Goal: Transaction & Acquisition: Register for event/course

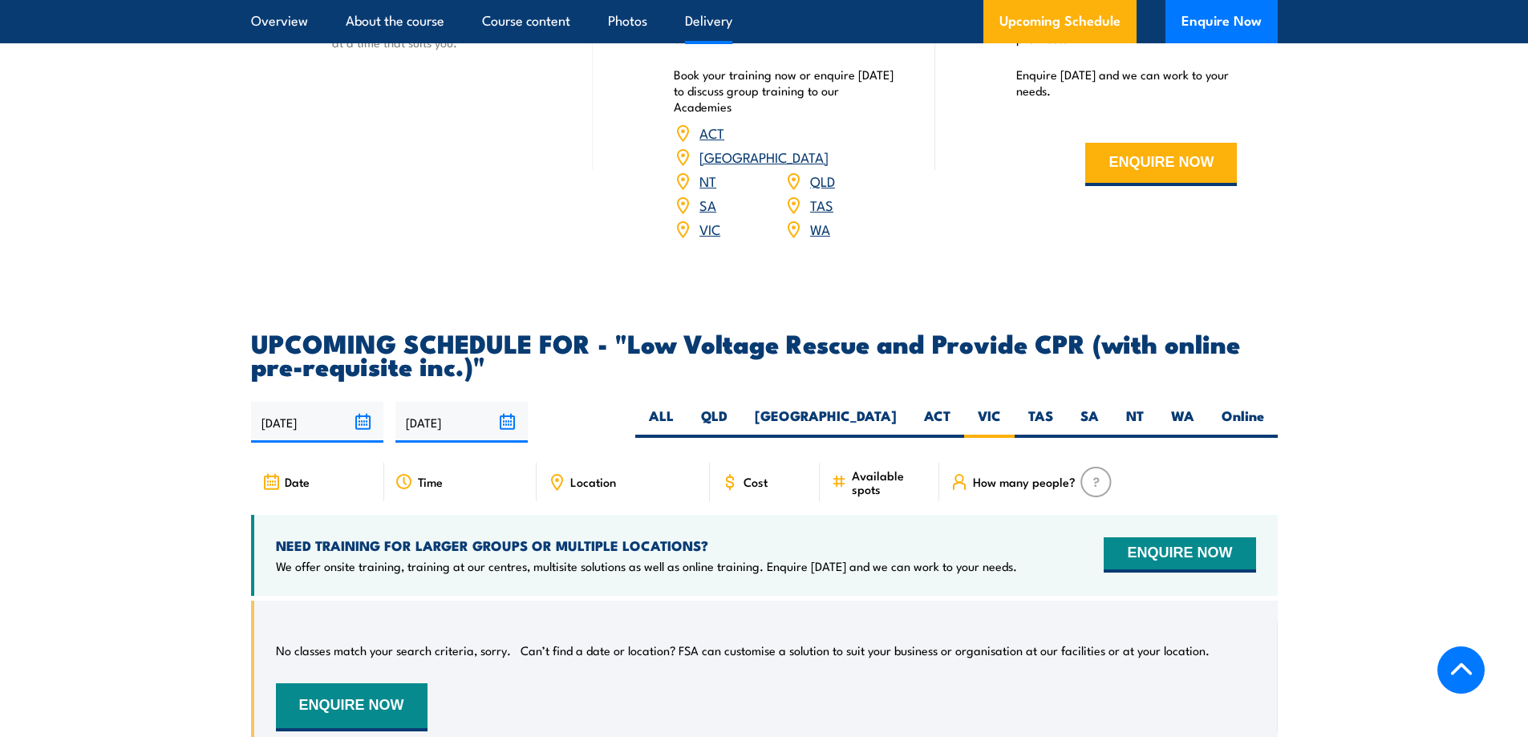
scroll to position [2324, 0]
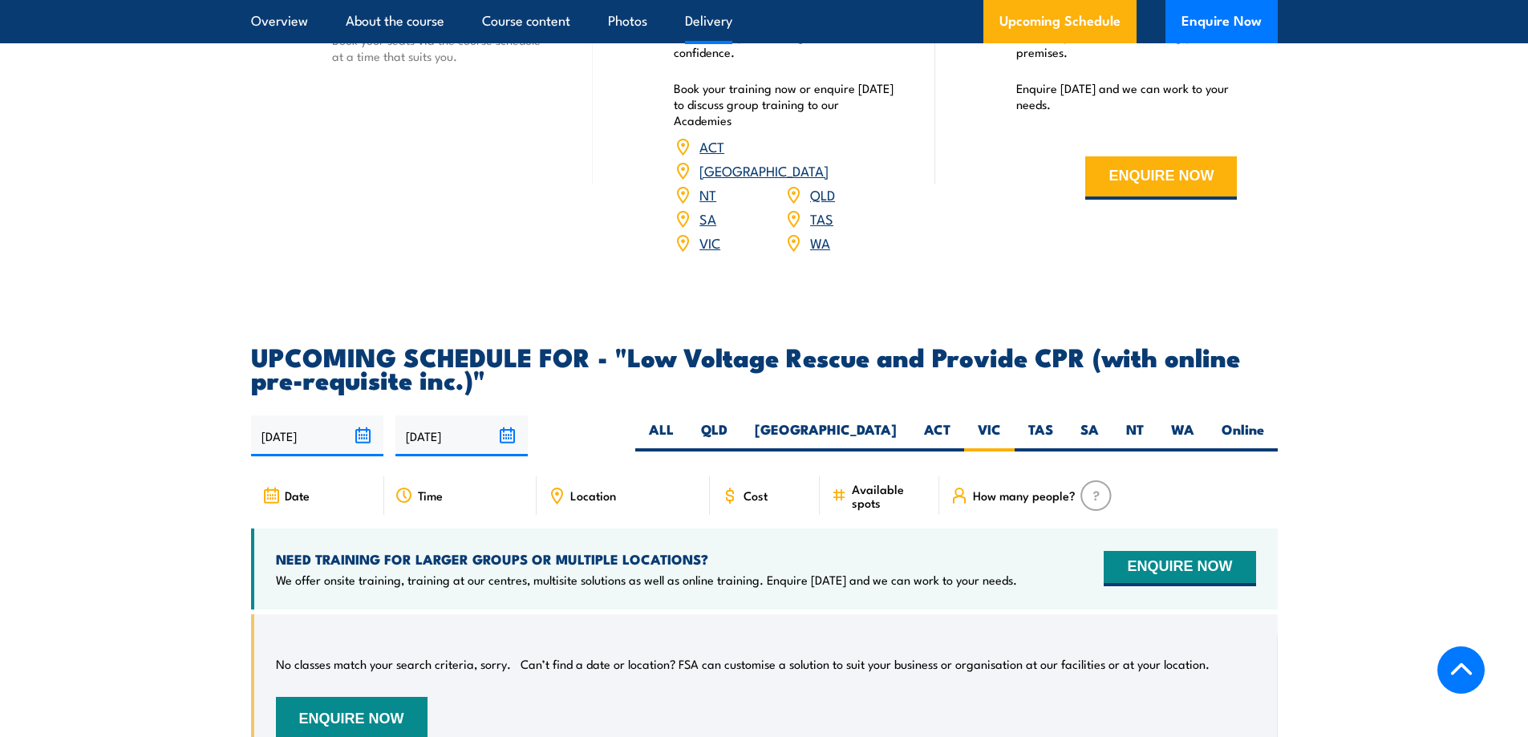
click at [512, 416] on input "09/02/2026" at bounding box center [462, 436] width 132 height 41
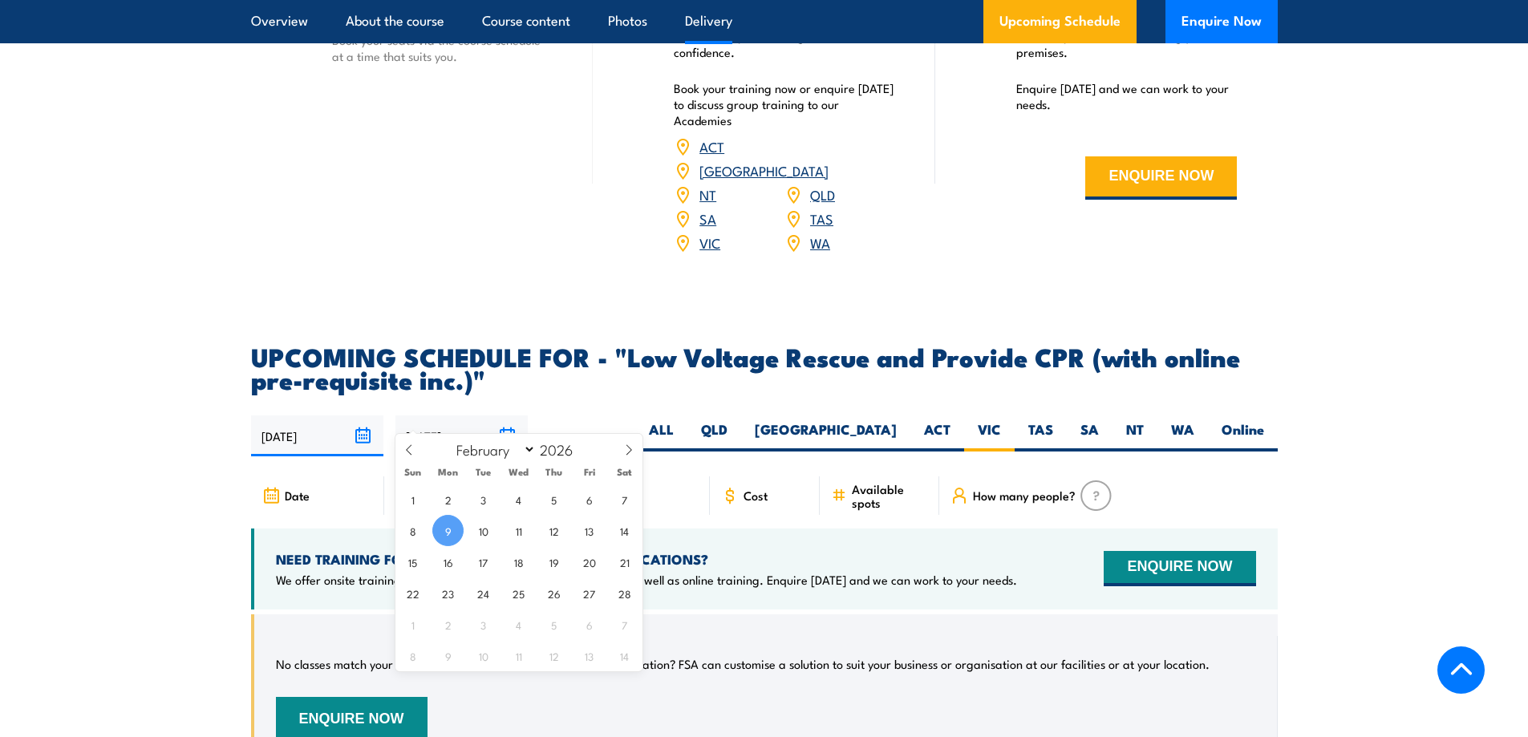
click at [651, 416] on div "13/08/2025 09/02/2026" at bounding box center [764, 436] width 1027 height 41
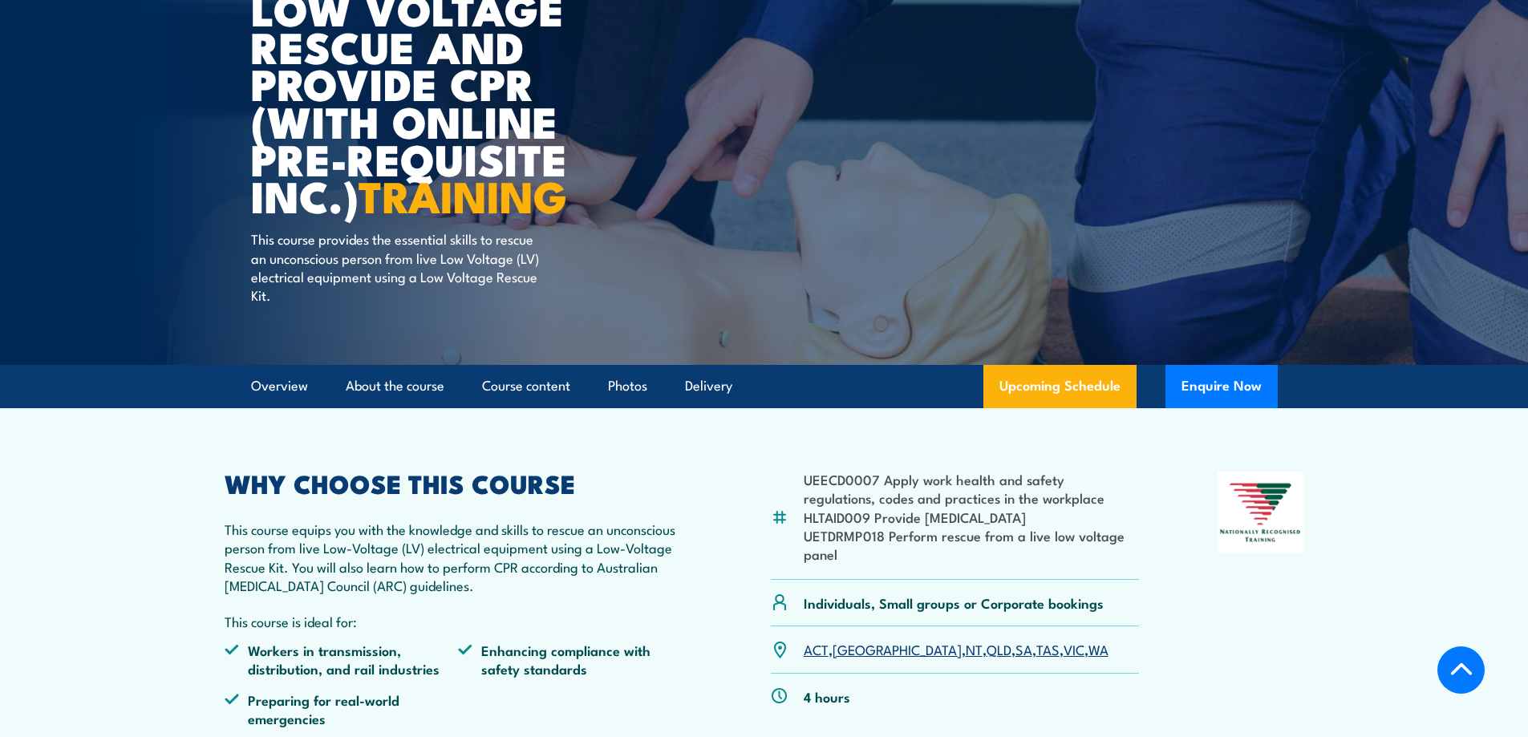
scroll to position [0, 0]
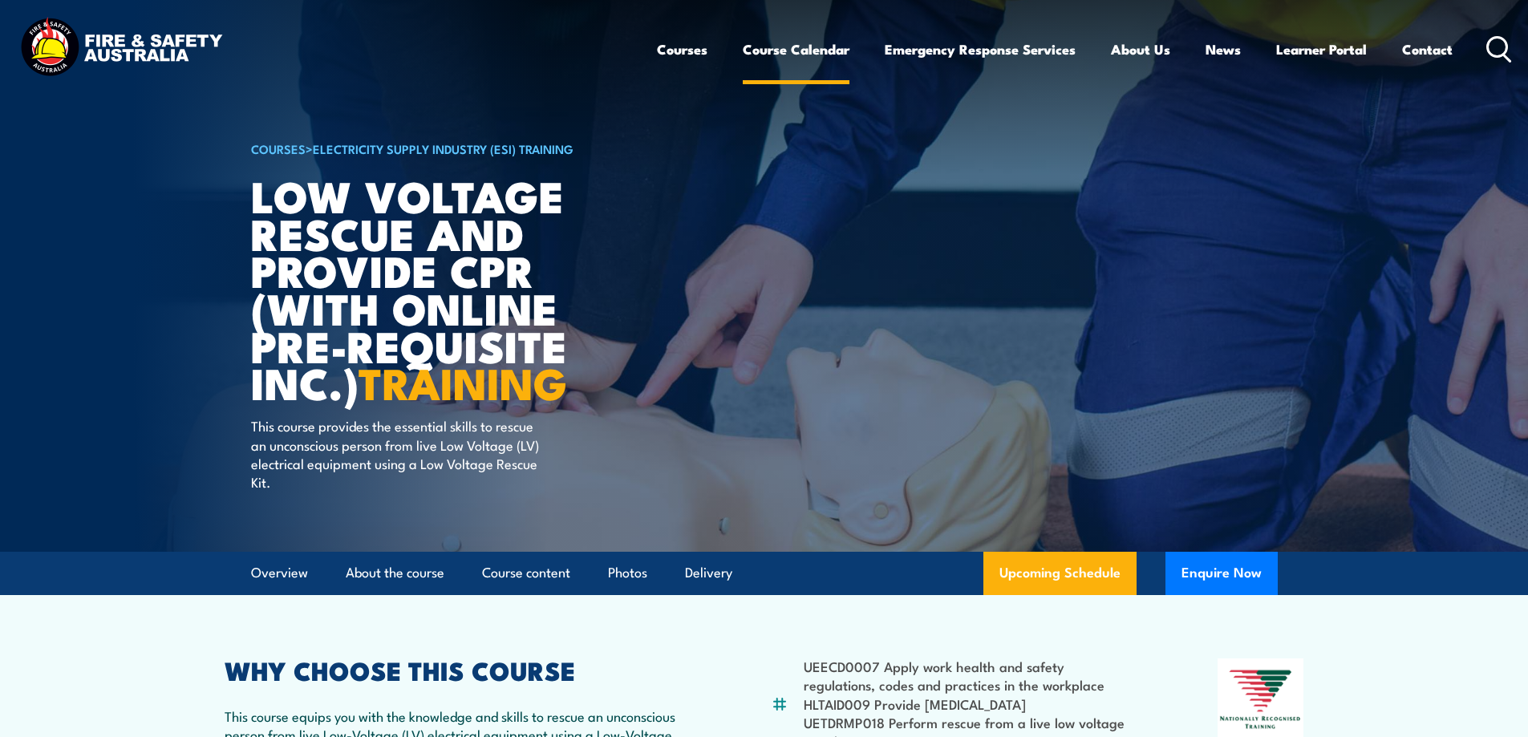
click at [795, 47] on link "Course Calendar" at bounding box center [796, 49] width 107 height 43
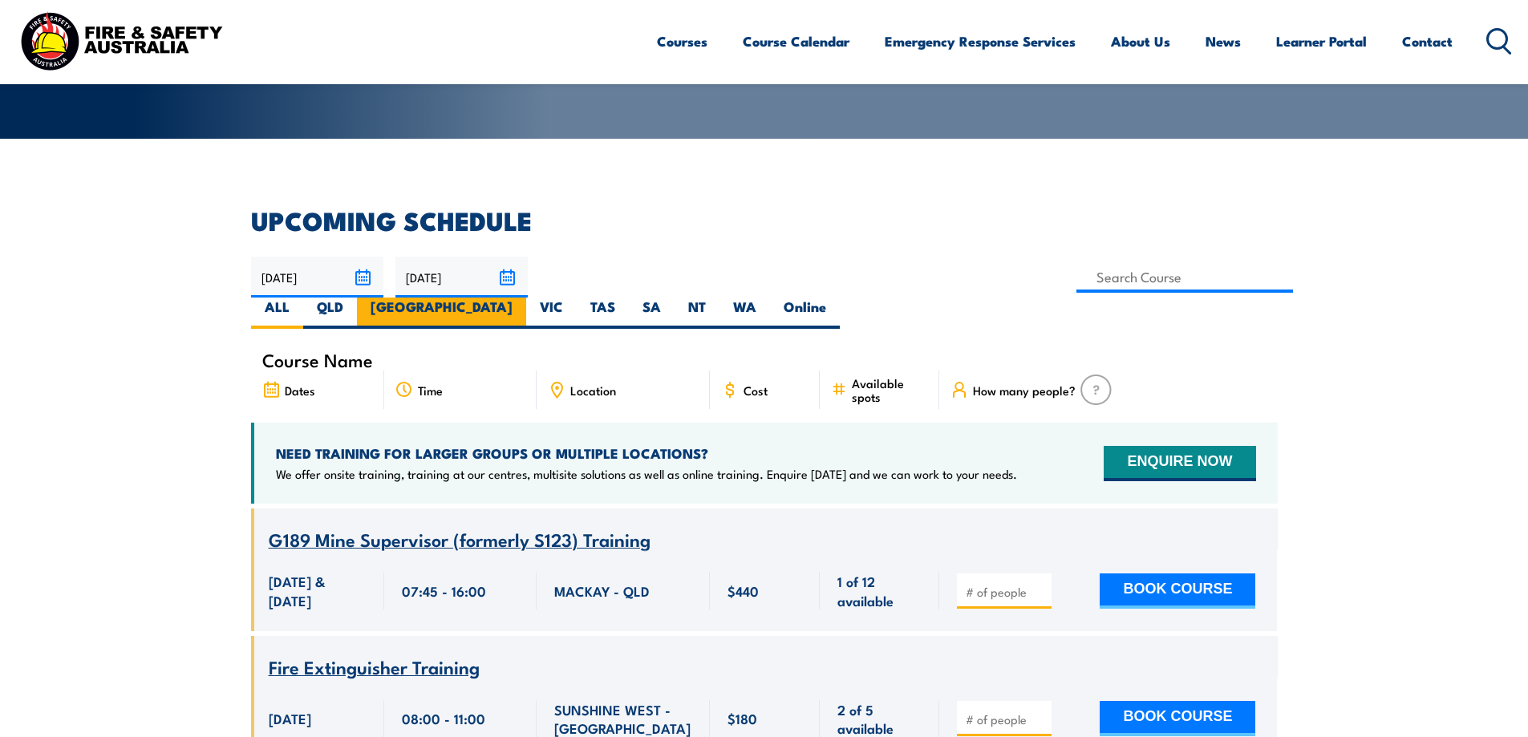
click at [526, 298] on label "NSW" at bounding box center [441, 313] width 169 height 31
click at [523, 298] on input "NSW" at bounding box center [518, 303] width 10 height 10
radio input "true"
click at [577, 298] on label "VIC" at bounding box center [551, 313] width 51 height 31
click at [574, 298] on input "VIC" at bounding box center [568, 303] width 10 height 10
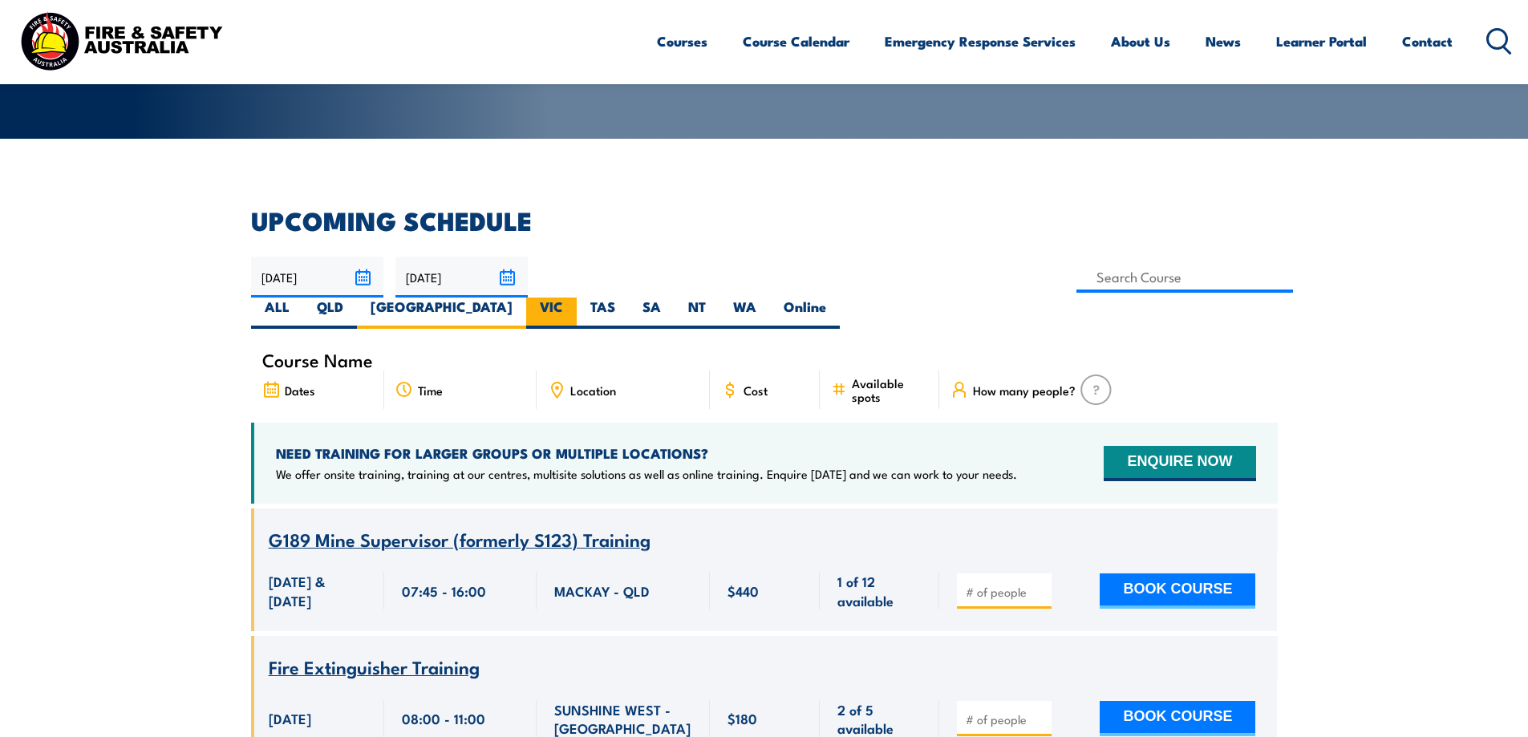
radio input "true"
click at [1077, 275] on input at bounding box center [1185, 277] width 217 height 31
type input "l"
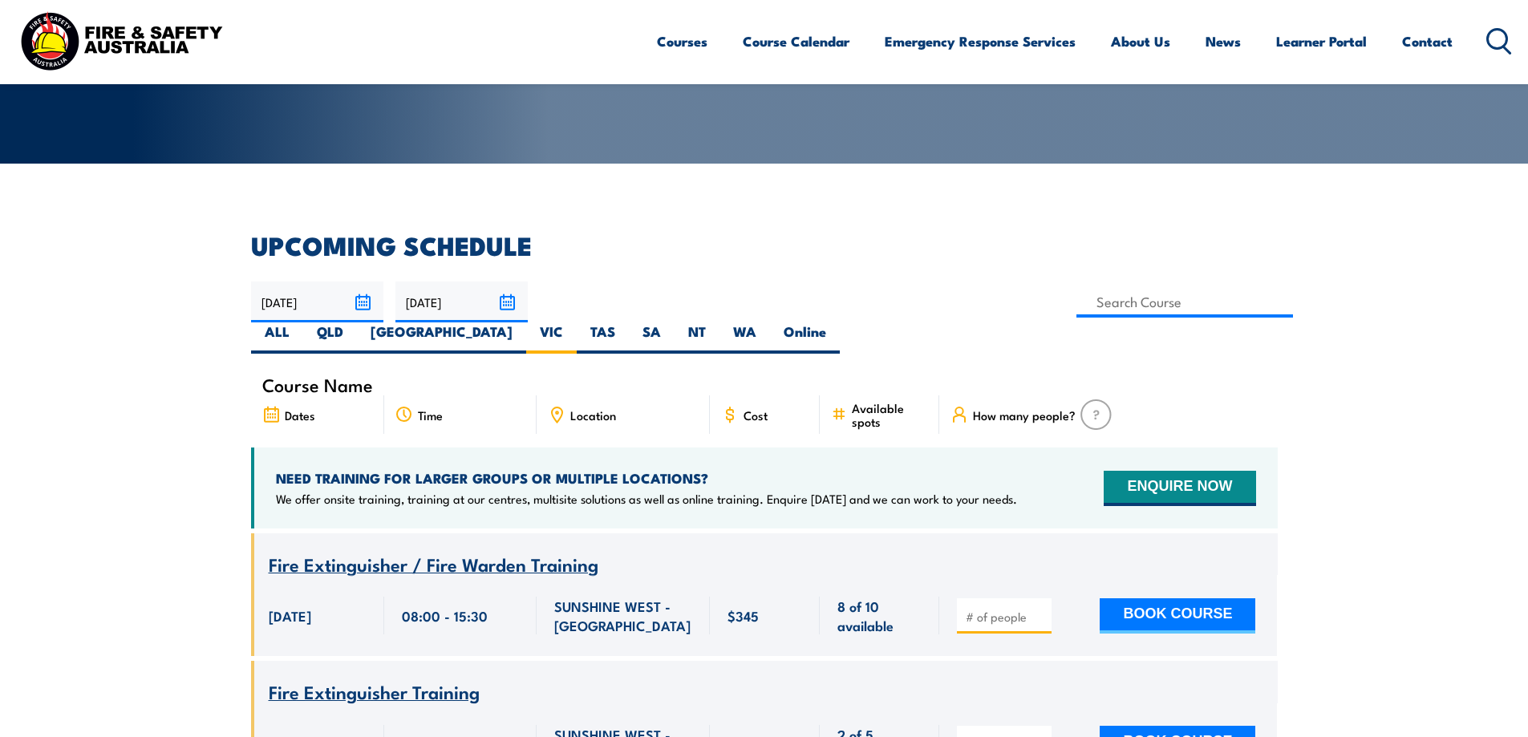
scroll to position [289, 0]
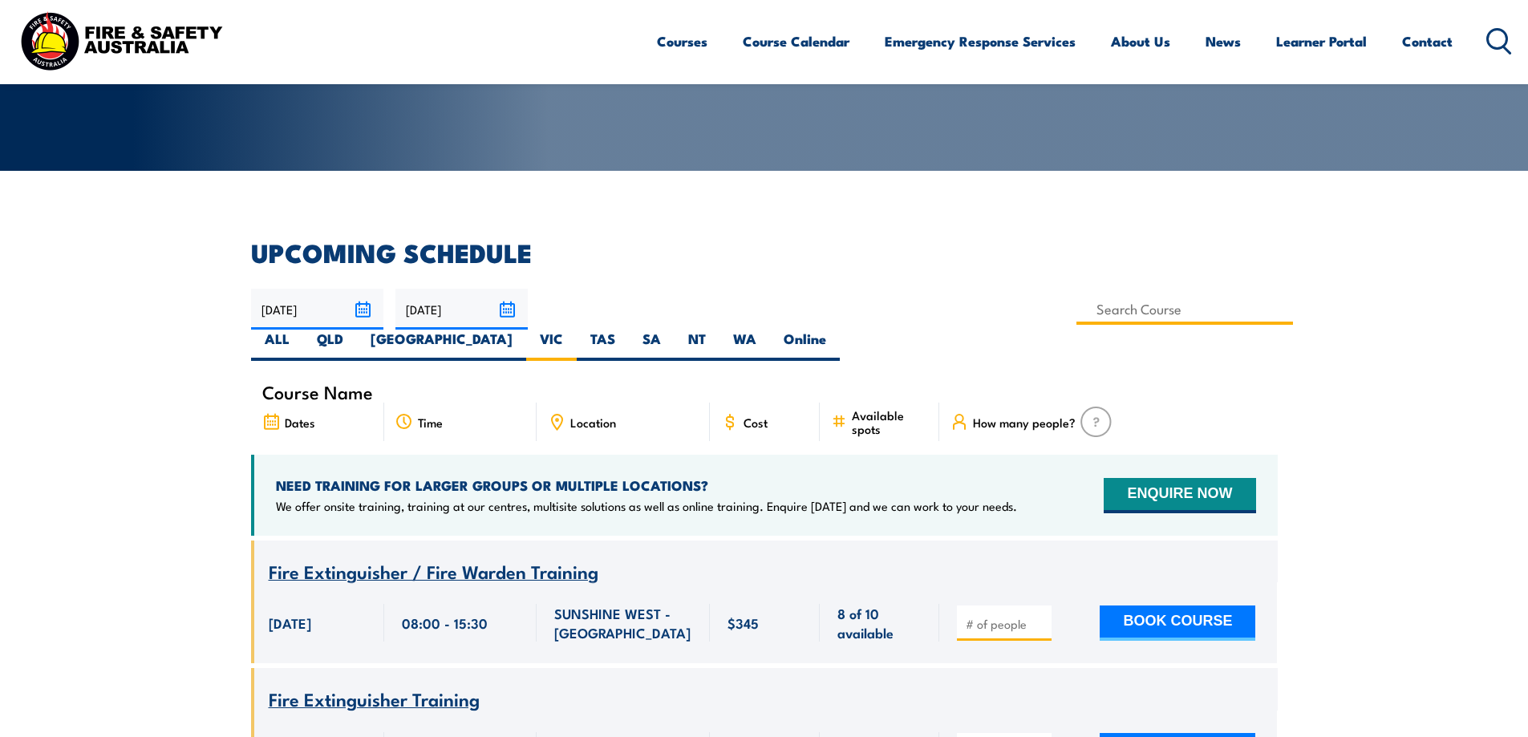
click at [1077, 312] on input at bounding box center [1185, 309] width 217 height 31
type input "Low Voltage Rescue and Provide CPR Training"
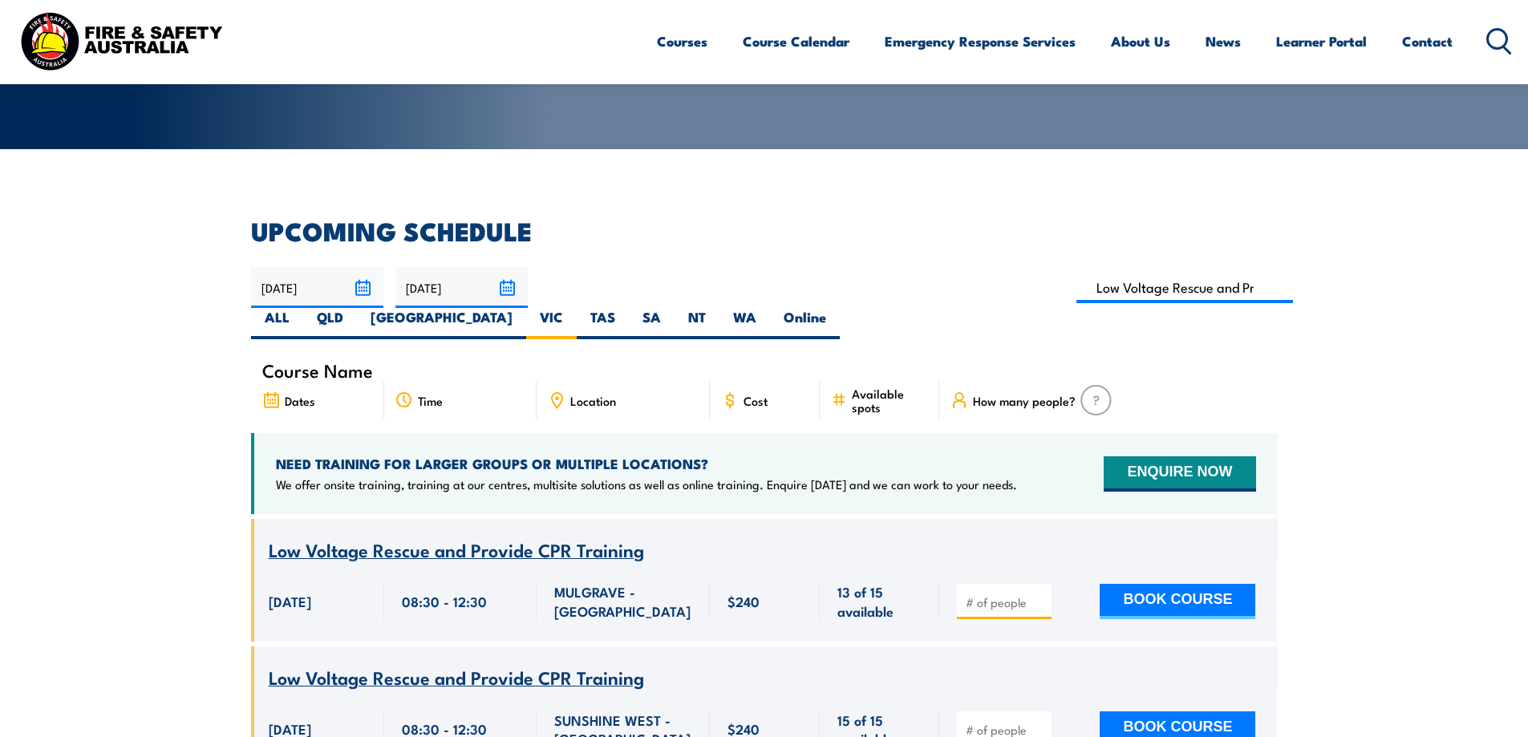
scroll to position [289, 0]
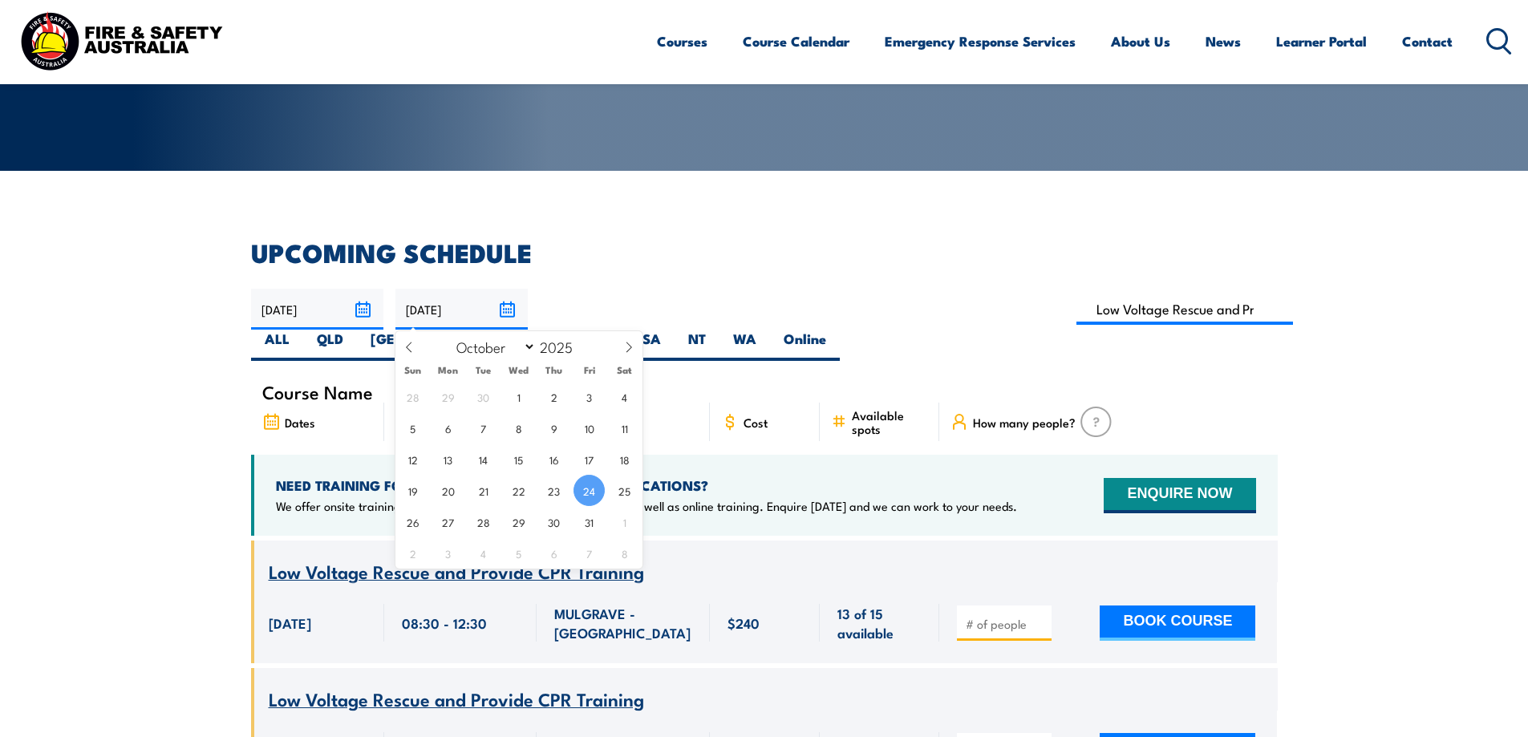
click at [518, 309] on input "[DATE]" at bounding box center [462, 309] width 132 height 41
click at [621, 351] on span at bounding box center [628, 352] width 27 height 43
select select "11"
click at [521, 488] on span "24" at bounding box center [518, 490] width 31 height 31
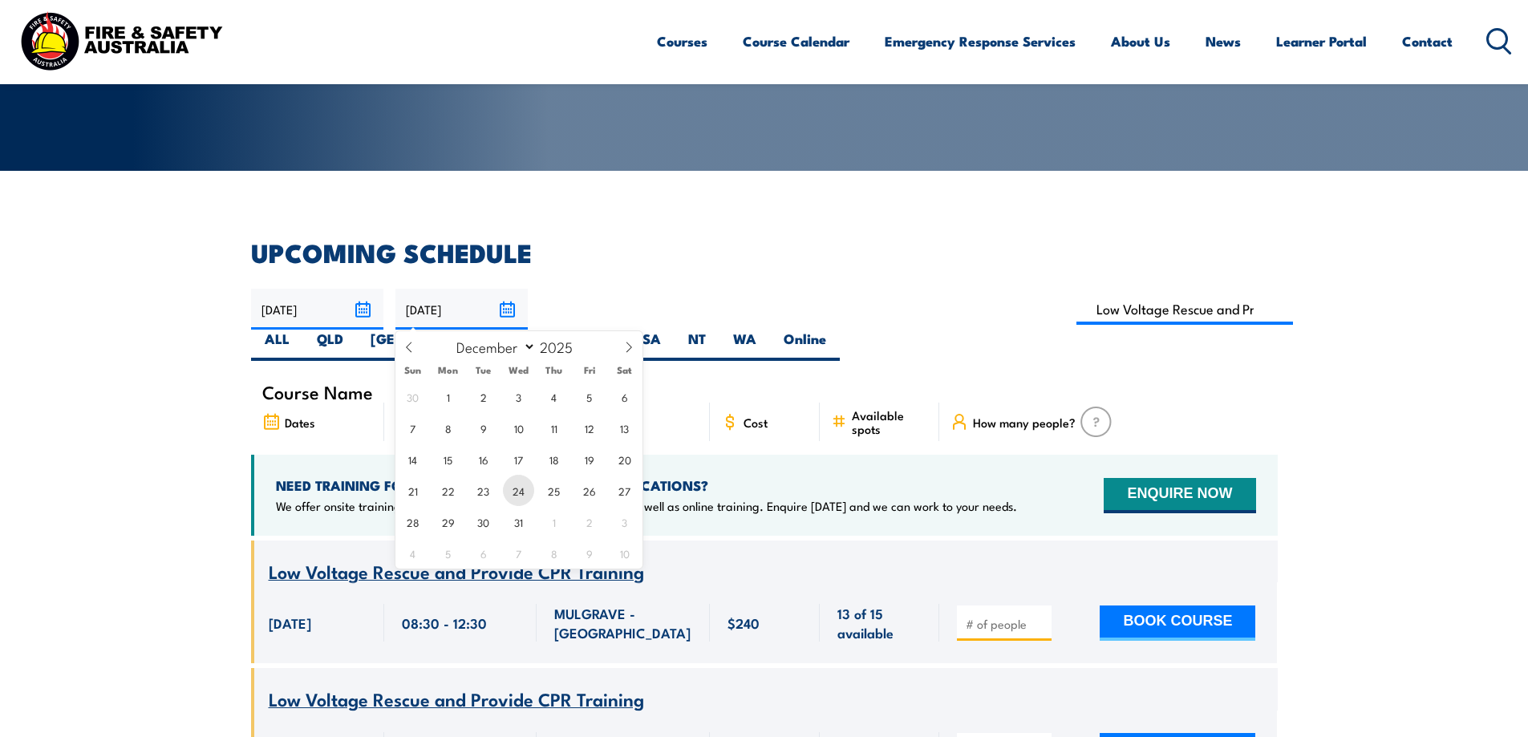
type input "[DATE]"
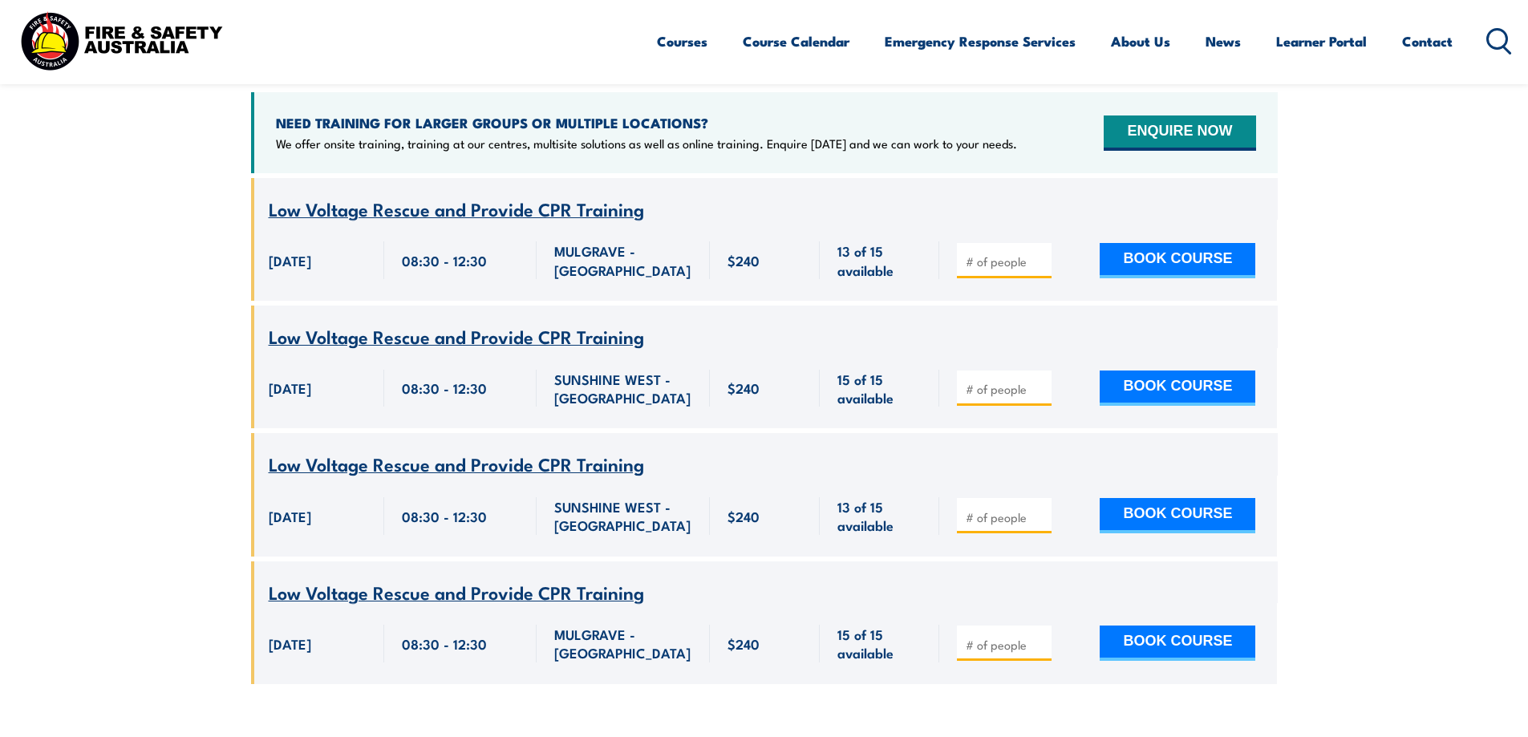
scroll to position [690, 0]
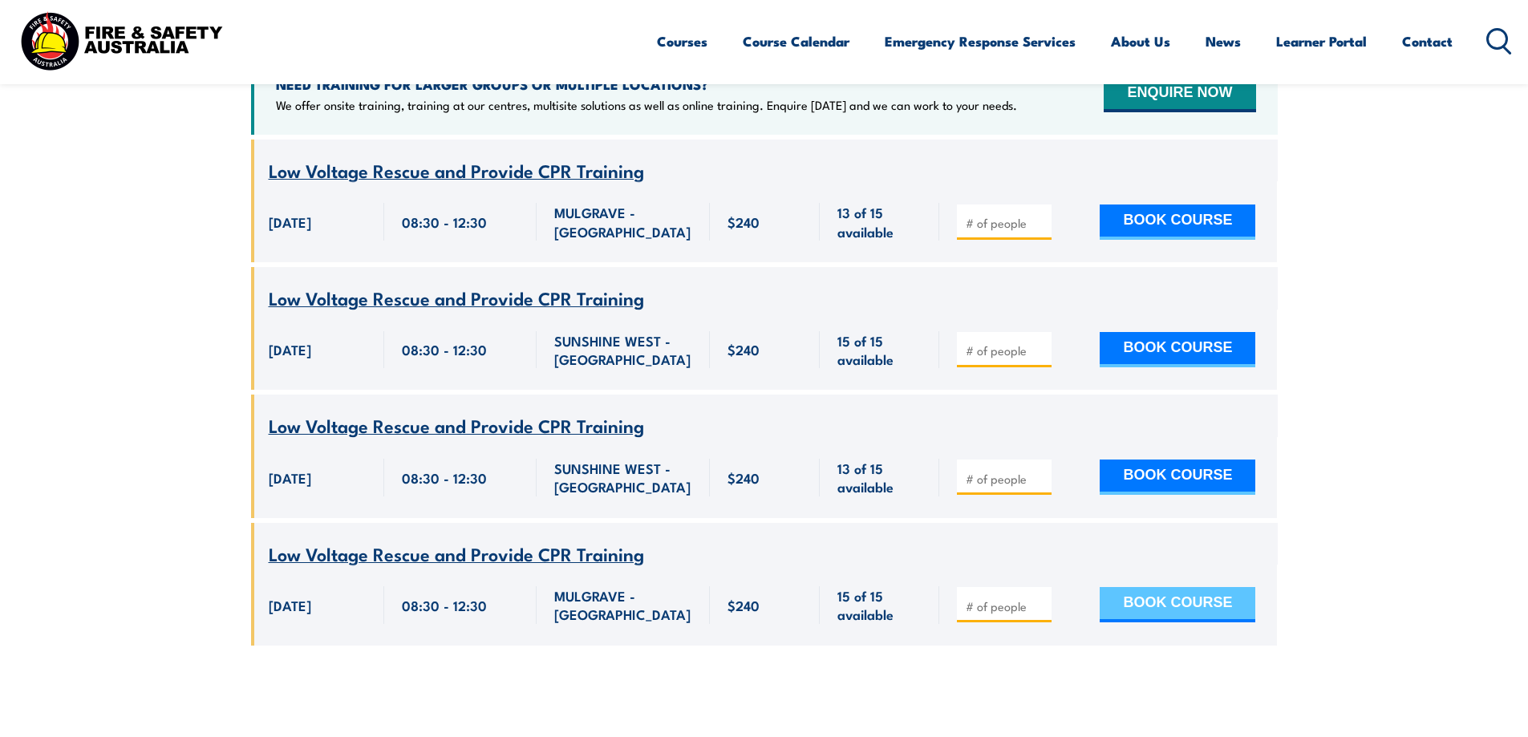
click at [1135, 587] on button "BOOK COURSE" at bounding box center [1178, 604] width 156 height 35
click at [1015, 599] on input "number" at bounding box center [1006, 607] width 80 height 16
type input "1"
click at [1150, 587] on button "BOOK COURSE" at bounding box center [1178, 604] width 156 height 35
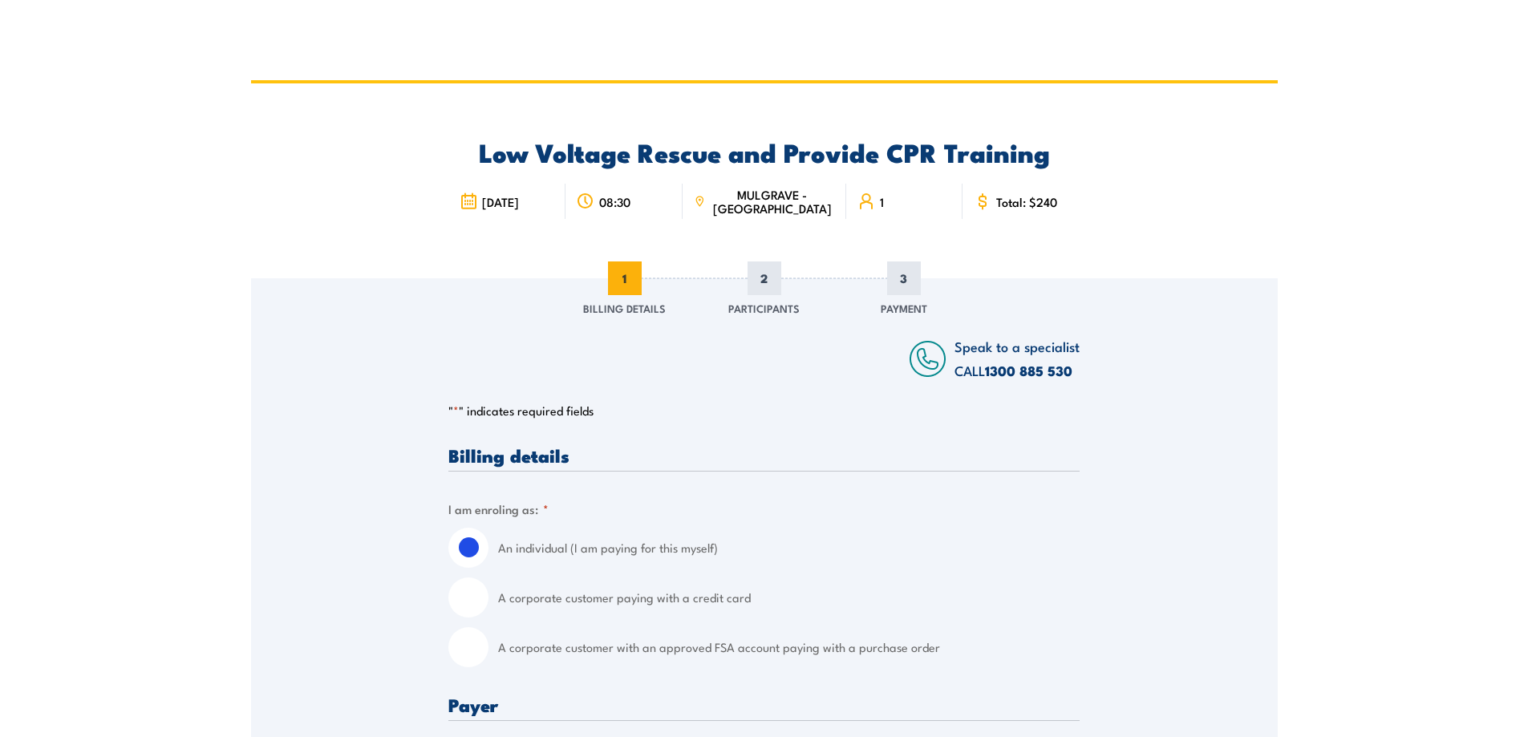
drag, startPoint x: 478, startPoint y: 602, endPoint x: 480, endPoint y: 660, distance: 57.8
click at [480, 660] on div "An individual (I am paying for this myself) A corporate customer paying with a …" at bounding box center [764, 598] width 631 height 140
click at [480, 654] on input "A corporate customer with an approved FSA account paying with a purchase order" at bounding box center [469, 647] width 40 height 40
radio input "true"
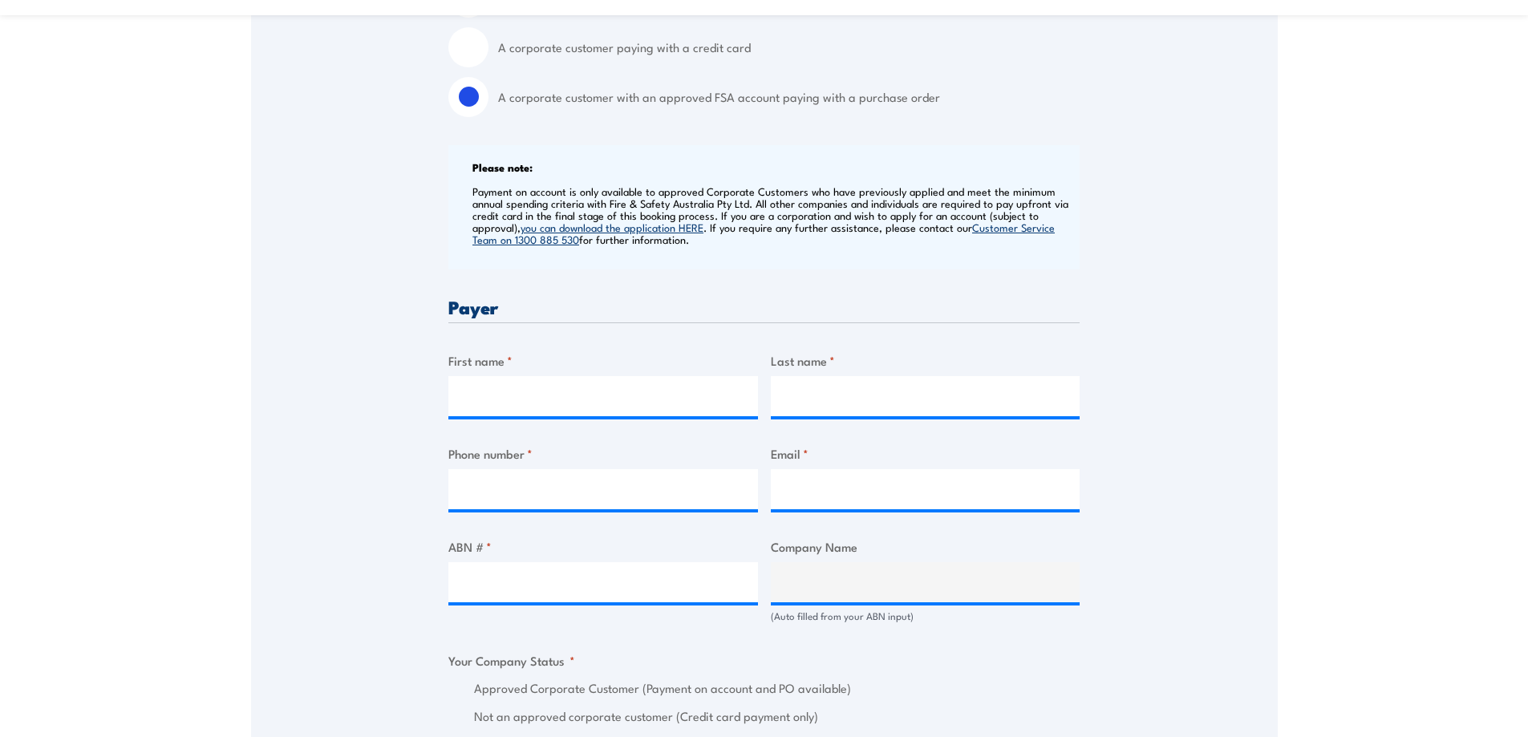
scroll to position [562, 0]
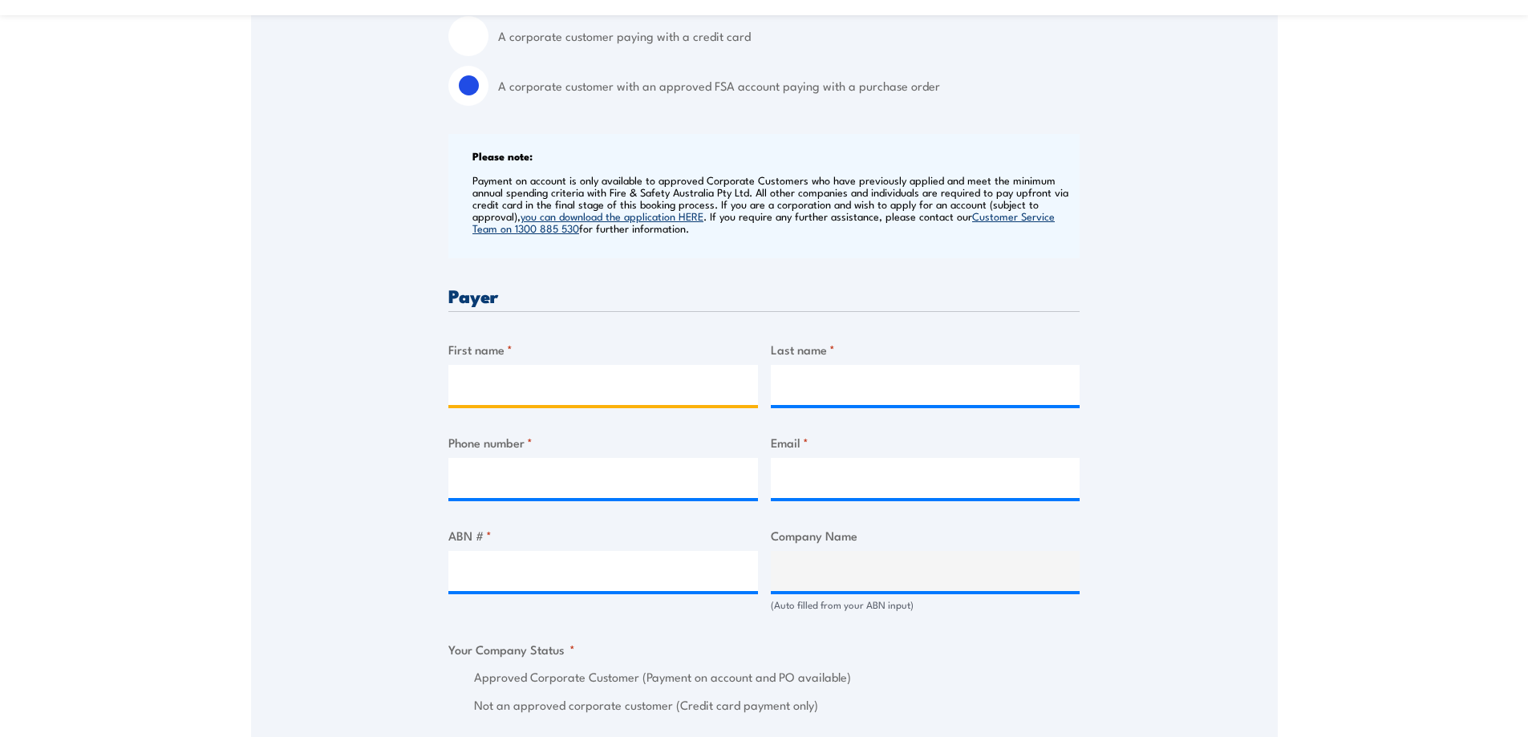
click at [602, 386] on input "First name *" at bounding box center [604, 385] width 310 height 40
click at [779, 313] on div "Billing details I am enroling as: * An individual (I am paying for this myself)…" at bounding box center [764, 697] width 631 height 1626
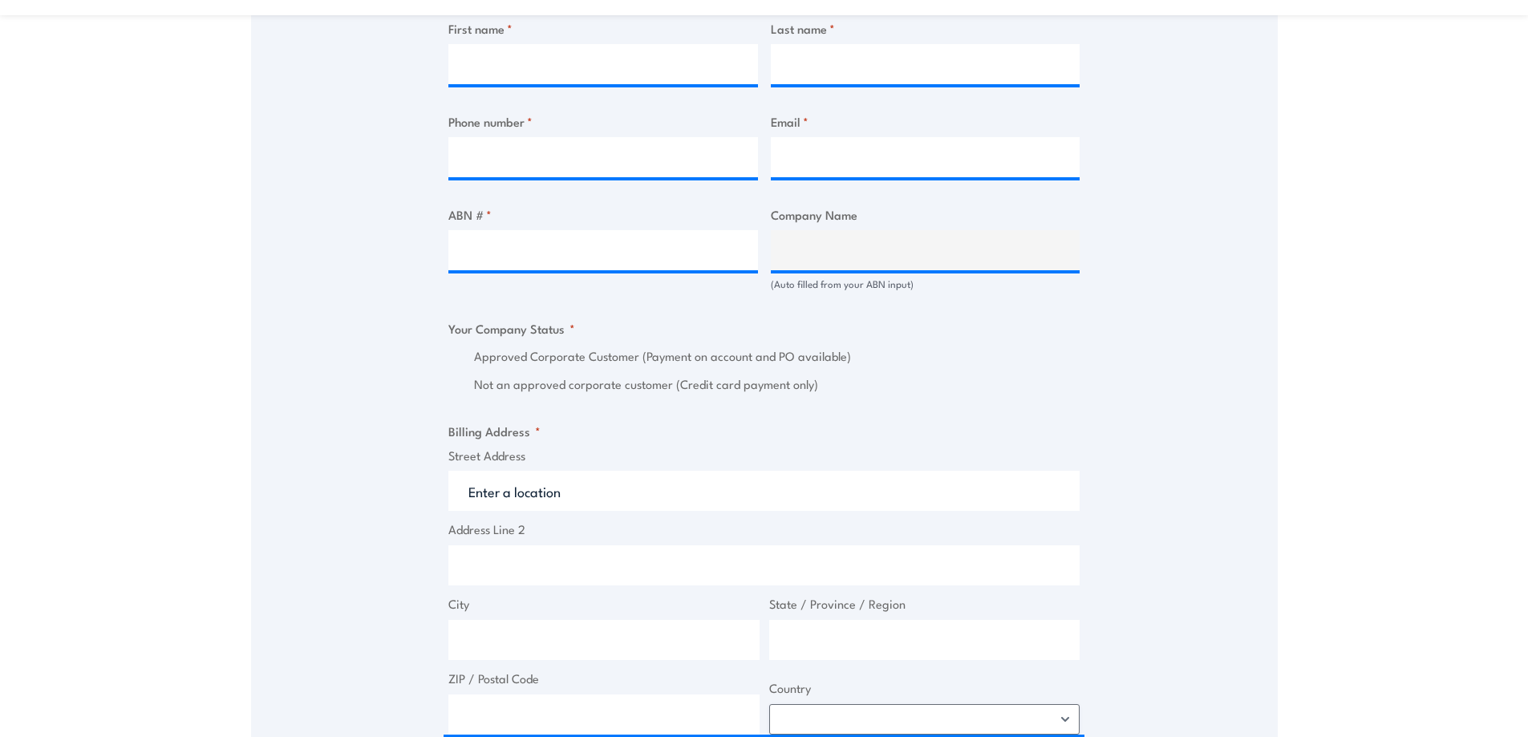
scroll to position [1364, 0]
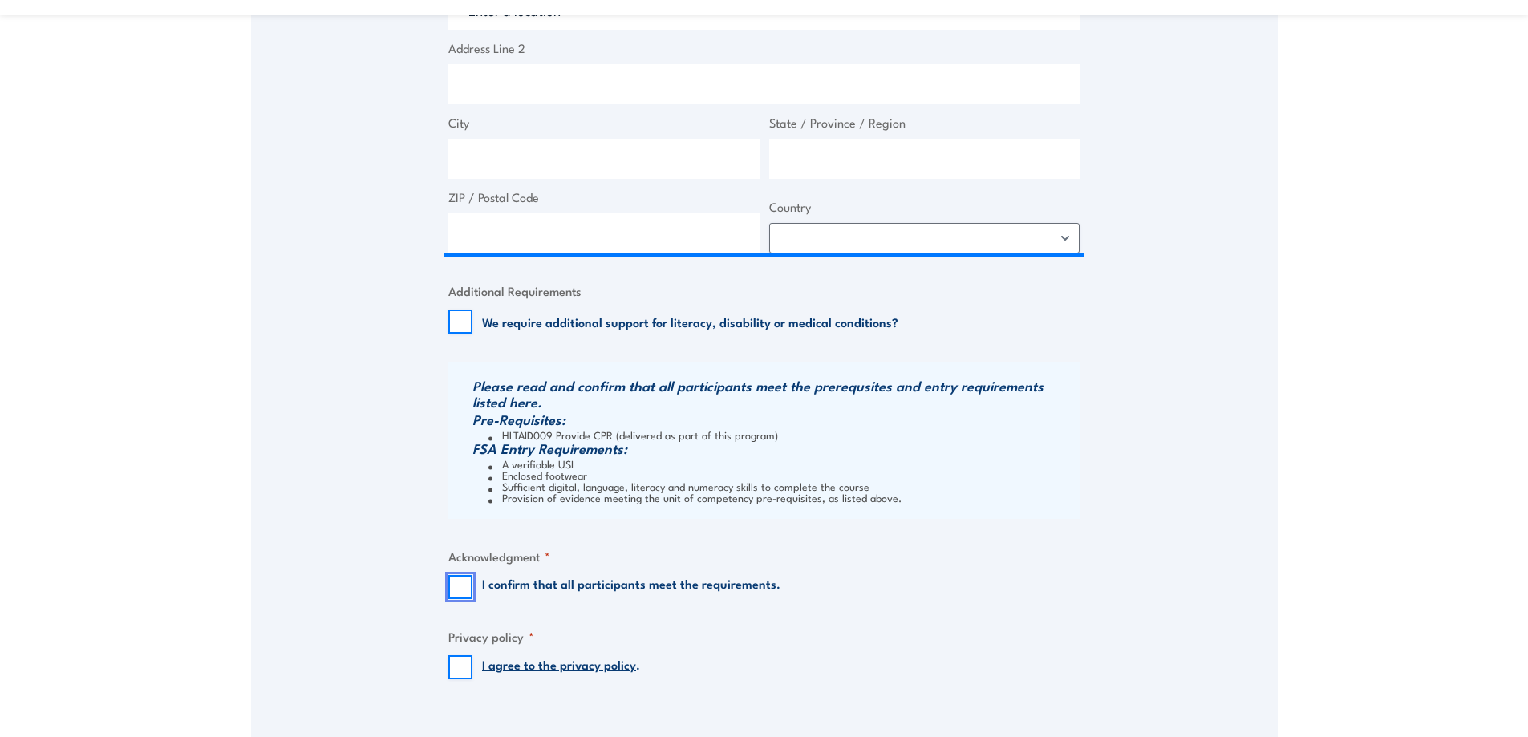
click at [454, 582] on input "I confirm that all participants meet the requirements." at bounding box center [461, 587] width 24 height 24
checkbox input "true"
click at [463, 672] on input "I agree to the privacy policy ." at bounding box center [461, 668] width 24 height 24
checkbox input "true"
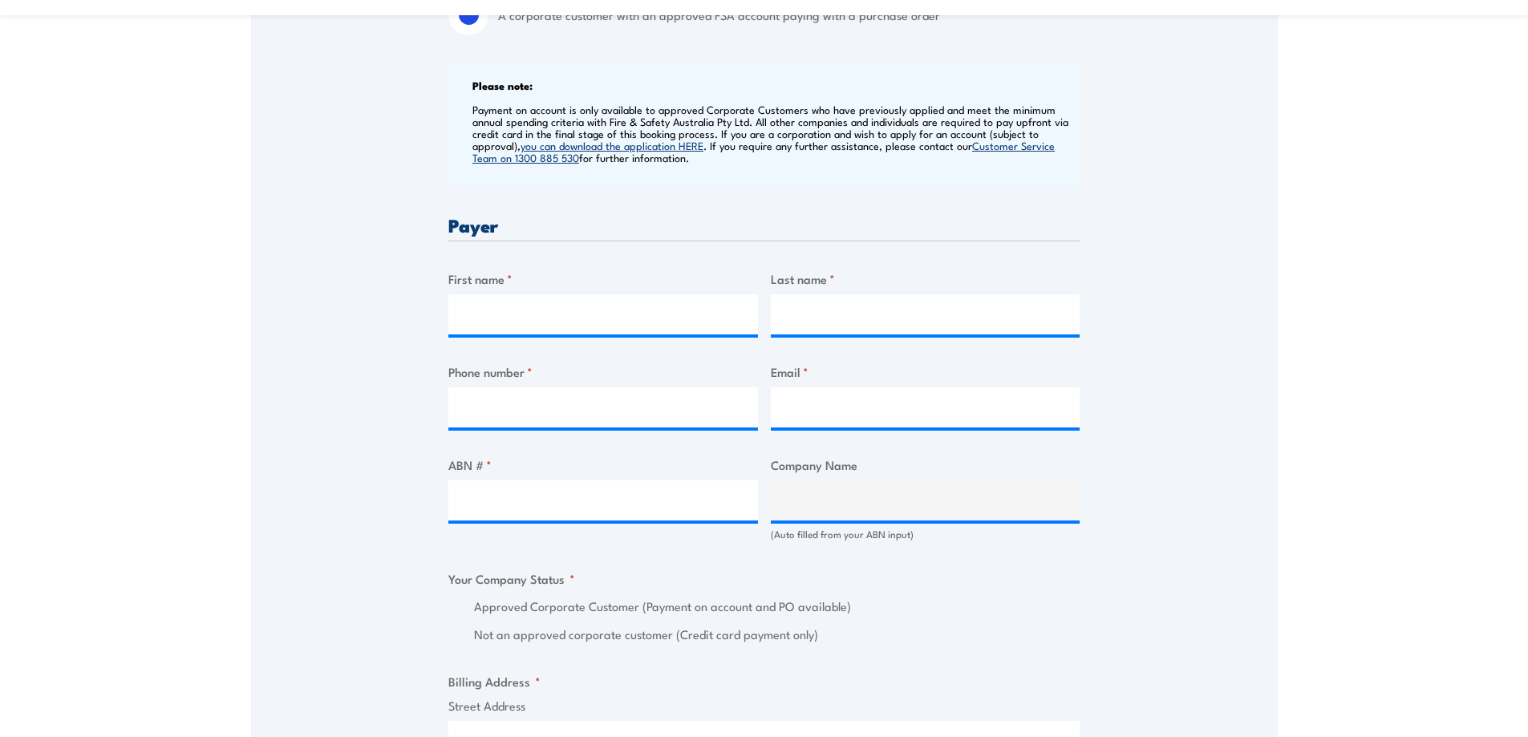
scroll to position [401, 0]
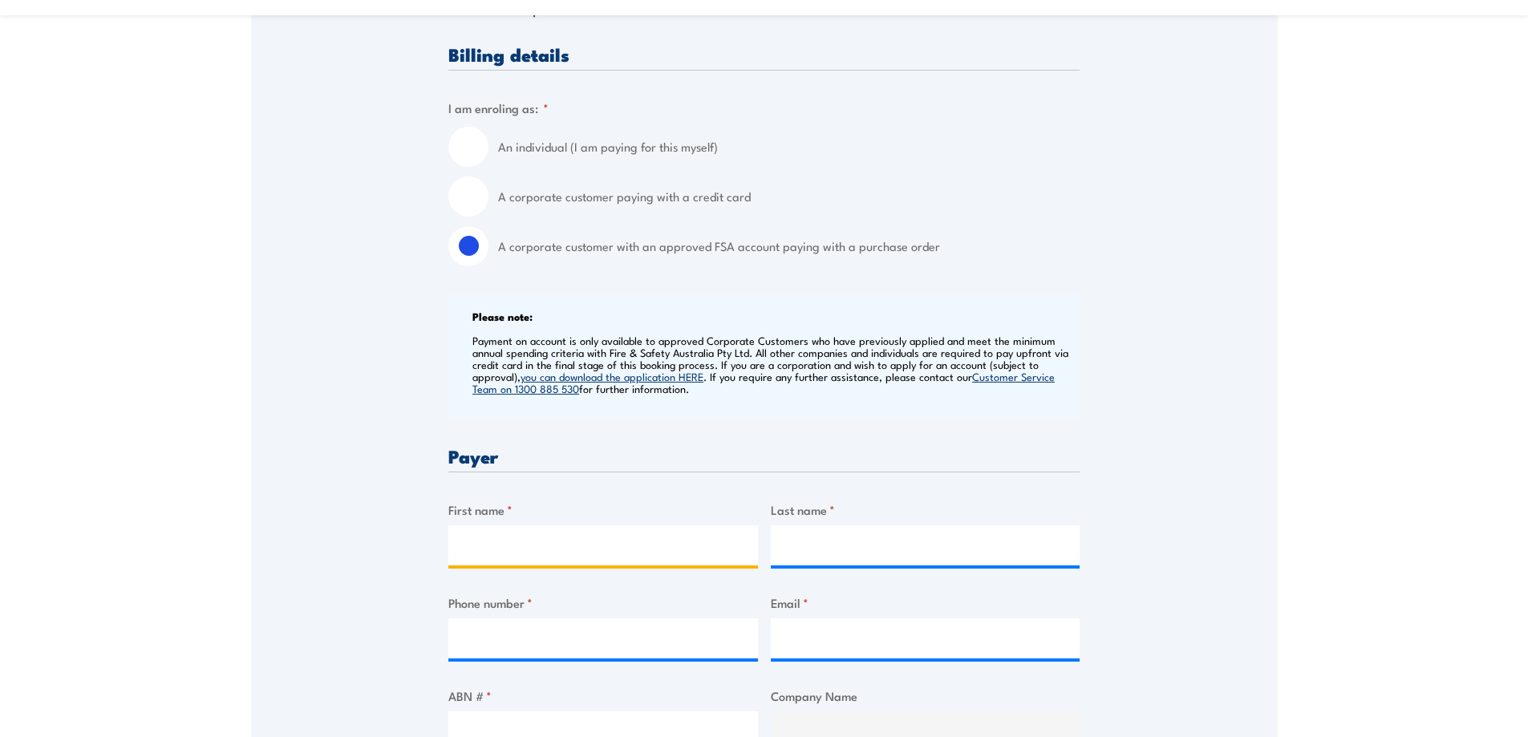
click at [546, 549] on input "First name *" at bounding box center [604, 546] width 310 height 40
click at [701, 458] on h3 "Payer" at bounding box center [764, 456] width 631 height 18
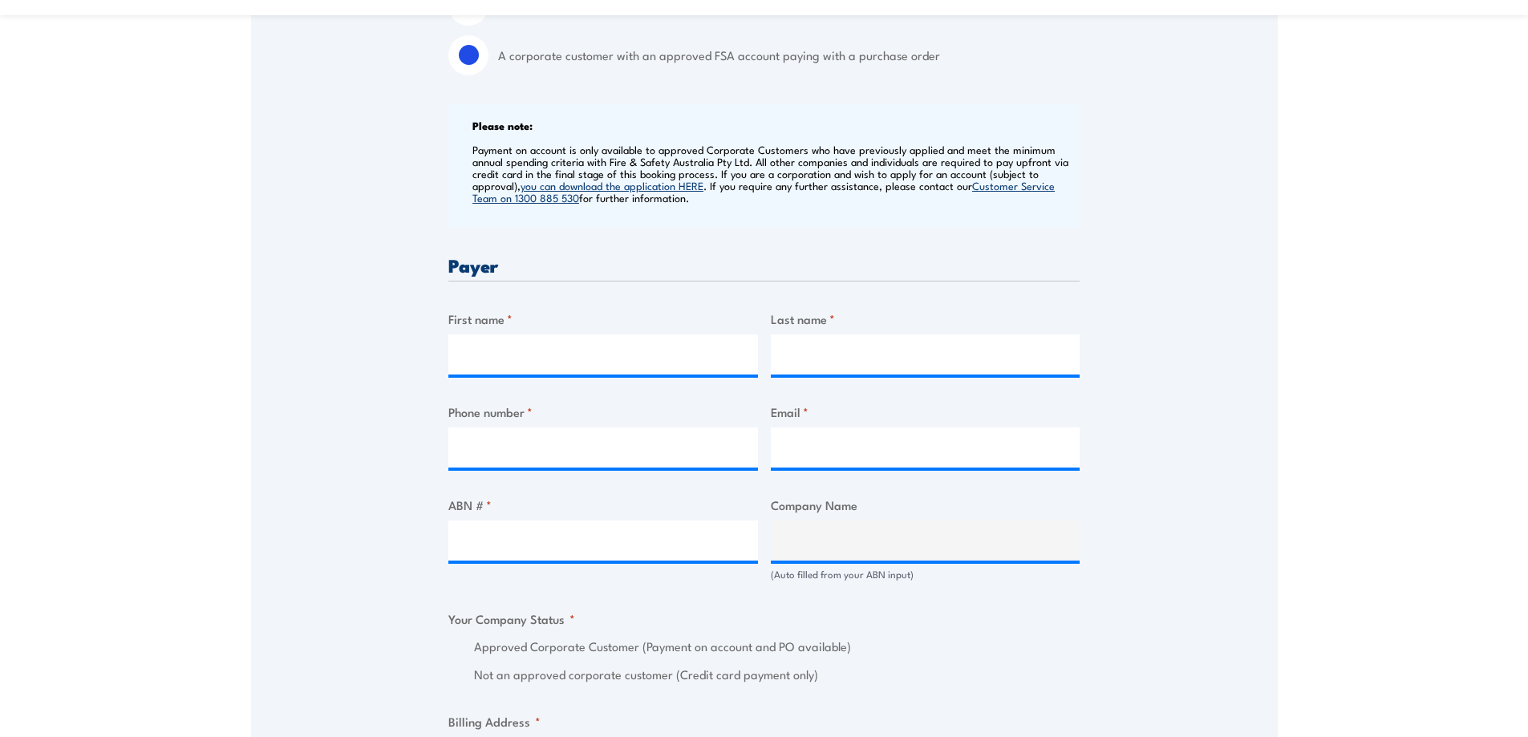
scroll to position [802, 0]
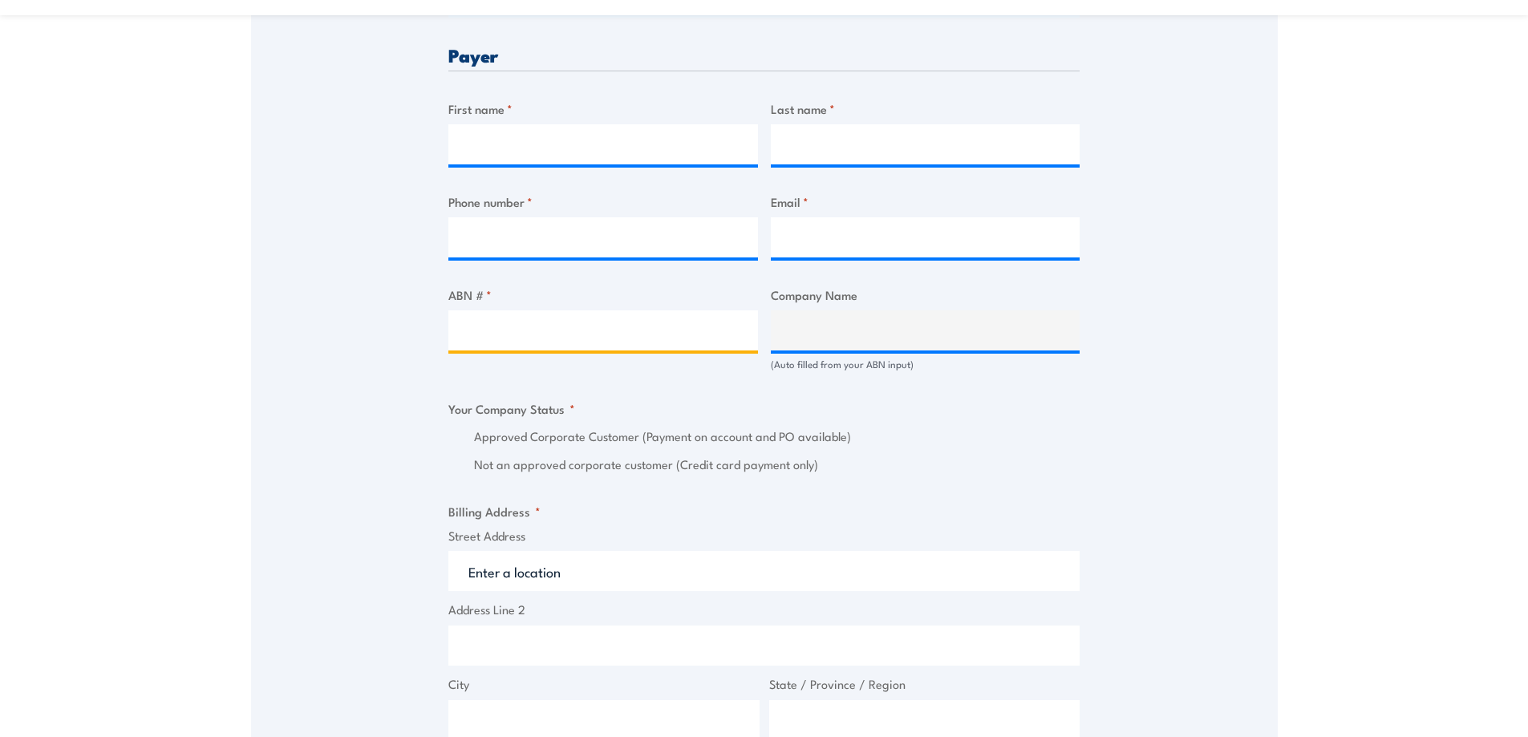
click at [612, 334] on input "ABN # *" at bounding box center [604, 331] width 310 height 40
click at [573, 344] on input "ABN # *" at bounding box center [604, 331] width 310 height 40
click at [469, 332] on input "ABN # *" at bounding box center [604, 331] width 310 height 40
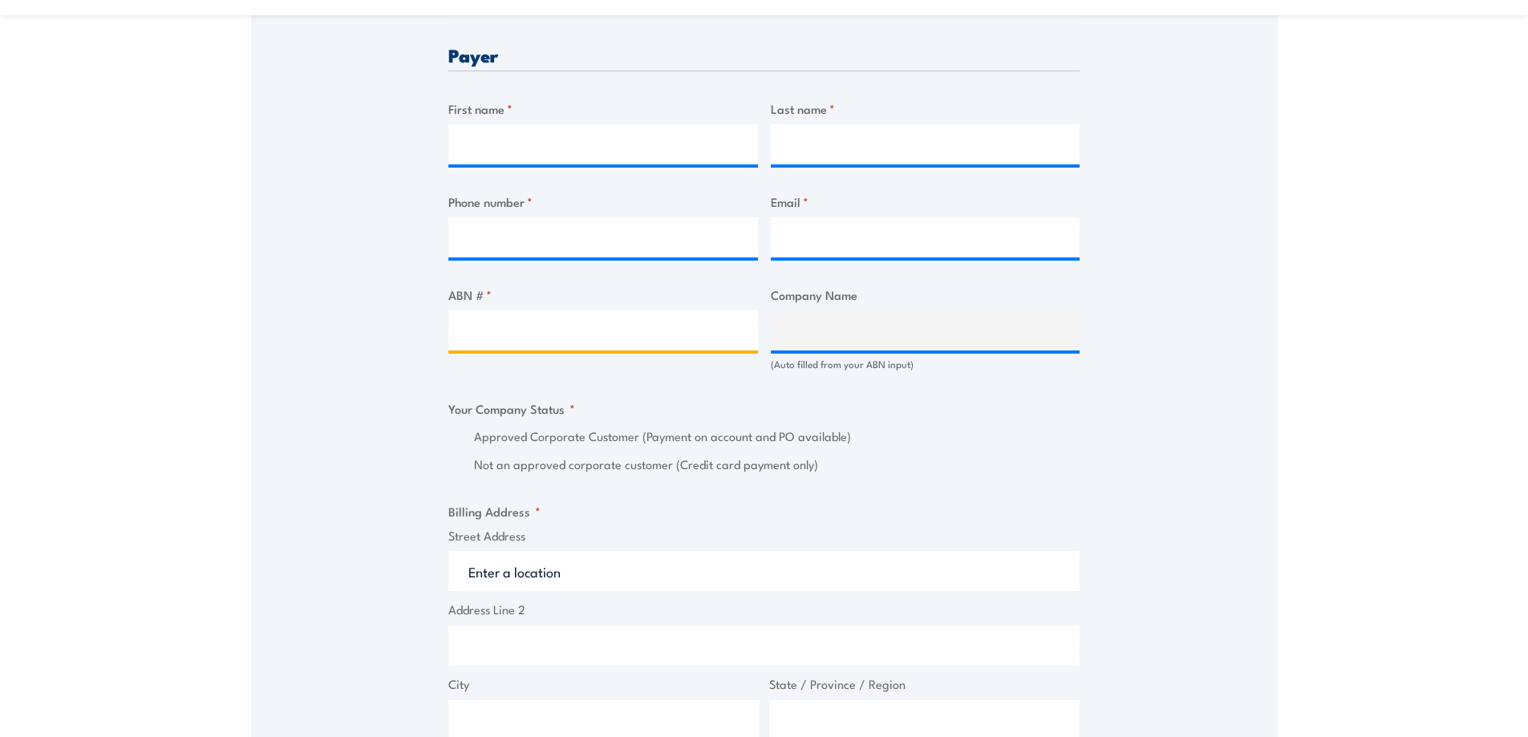
paste input "83 064 638 197"
click at [623, 333] on input "83 064 638 197" at bounding box center [604, 331] width 310 height 40
type input "83 064 638 197"
click at [633, 402] on fieldset "Your Company Status * Approved Corporate Customer (Payment on account and PO av…" at bounding box center [764, 437] width 631 height 75
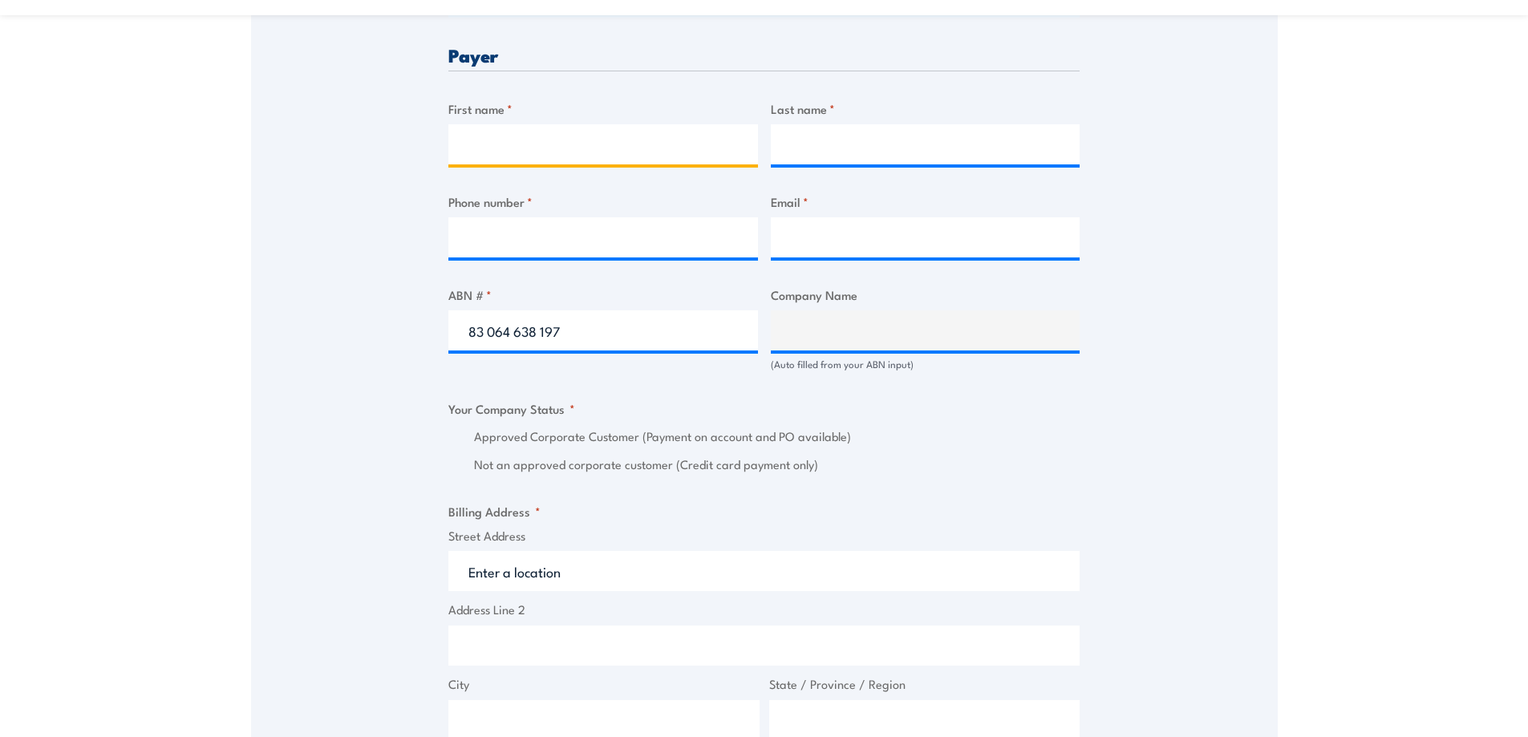
click at [540, 156] on input "First name *" at bounding box center [604, 144] width 310 height 40
type input "Clark"
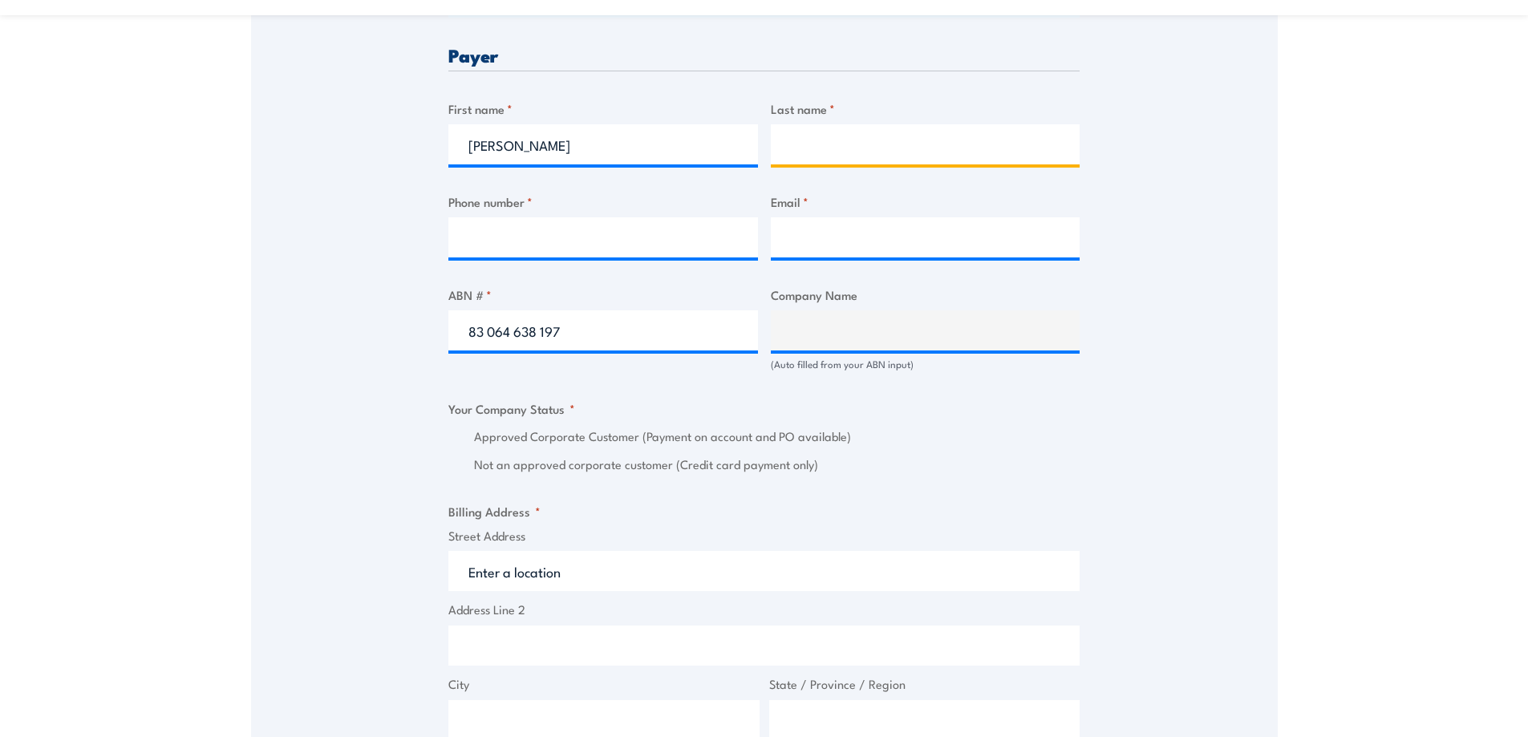
type input "Reilly"
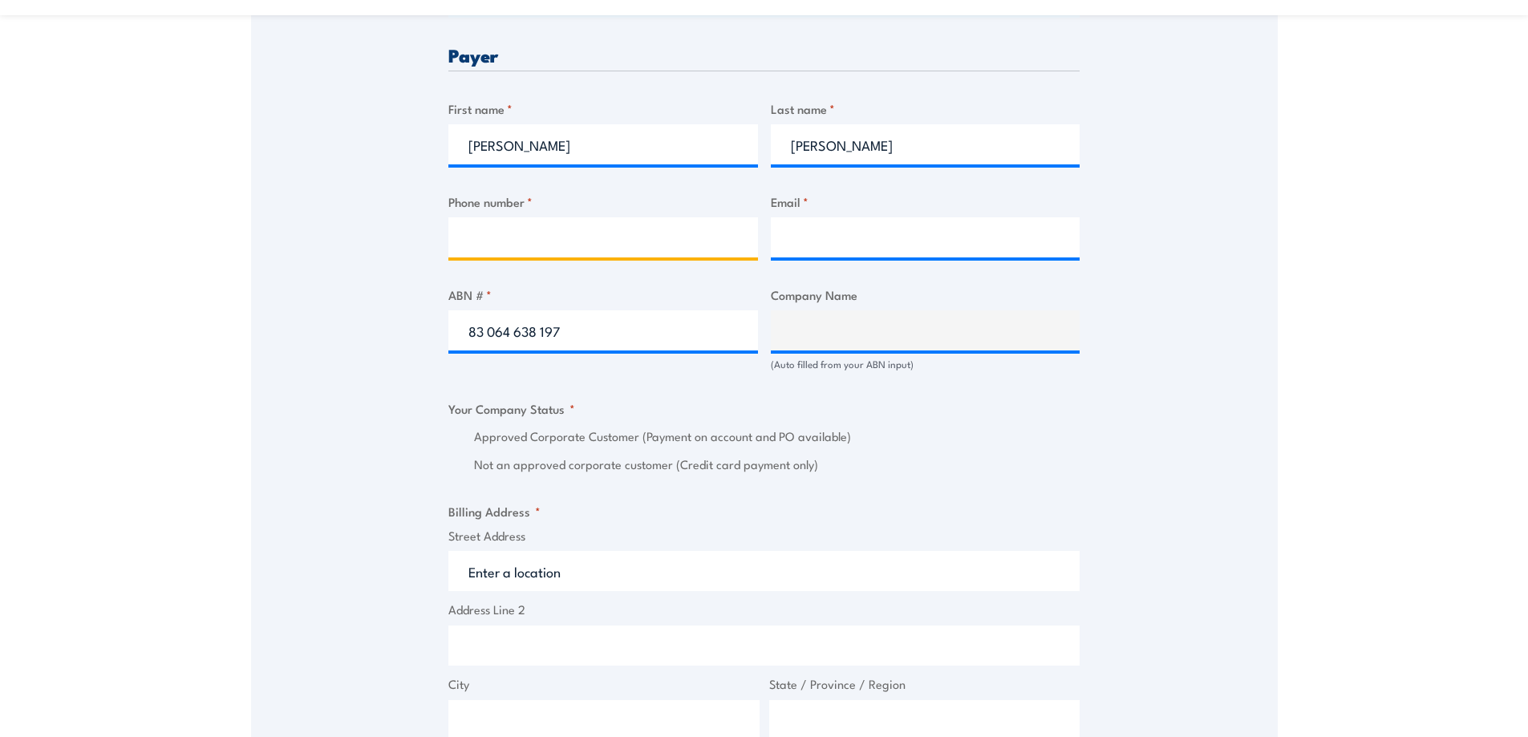
type input "0420222991"
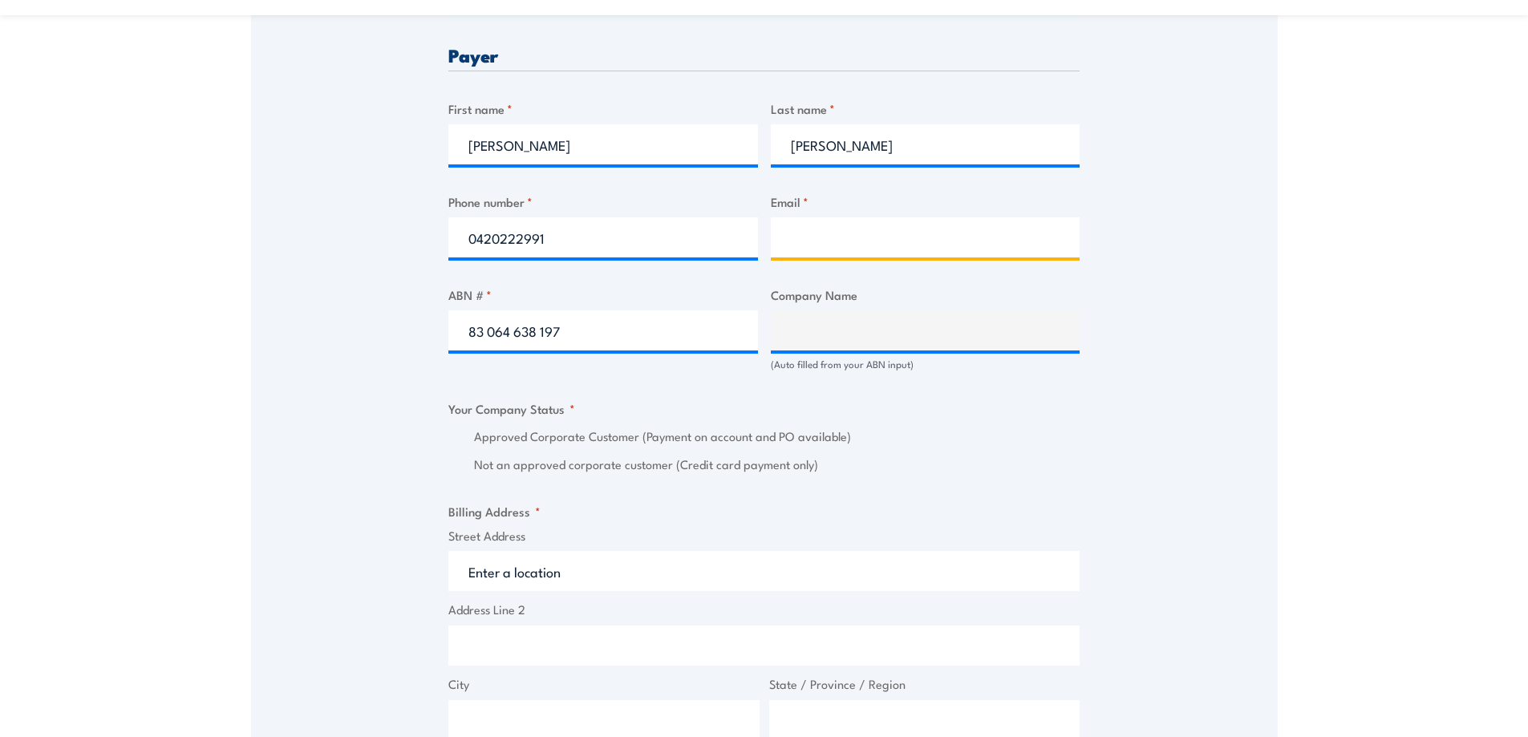
type input "clark.reilly1@gmail.com"
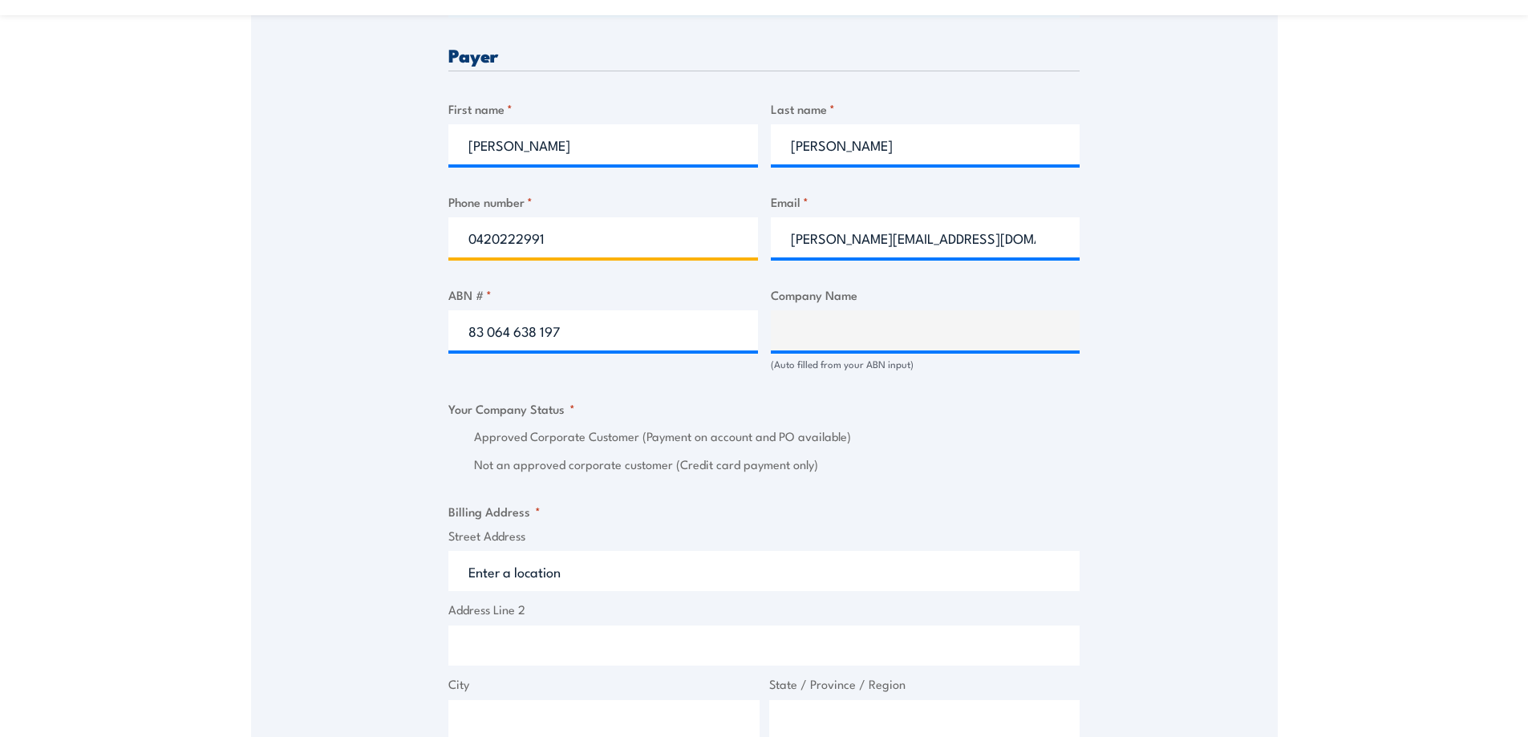
drag, startPoint x: 572, startPoint y: 240, endPoint x: 367, endPoint y: 241, distance: 205.4
click at [365, 241] on div "Speak to a specialist CALL 1300 885 530 CALL 1300 885 530 " * " indicates requi…" at bounding box center [764, 376] width 1027 height 1800
type input "0429362356"
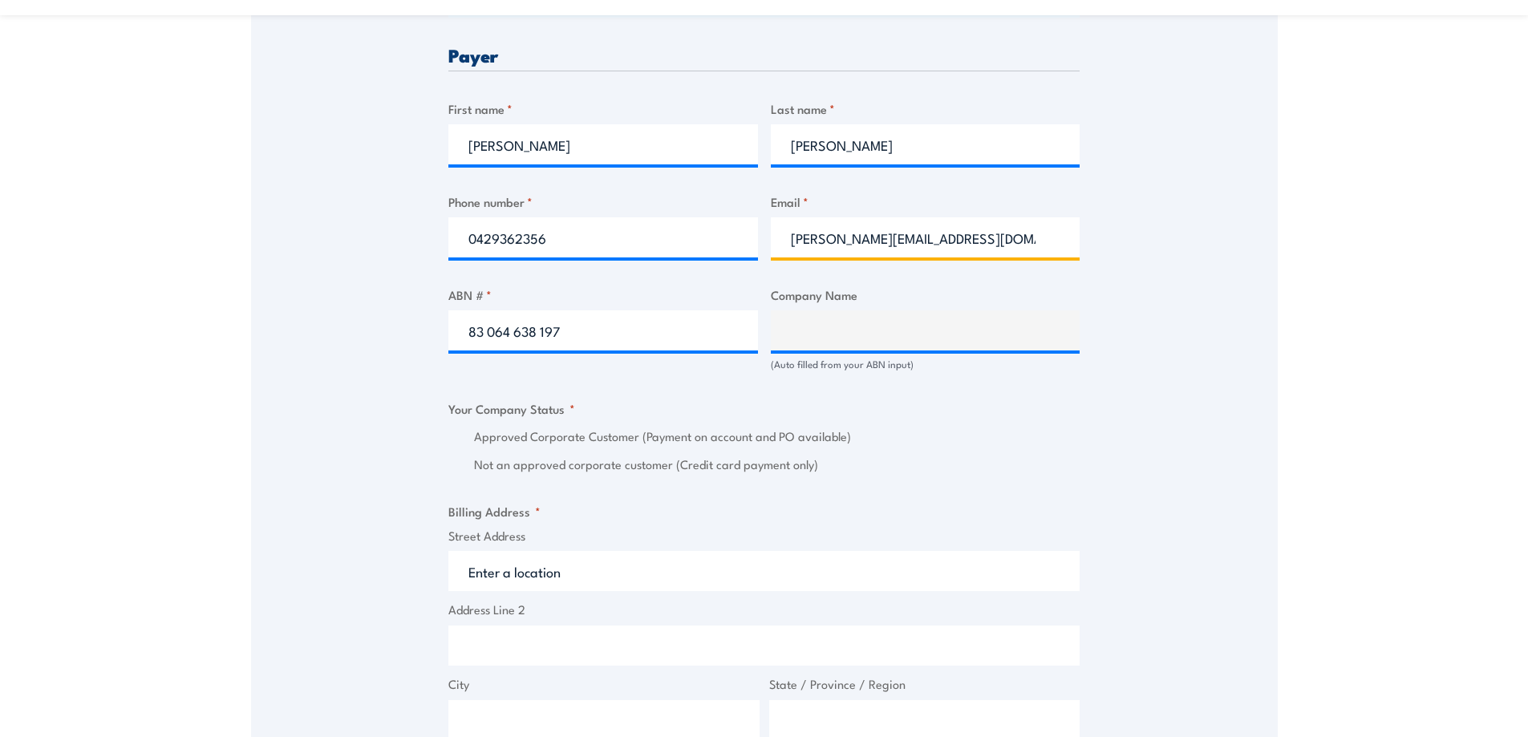
drag, startPoint x: 949, startPoint y: 236, endPoint x: 851, endPoint y: 247, distance: 98.5
click at [851, 247] on input "clark.reilly1@gmail.com" at bounding box center [926, 237] width 310 height 40
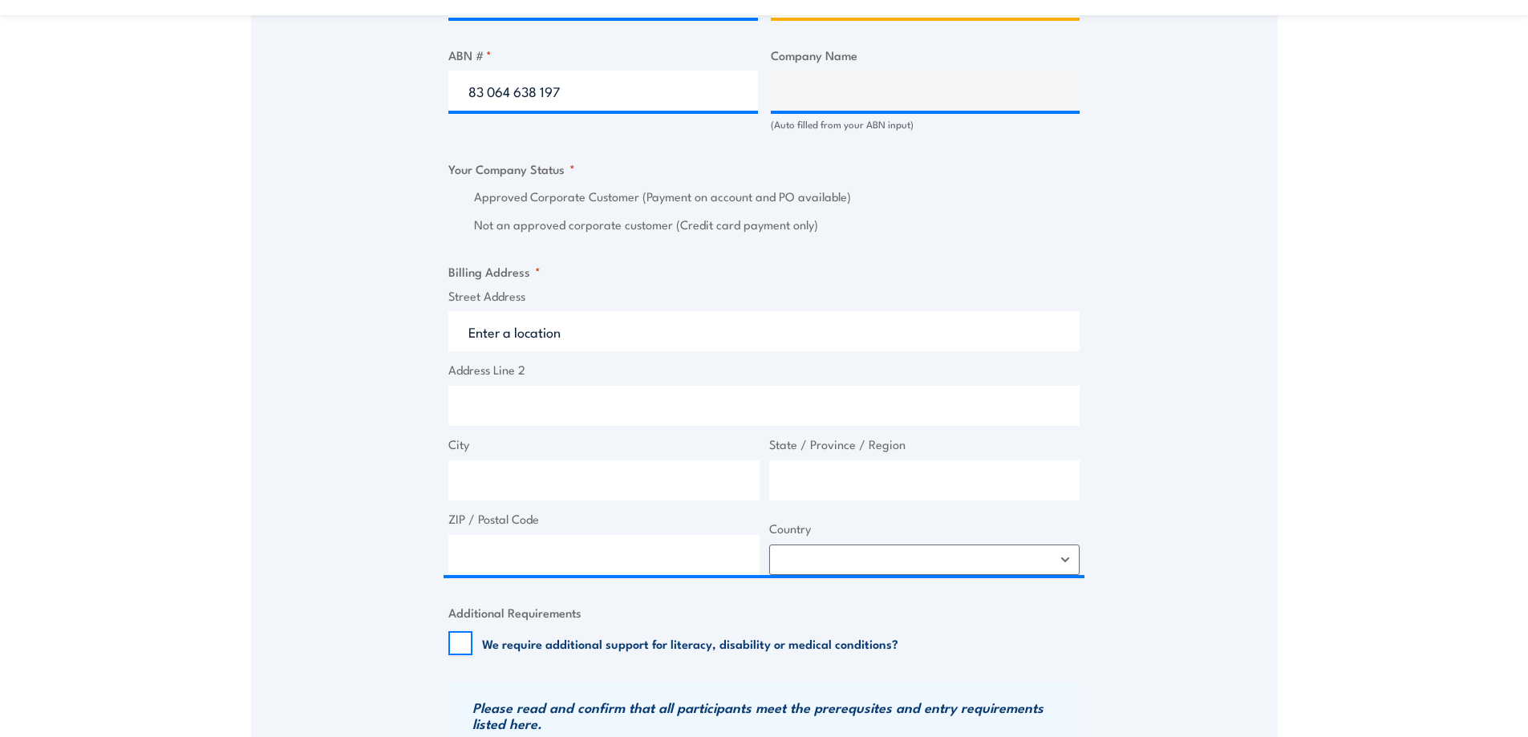
scroll to position [1123, 0]
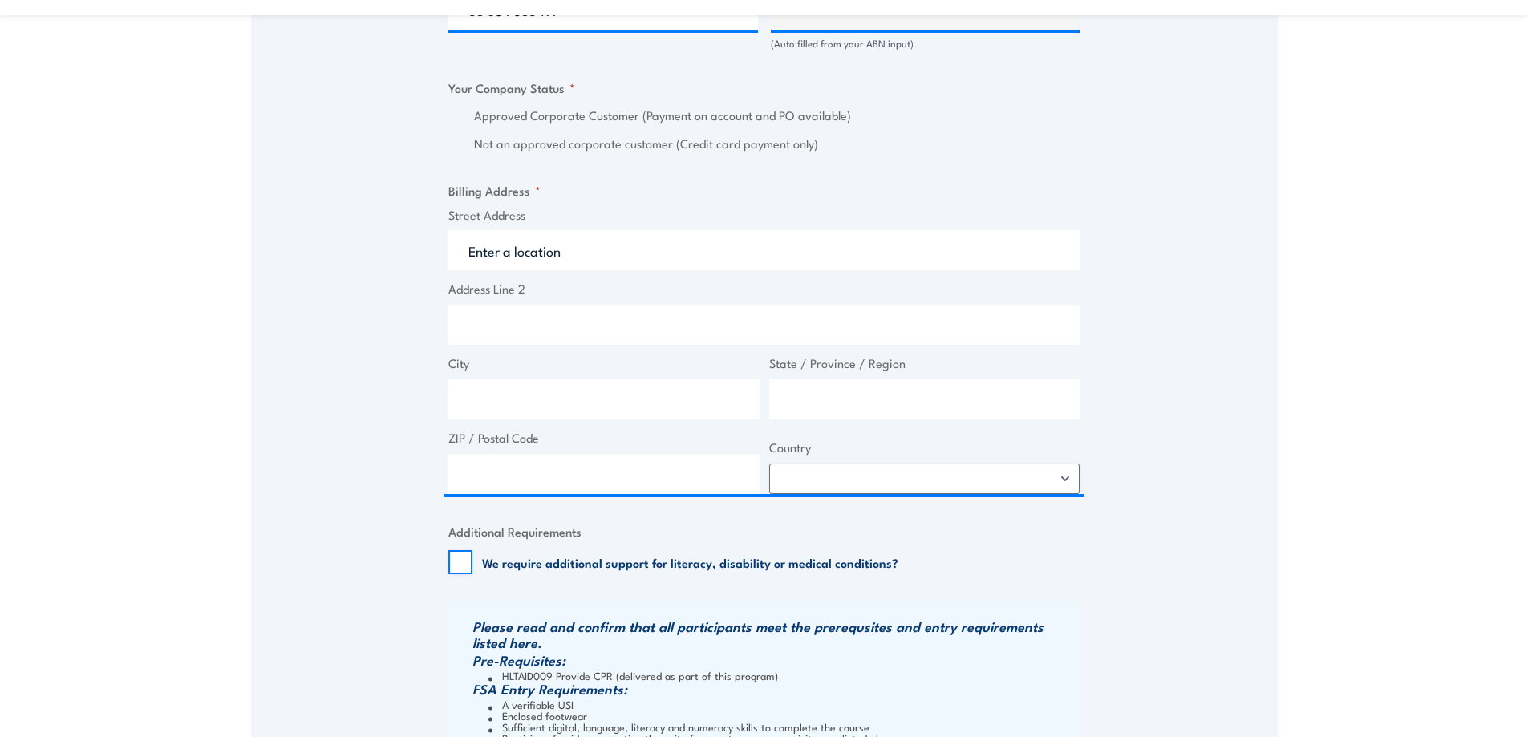
type input "clark.reilly@apac.bgis.com"
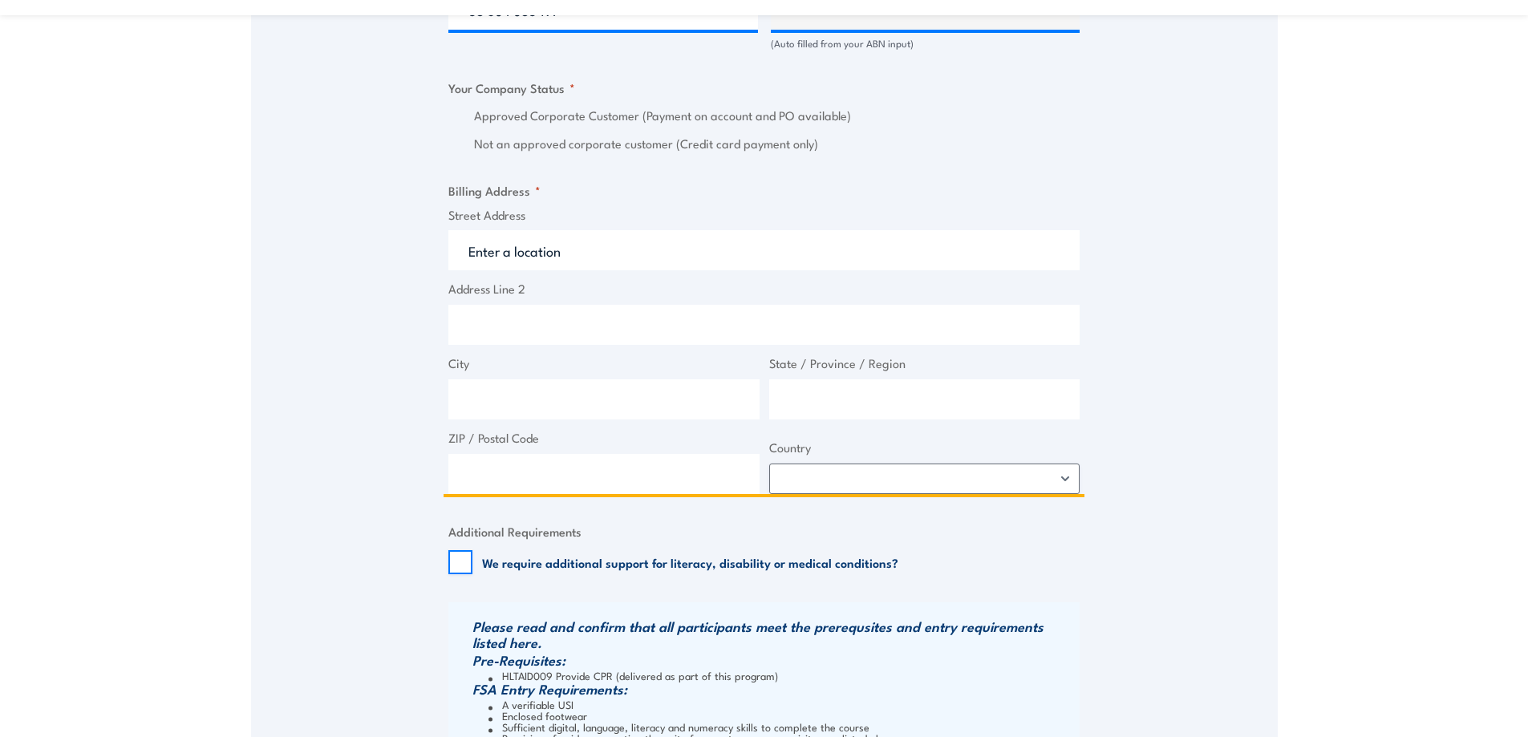
click at [627, 247] on input "Street Address" at bounding box center [764, 250] width 631 height 40
click at [560, 251] on input "Street Address" at bounding box center [764, 250] width 631 height 40
paste input "680 George Street"
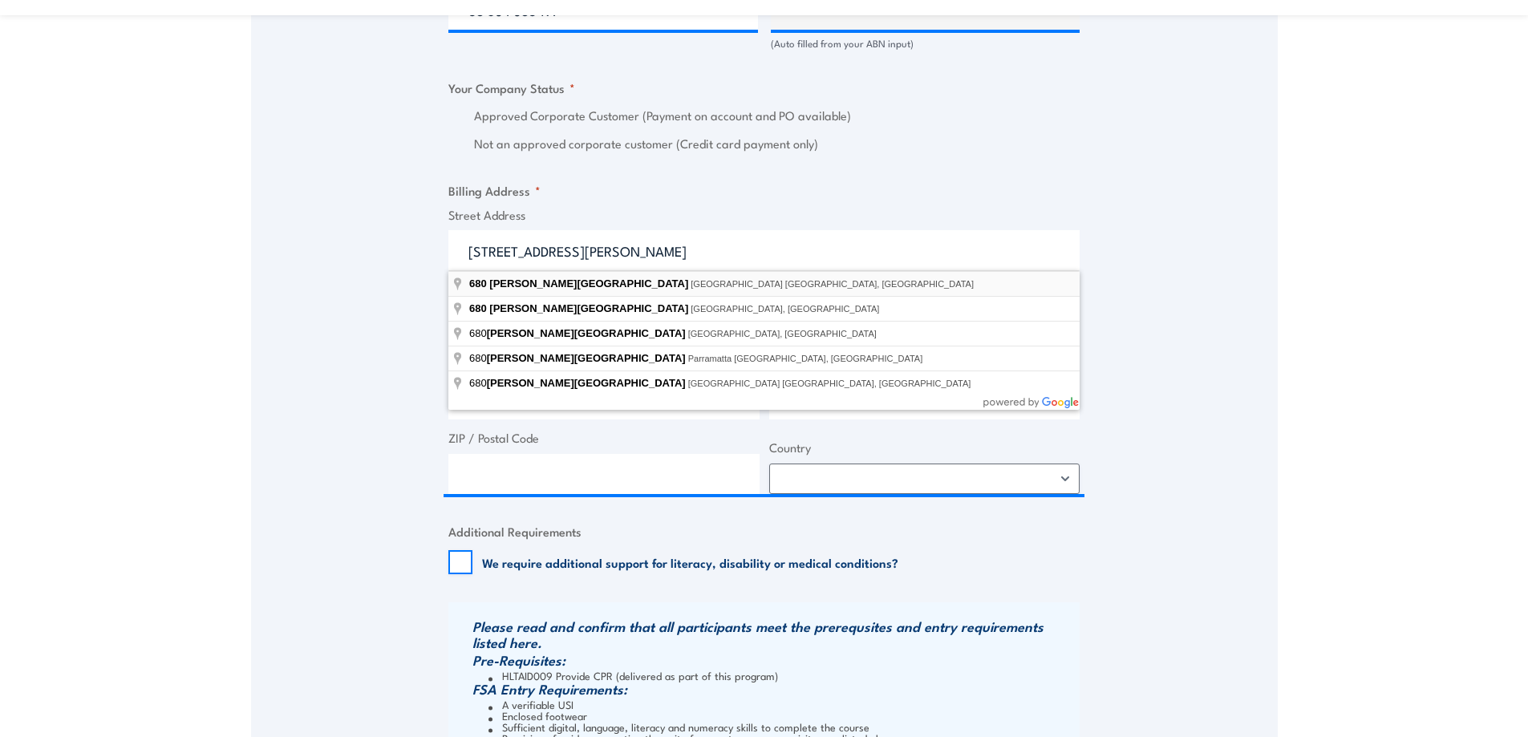
type input "680 George Street, Sydney NSW, Australia"
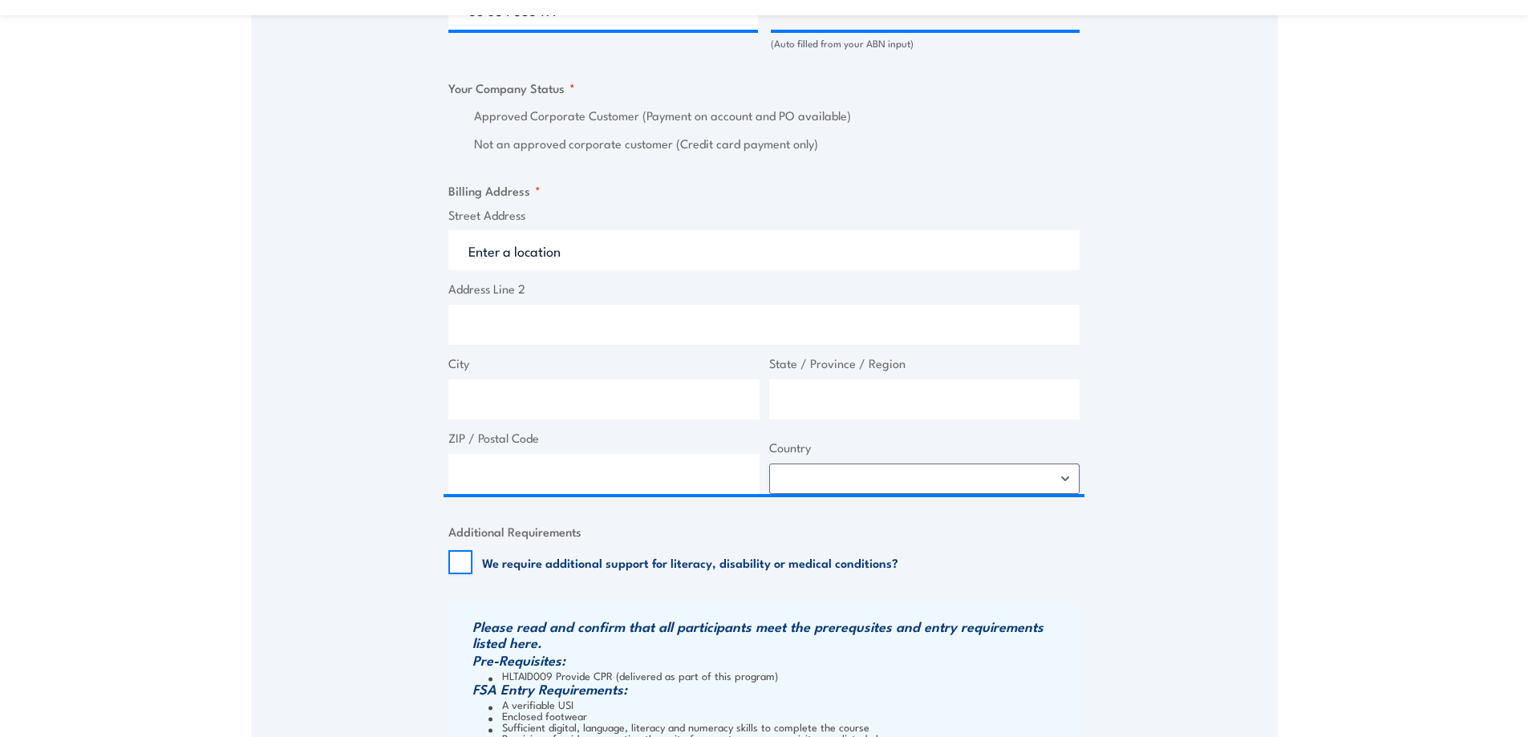
type input "680 George St"
type input "Sydney"
type input "New South Wales"
type input "2000"
select select "Australia"
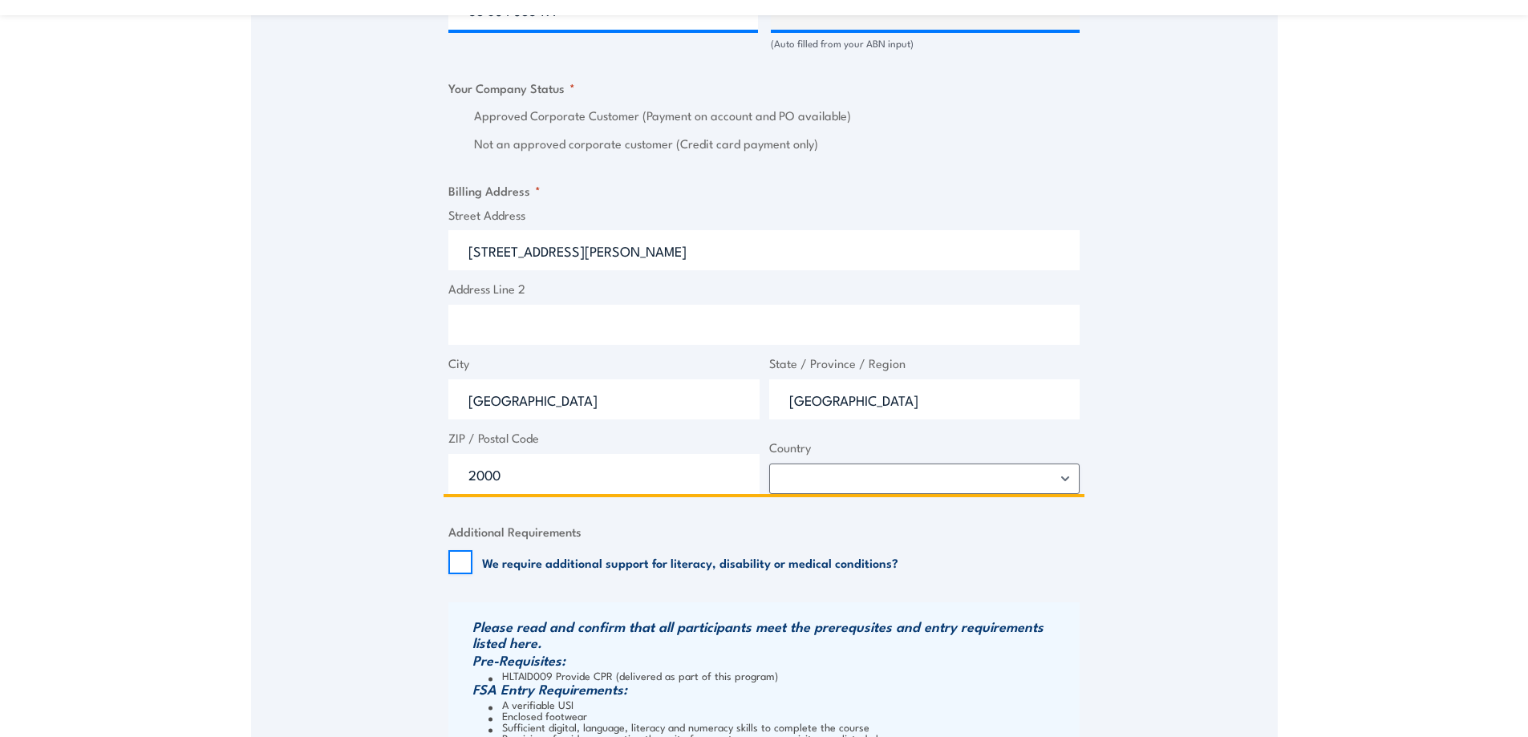
click at [546, 323] on input "Address Line 2" at bounding box center [764, 325] width 631 height 40
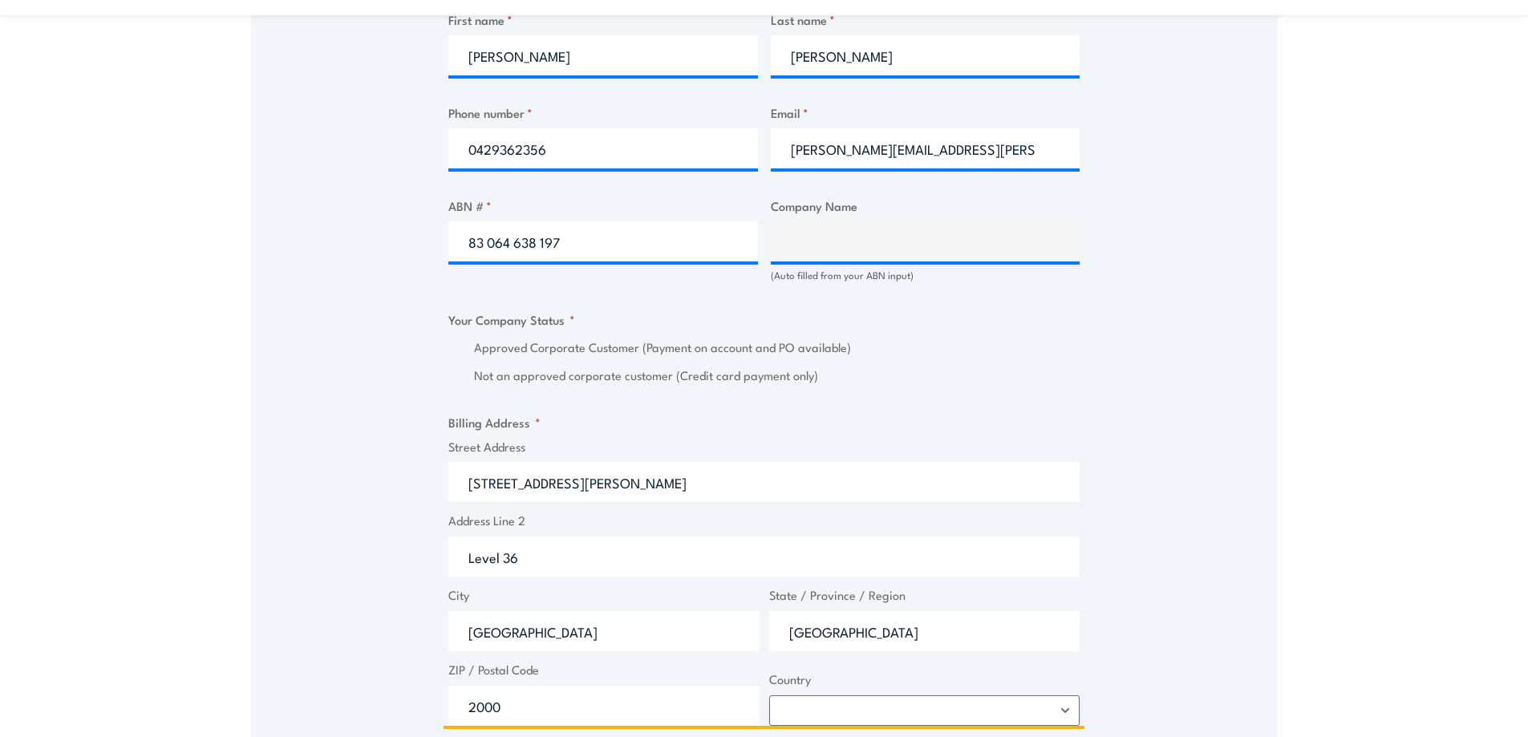
scroll to position [642, 0]
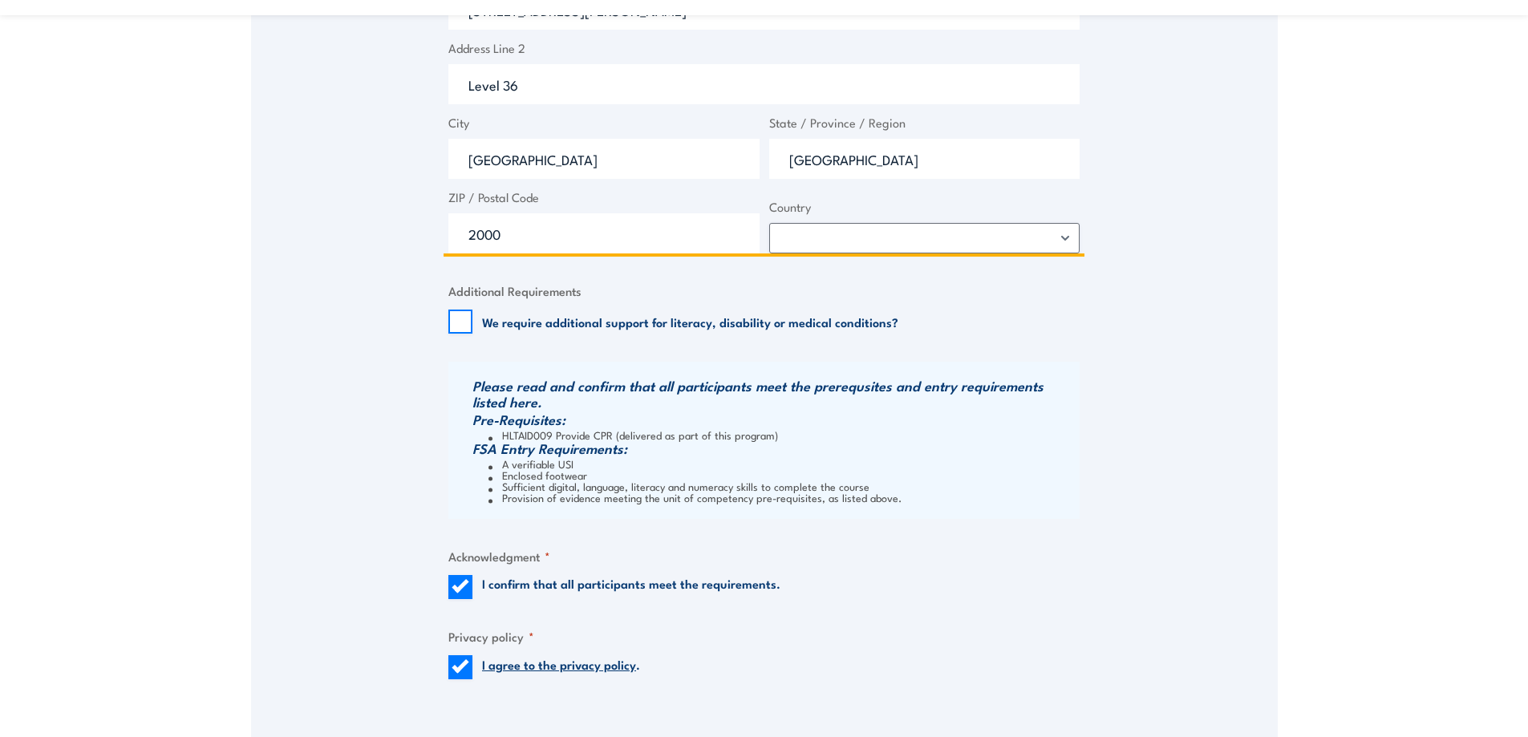
type input "Level 36"
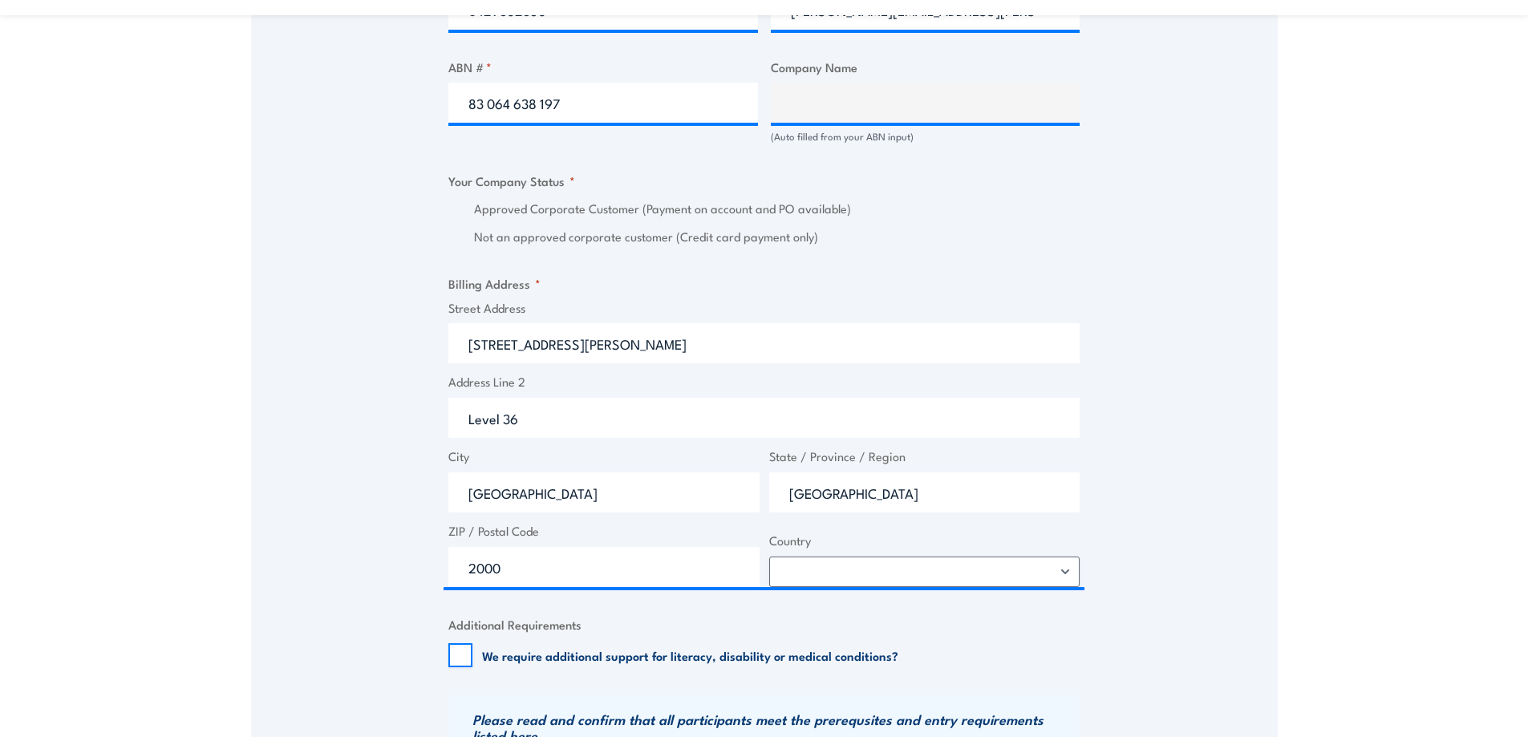
scroll to position [802, 0]
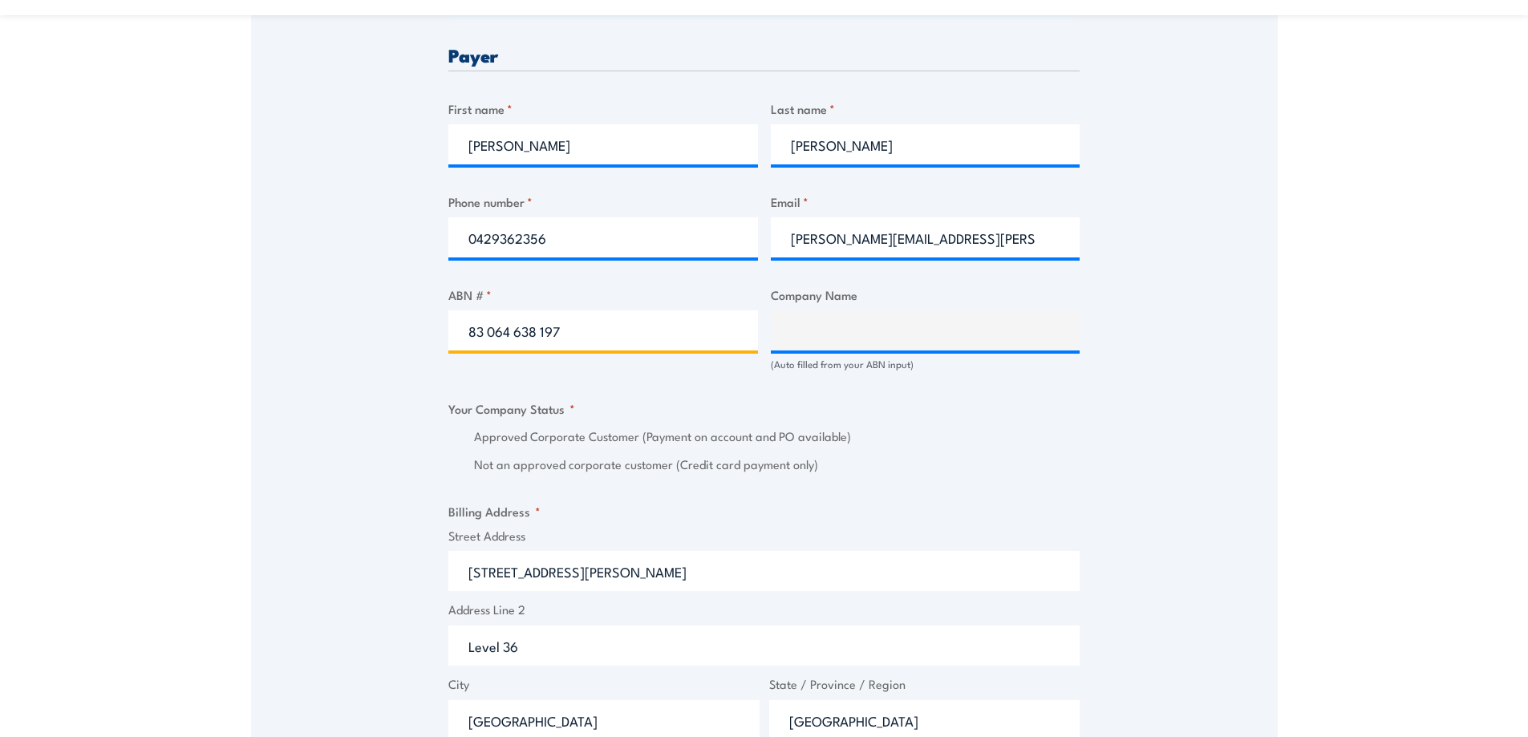
click at [485, 335] on input "83 064 638 197" at bounding box center [604, 331] width 310 height 40
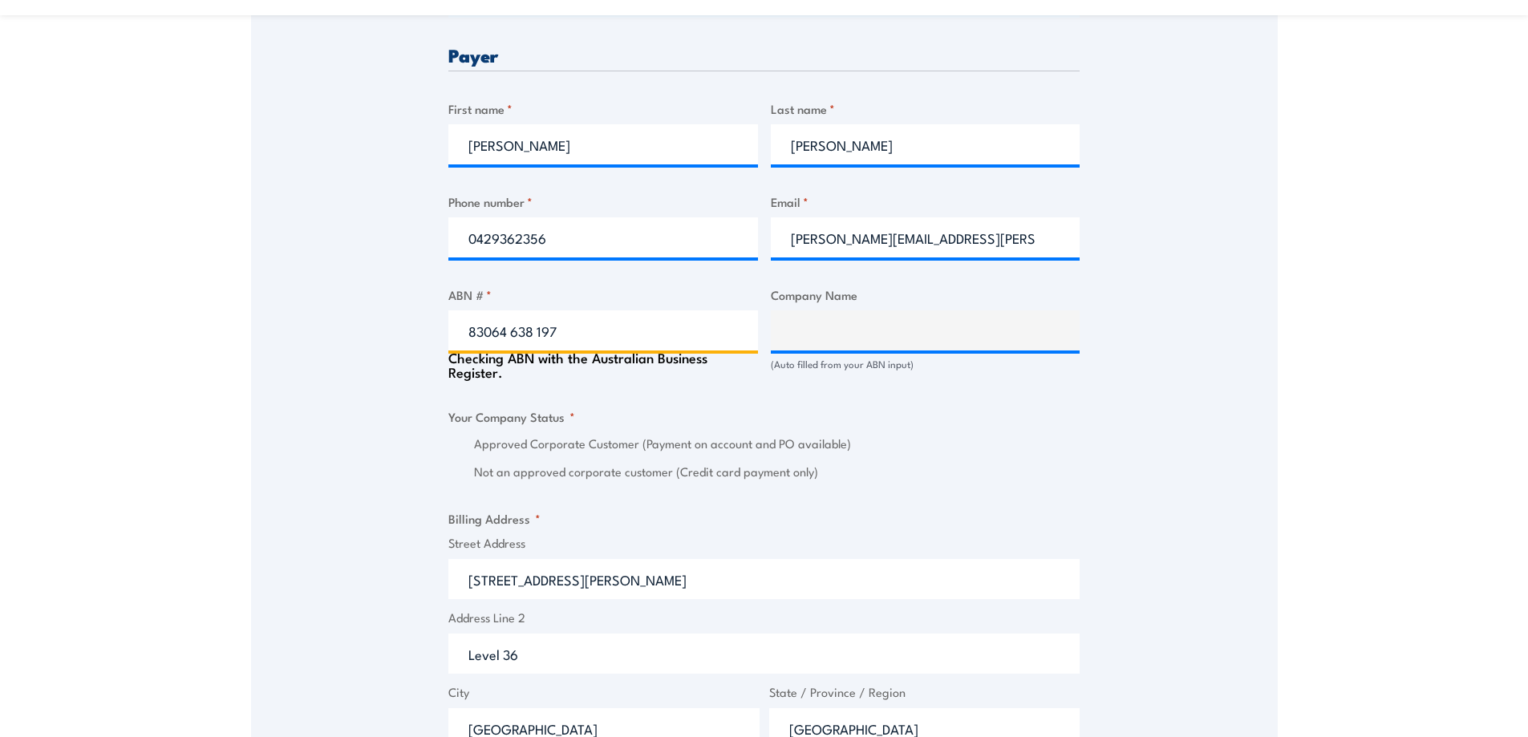
type input "83064638 197"
type input "BGIS PTY LTD"
radio input "true"
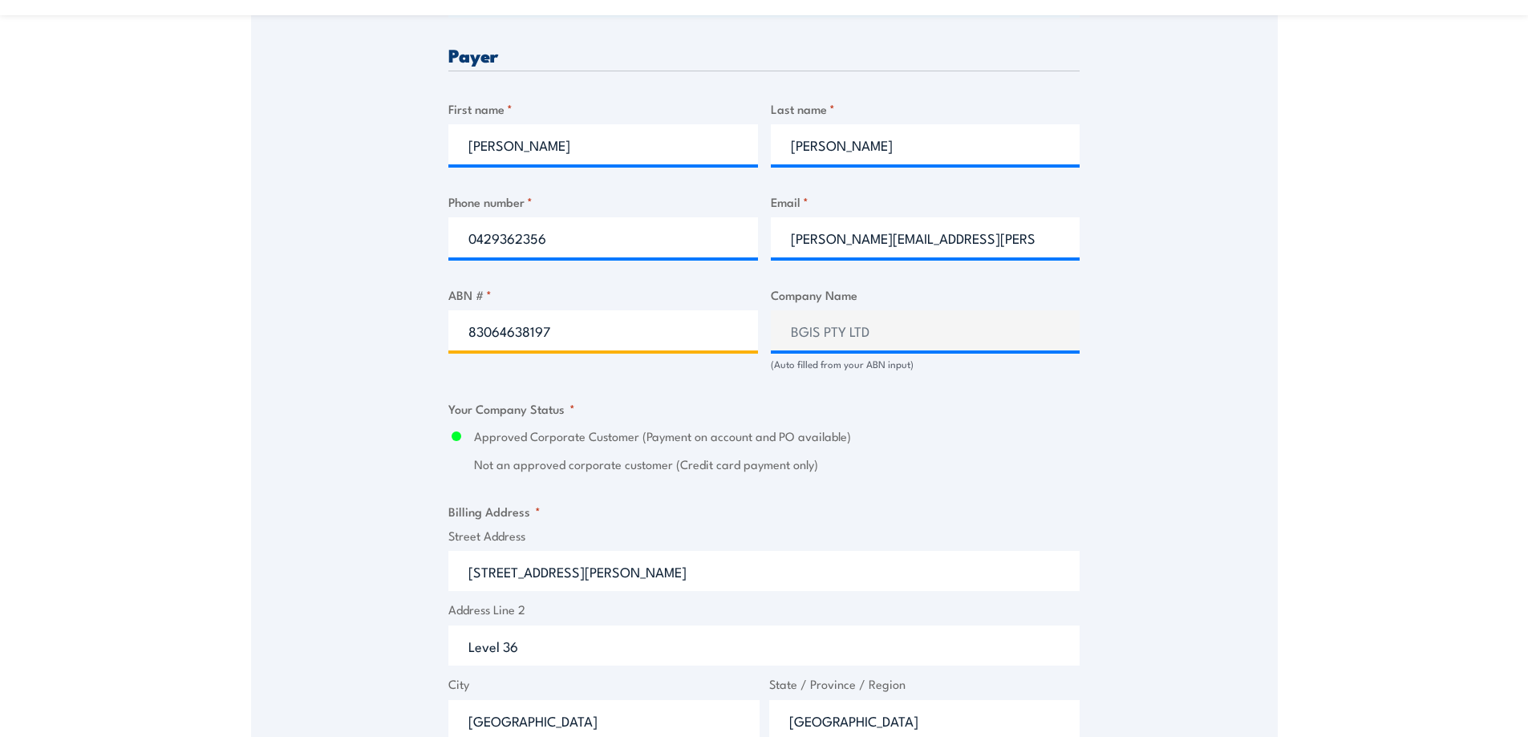
type input "83064638197"
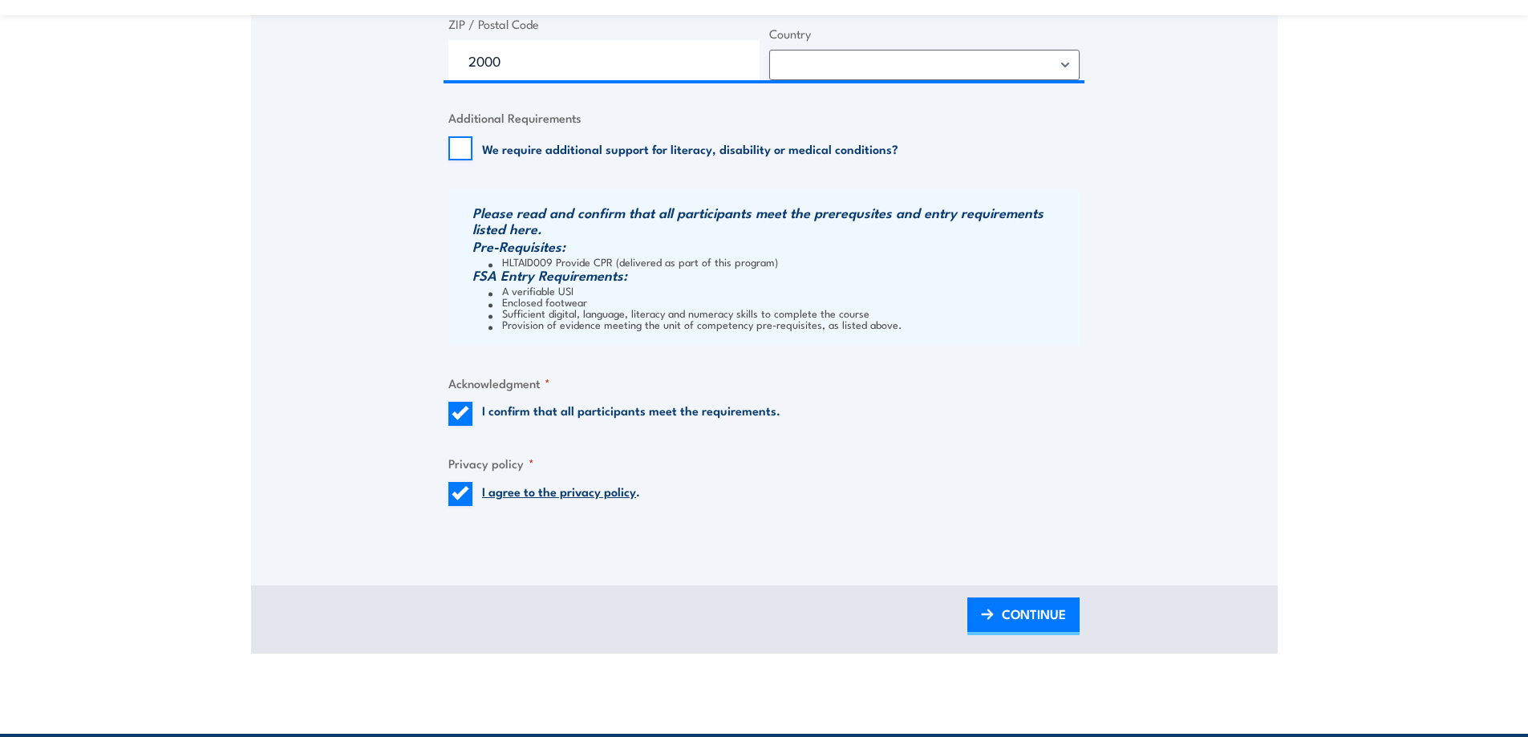
scroll to position [1685, 0]
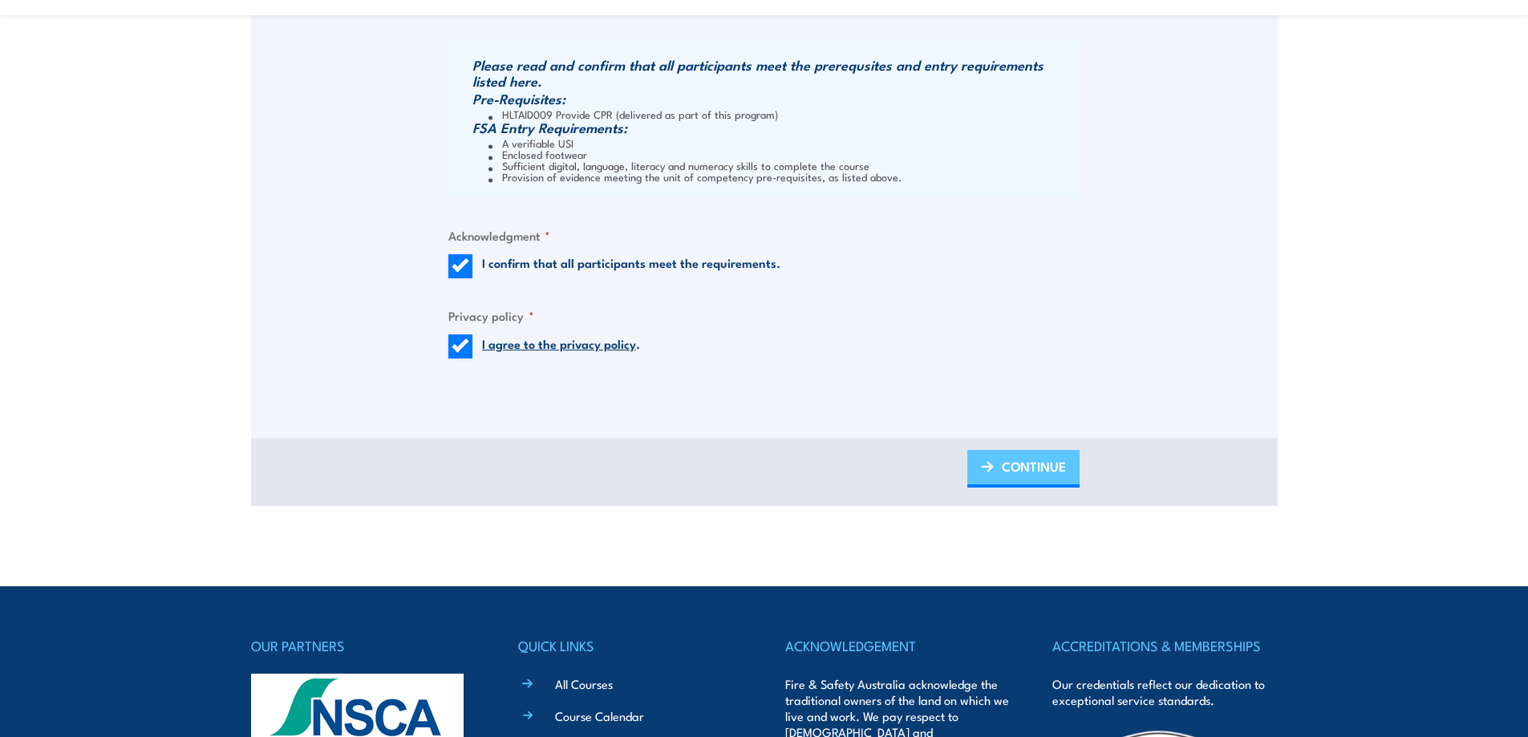
click at [1019, 471] on span "CONTINUE" at bounding box center [1034, 466] width 64 height 43
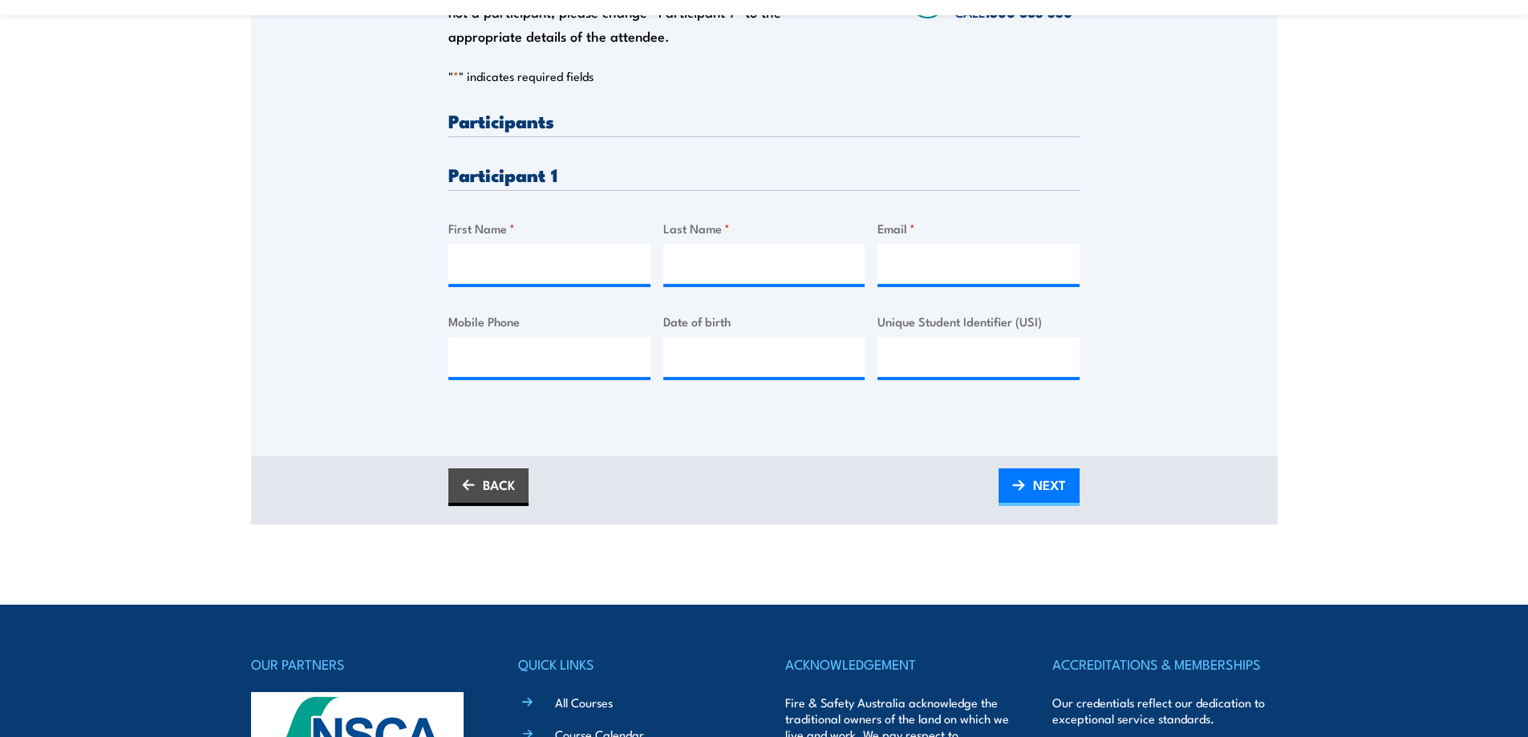
scroll to position [401, 0]
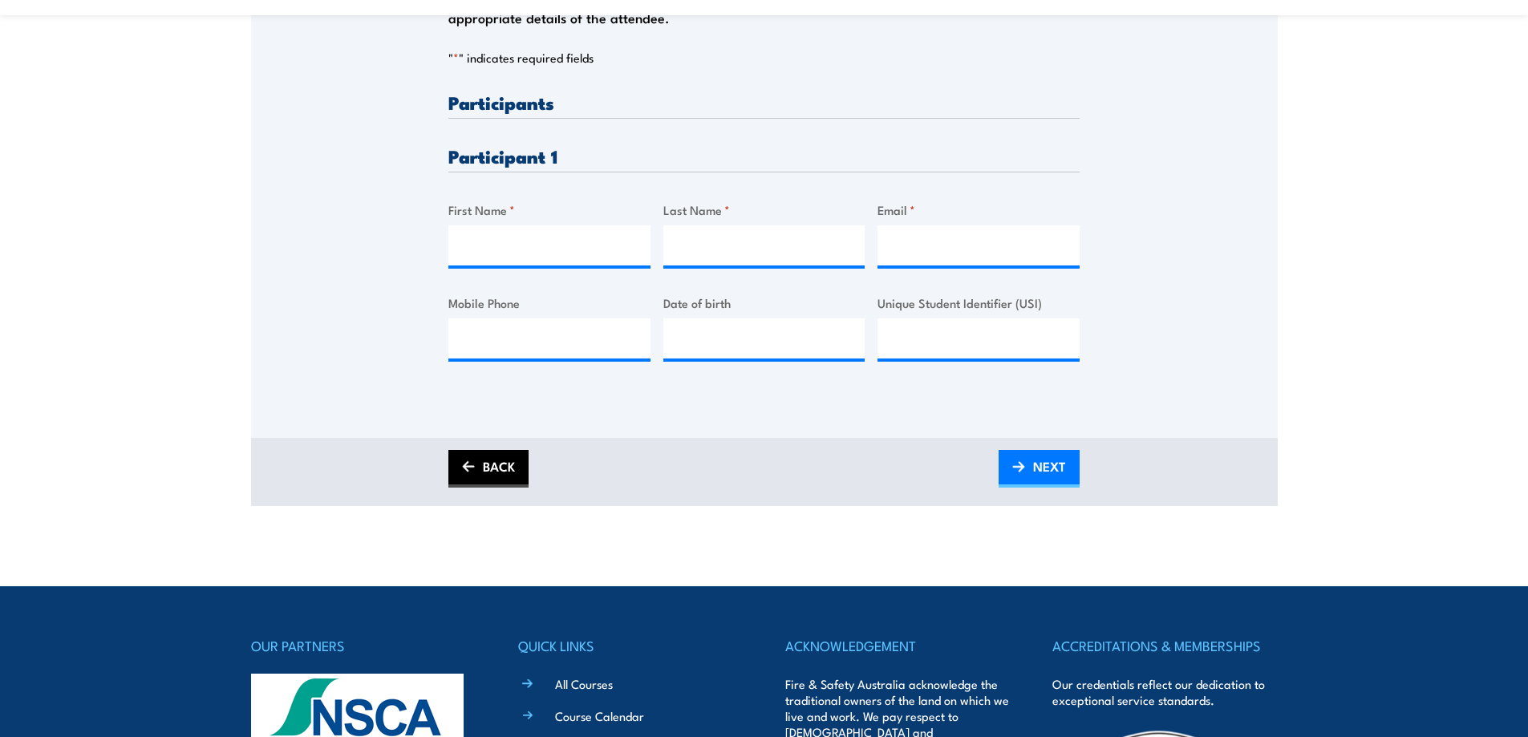
click at [521, 476] on link "BACK" at bounding box center [489, 469] width 80 height 38
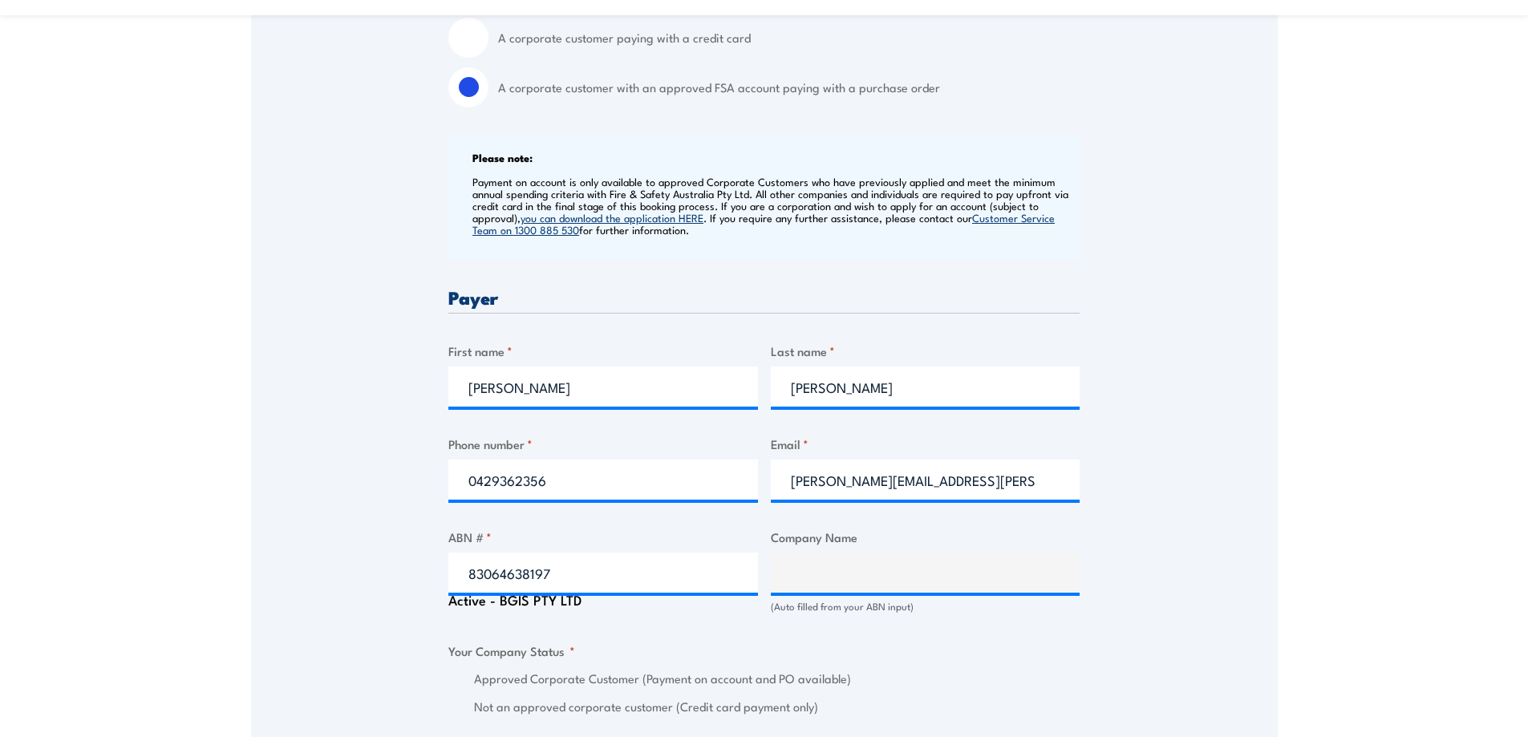
scroll to position [562, 0]
drag, startPoint x: 546, startPoint y: 391, endPoint x: 383, endPoint y: 377, distance: 163.4
click at [383, 377] on div "Speak to a specialist CALL 1300 885 530 CALL 1300 885 530 " * " indicates requi…" at bounding box center [764, 617] width 1027 height 1800
type input "Accounts"
type input "Payable"
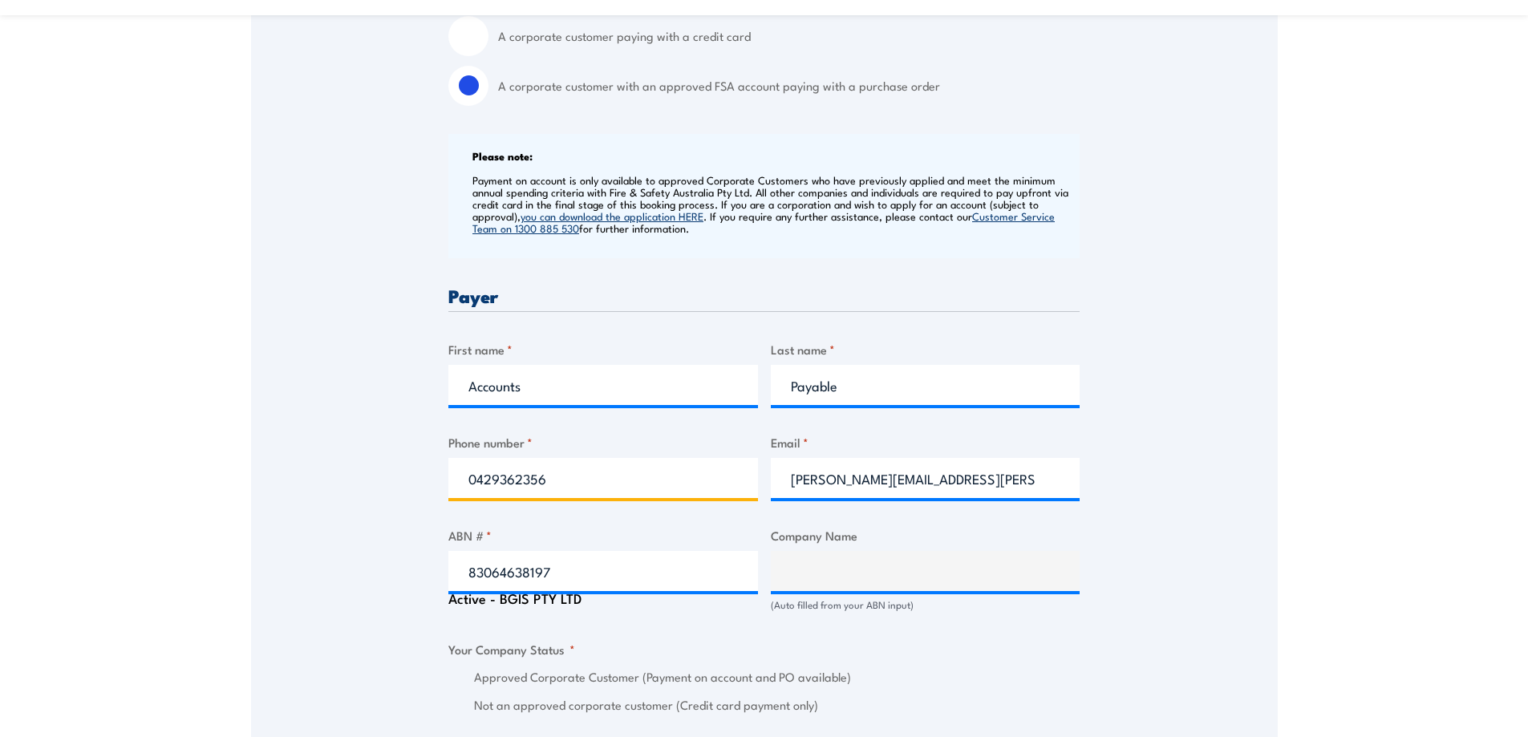
drag, startPoint x: 643, startPoint y: 477, endPoint x: 278, endPoint y: 477, distance: 364.3
click at [278, 477] on div "Speak to a specialist CALL 1300 885 530 CALL 1300 885 530 " * " indicates requi…" at bounding box center [764, 617] width 1027 height 1800
paste input "1800 252 16"
type input "1800 252 166"
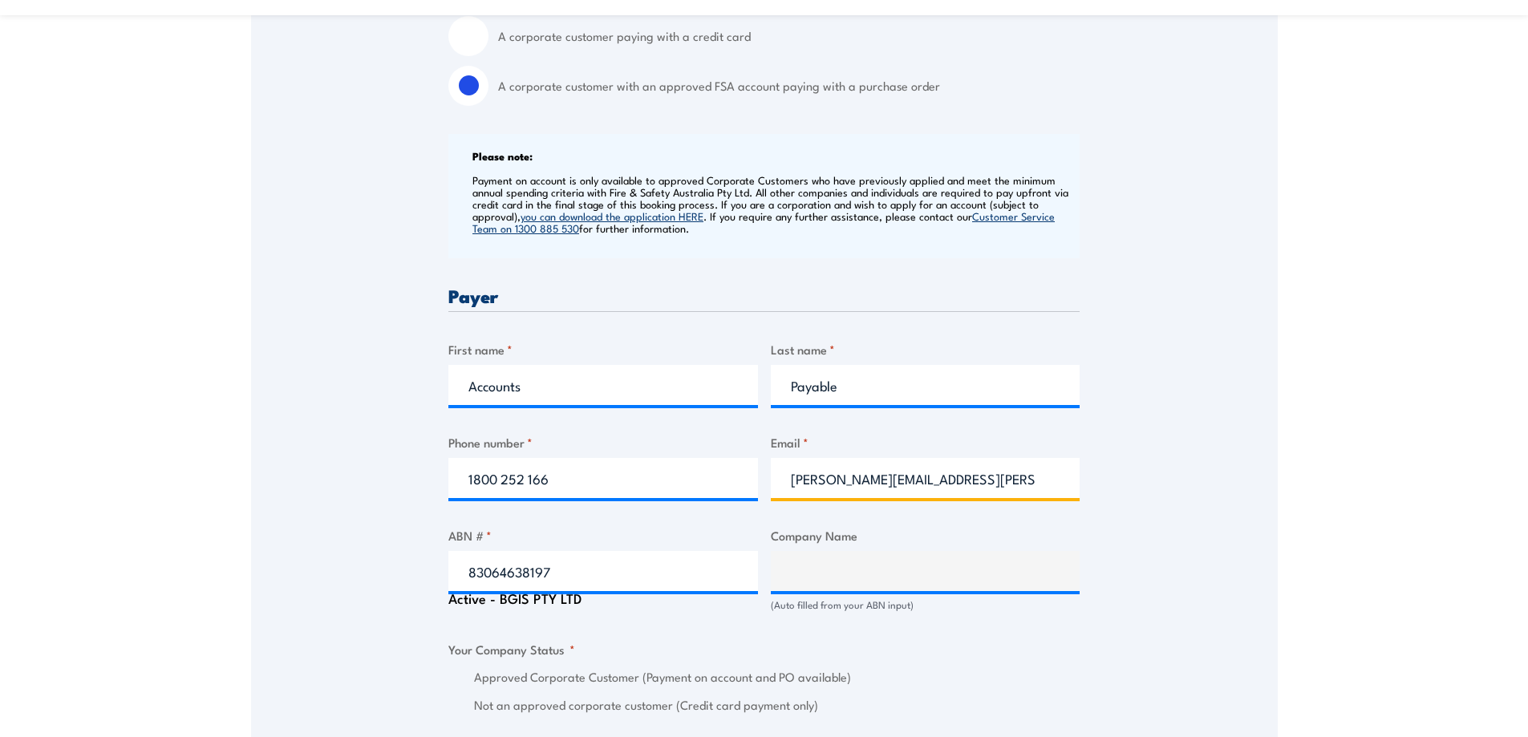
drag, startPoint x: 999, startPoint y: 480, endPoint x: 980, endPoint y: 486, distance: 19.5
click at [977, 487] on input "clark.reilly@apac.bgis.com" at bounding box center [926, 478] width 310 height 40
drag, startPoint x: 1001, startPoint y: 483, endPoint x: 657, endPoint y: 491, distance: 344.3
click at [657, 491] on div "Billing details I am enroling as: * An individual (I am paying for this myself)…" at bounding box center [764, 697] width 631 height 1626
paste input "1800 252 166"
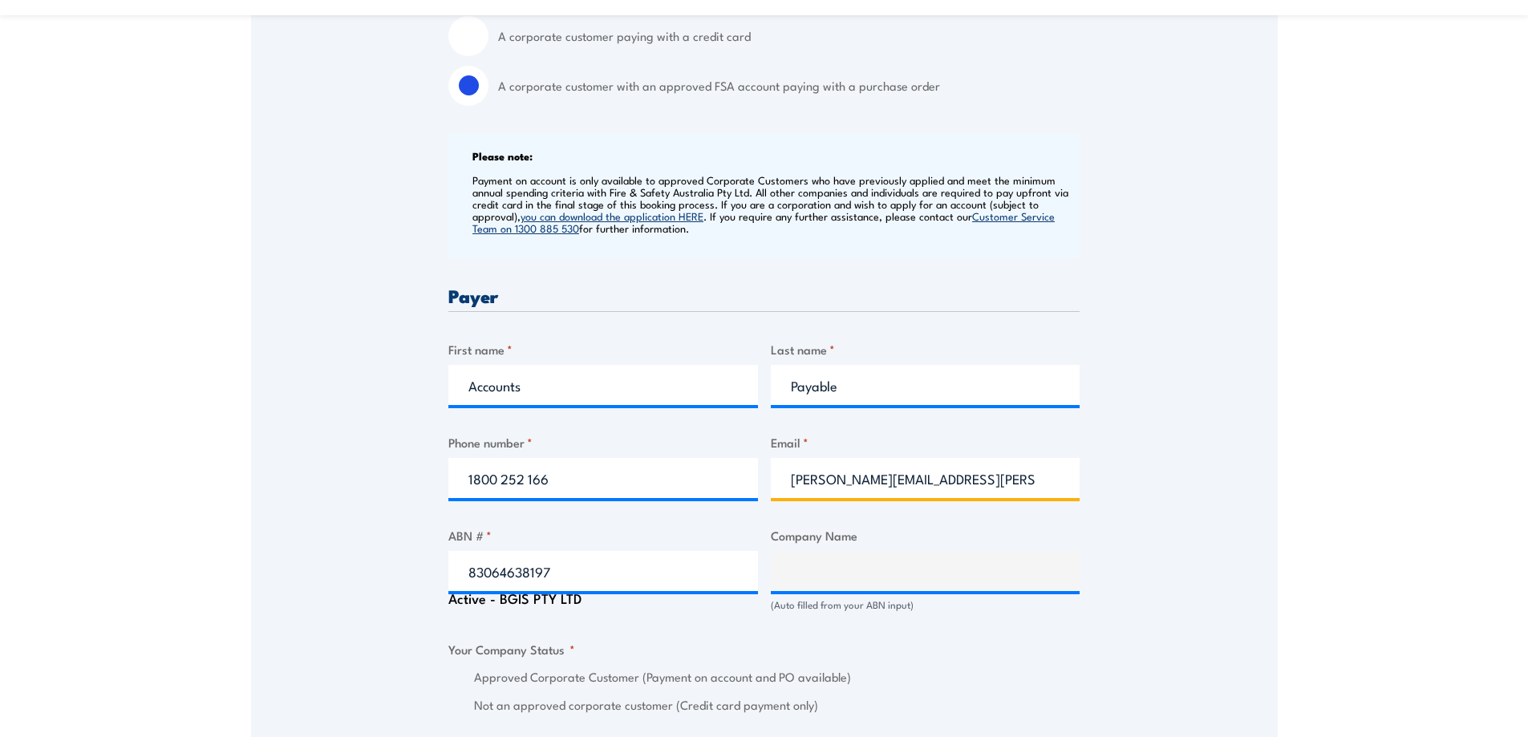
type input "1800 252 166"
click at [900, 479] on input "1800 252 166" at bounding box center [926, 478] width 310 height 40
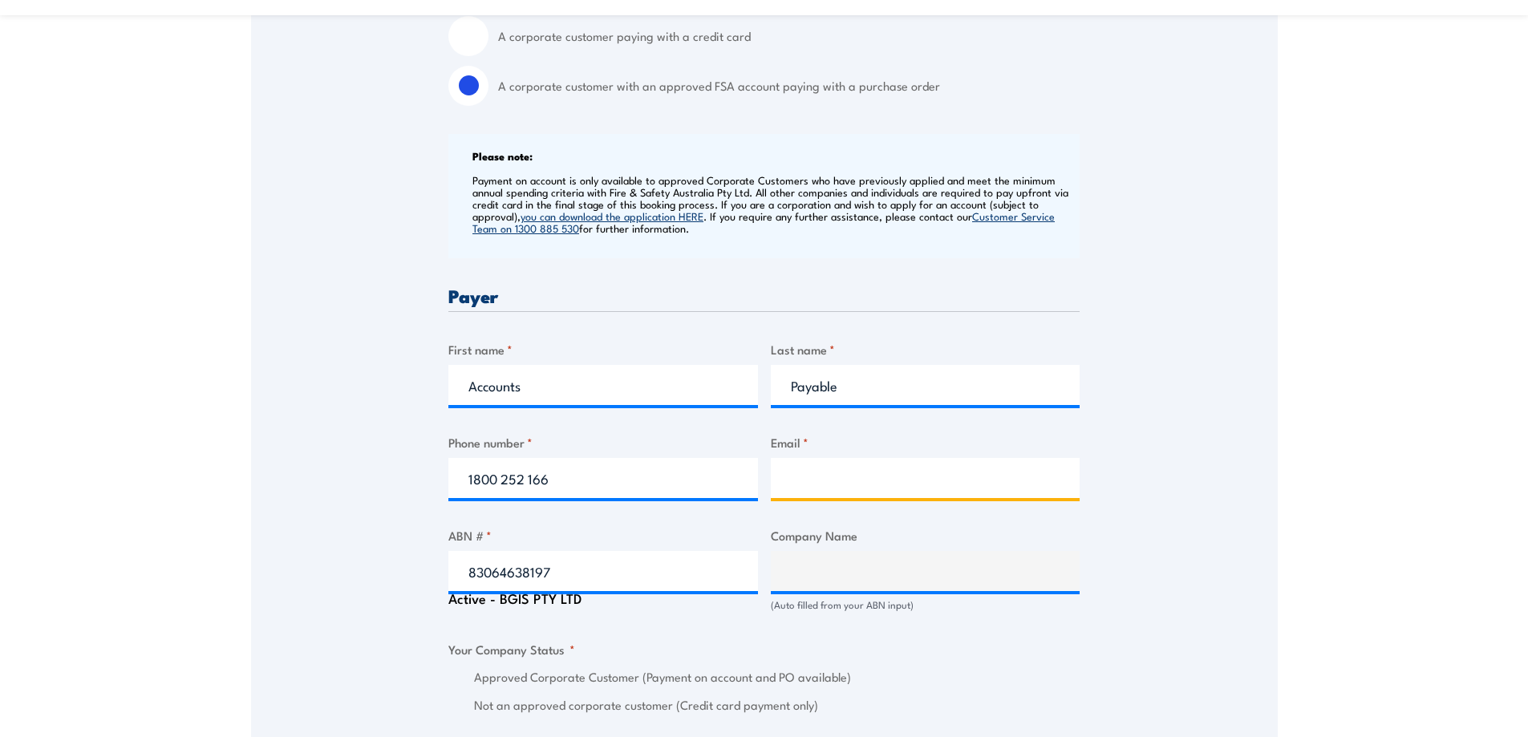
click at [855, 473] on input "Email *" at bounding box center [926, 478] width 310 height 40
paste input "services.accountspayable@apac.bgis.com"
type input "services.accountspayable@apac.bgis.com"
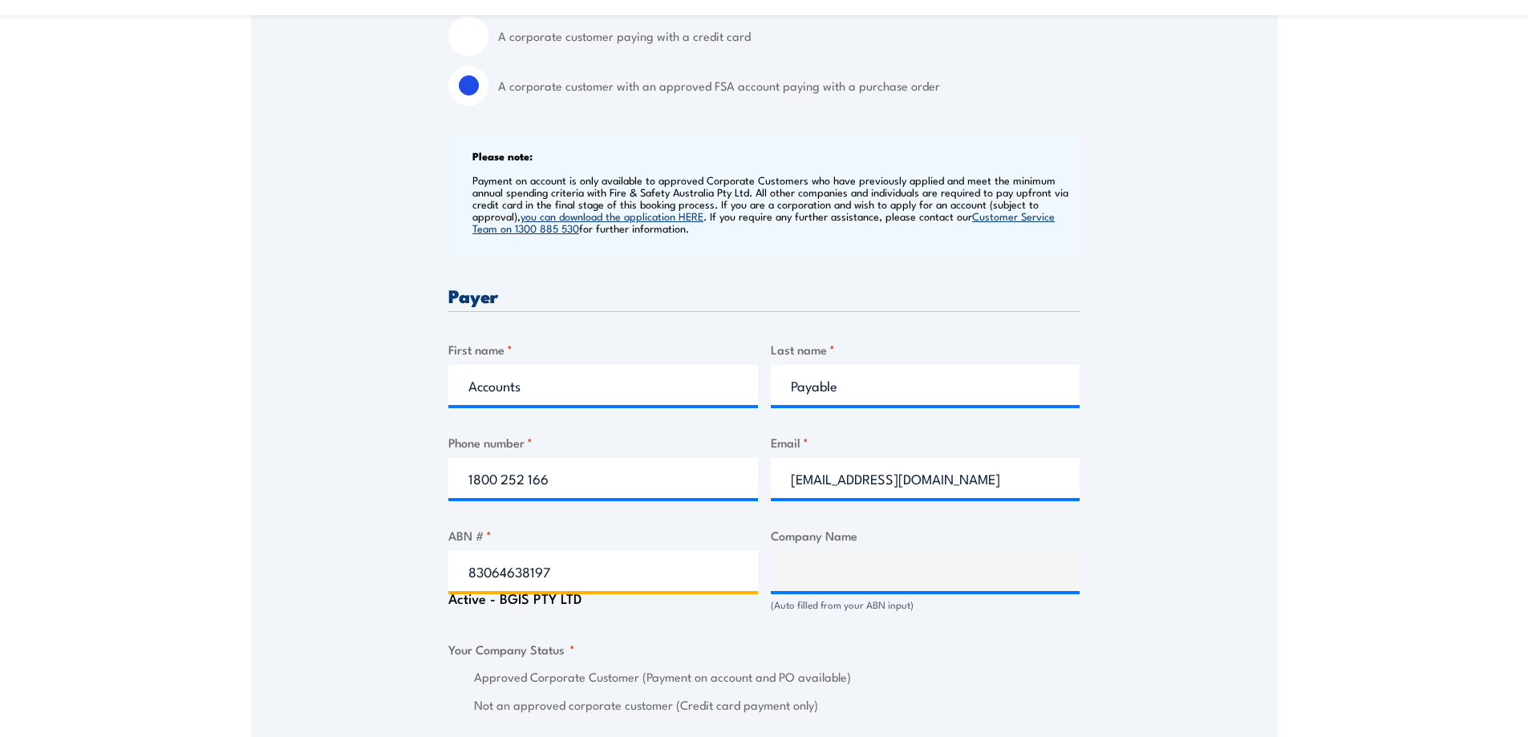
click at [615, 562] on input "83064638197" at bounding box center [604, 571] width 310 height 40
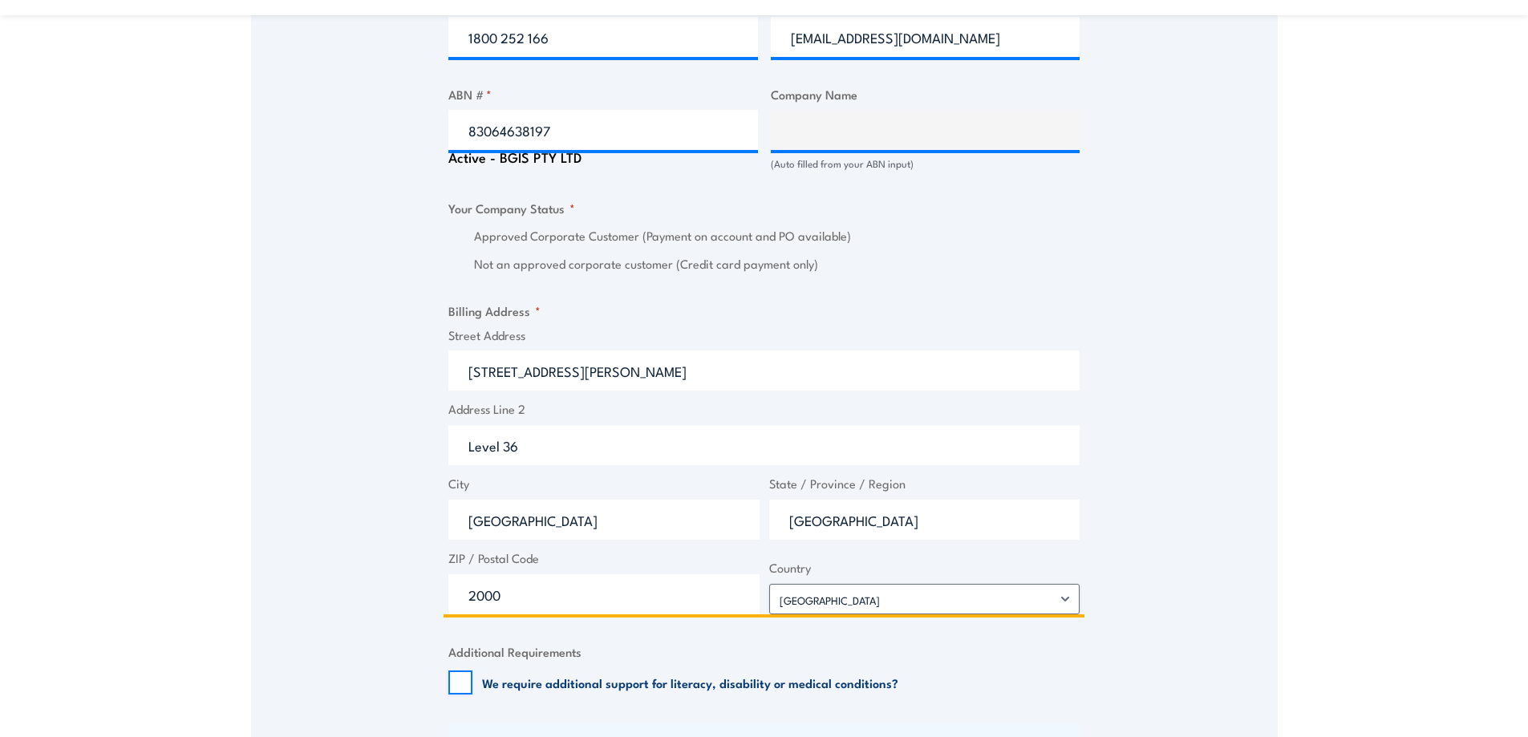
scroll to position [1005, 0]
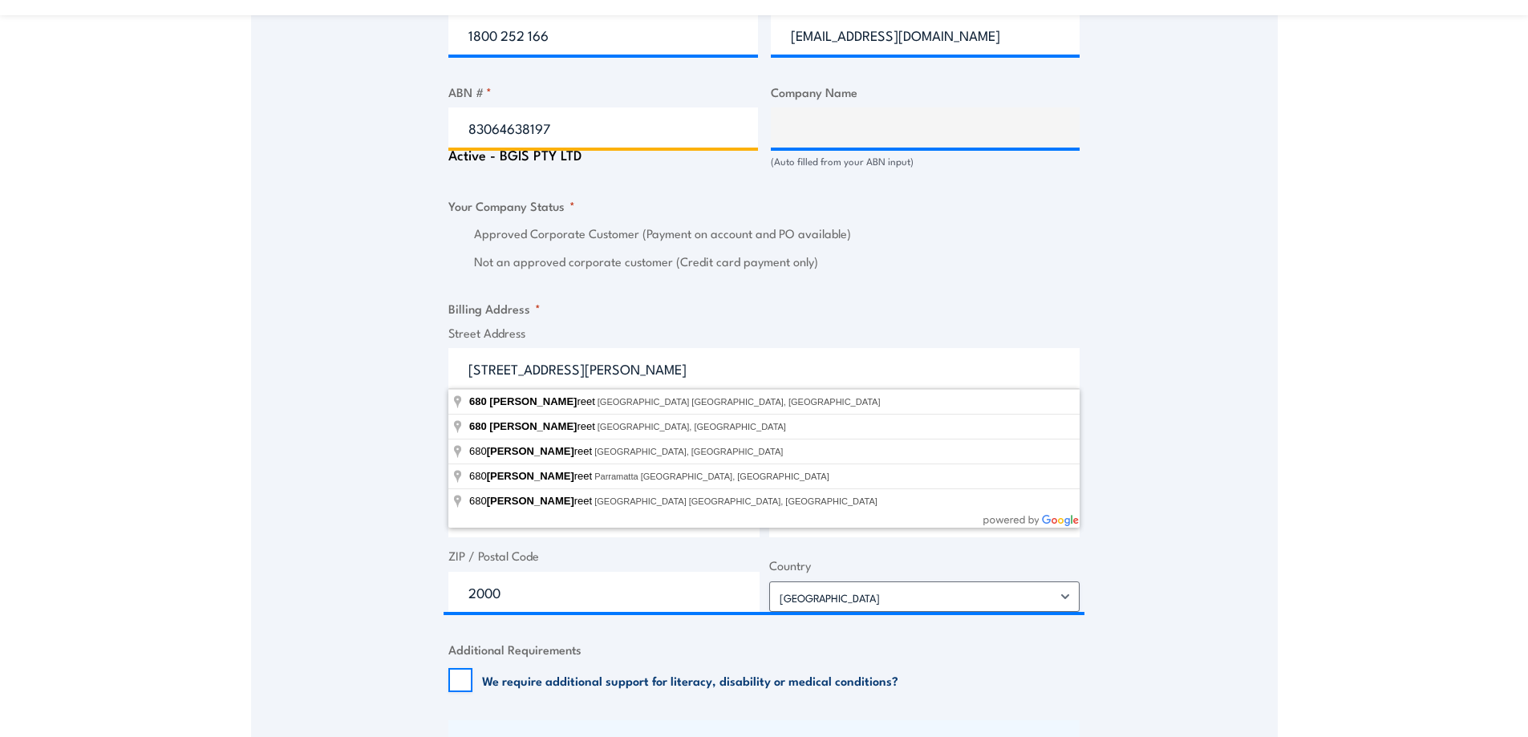
click at [610, 132] on input "83064638197" at bounding box center [604, 128] width 310 height 40
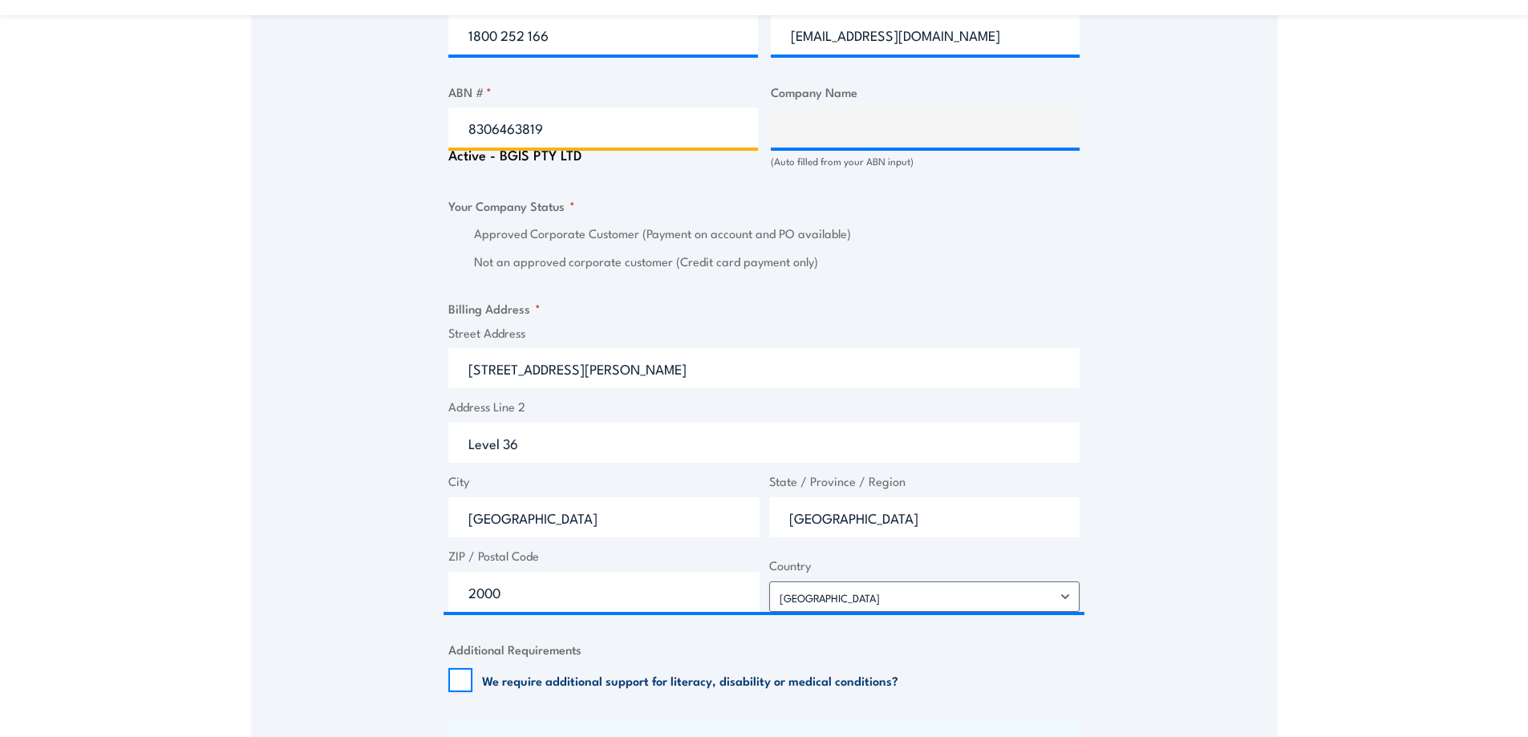
type input "83064638197"
click at [642, 205] on fieldset "Your Company Status * Approved Corporate Customer (Payment on account and PO av…" at bounding box center [764, 234] width 631 height 75
click at [603, 126] on input "83064638197" at bounding box center [604, 128] width 310 height 40
click at [586, 156] on div "Active - BGIS PTY LTD" at bounding box center [604, 155] width 310 height 14
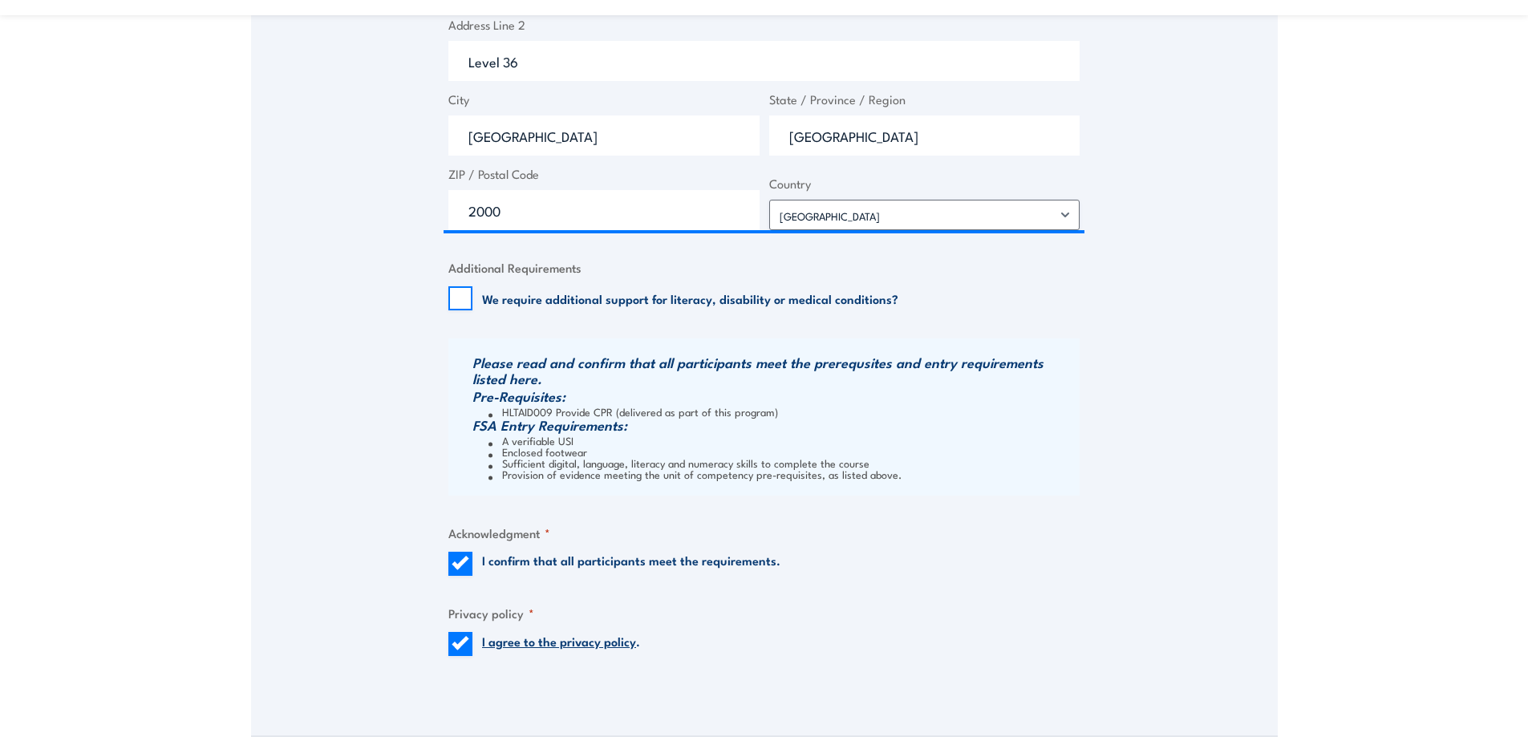
scroll to position [1727, 0]
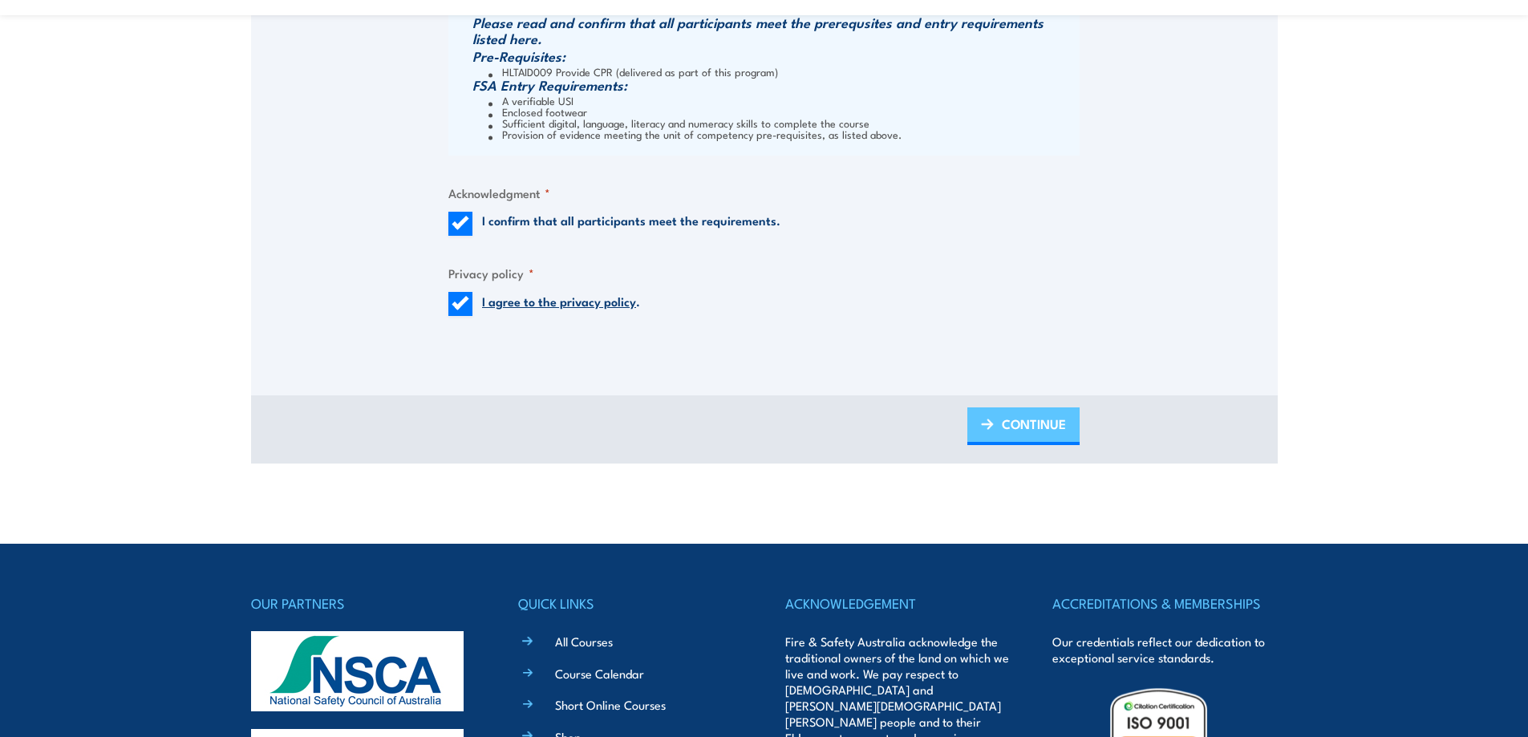
click at [1043, 419] on span "CONTINUE" at bounding box center [1034, 424] width 64 height 43
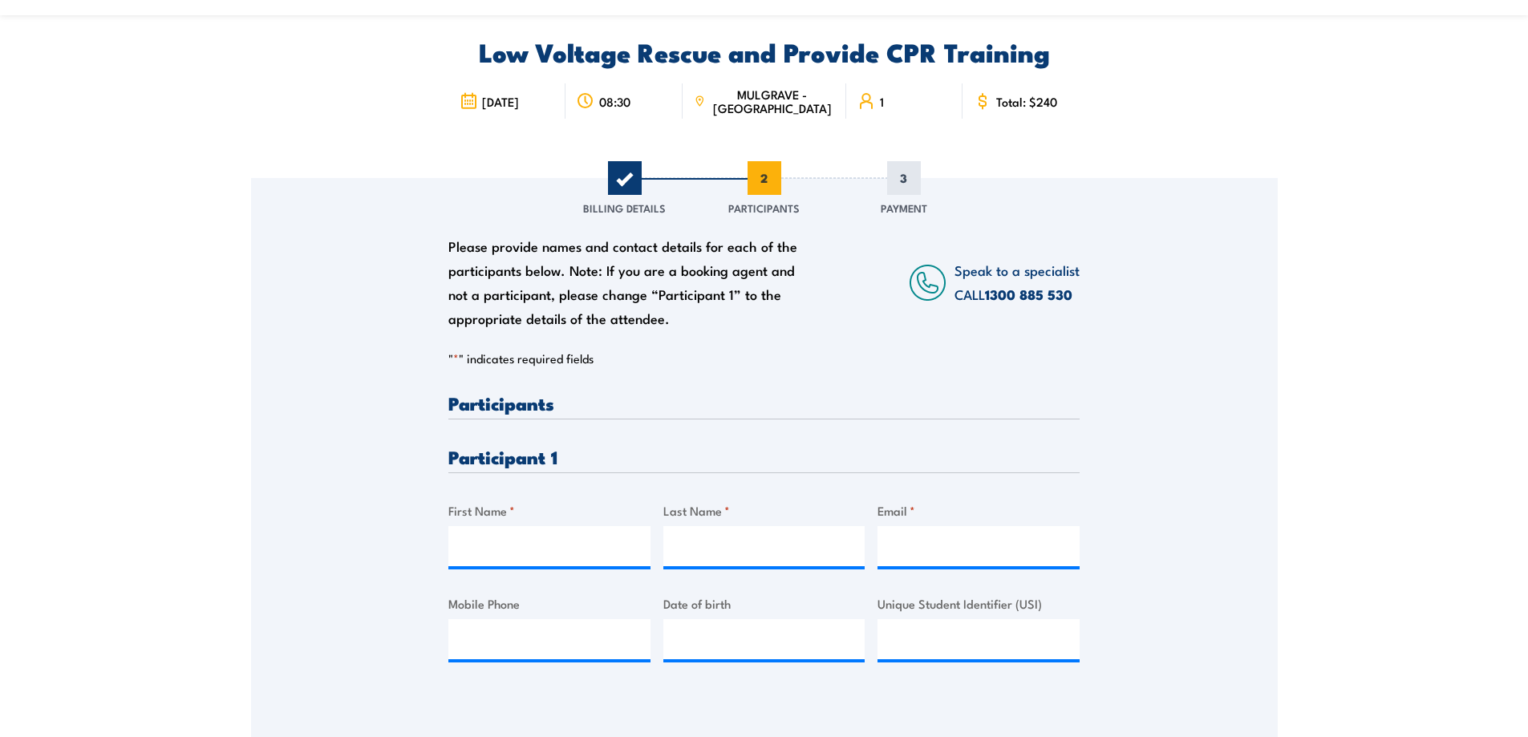
scroll to position [321, 0]
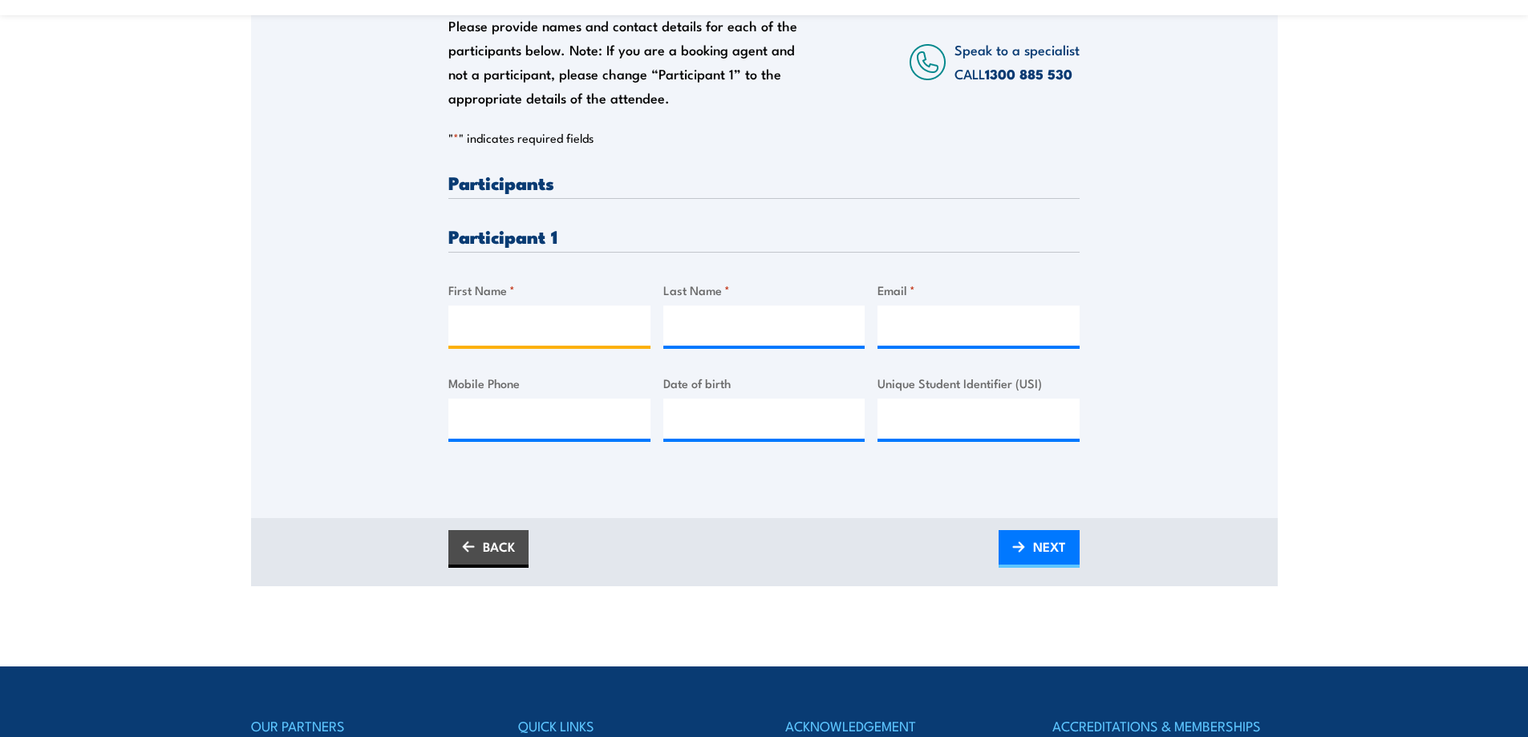
click at [551, 335] on input "First Name *" at bounding box center [550, 326] width 202 height 40
type input "Clark"
type input "Reilly"
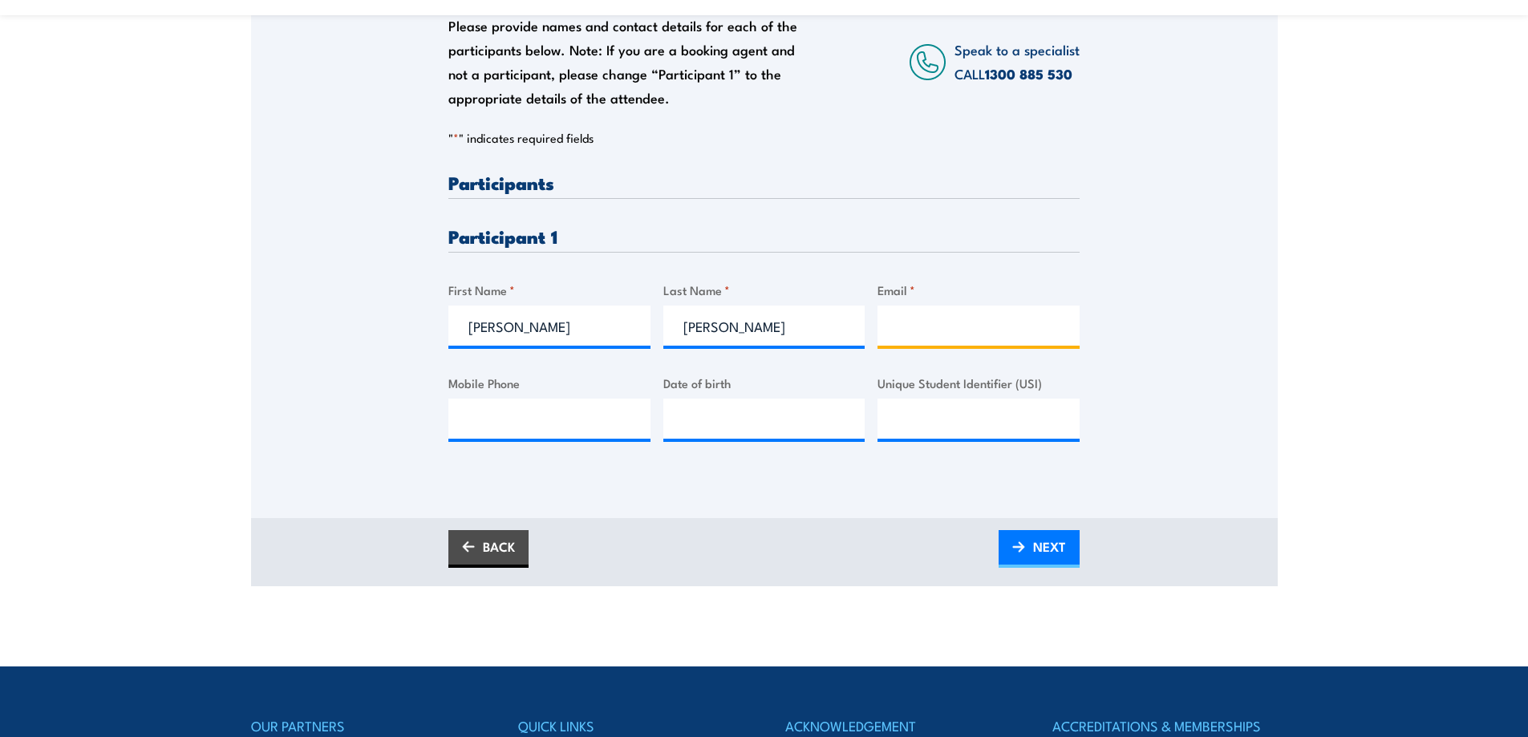
type input "clark.reilly1@gmail.com"
type input "0420222991"
click at [932, 424] on input "Unique Student Identifier (USI)" at bounding box center [979, 419] width 202 height 40
click at [793, 431] on input "__/__/____" at bounding box center [765, 419] width 202 height 40
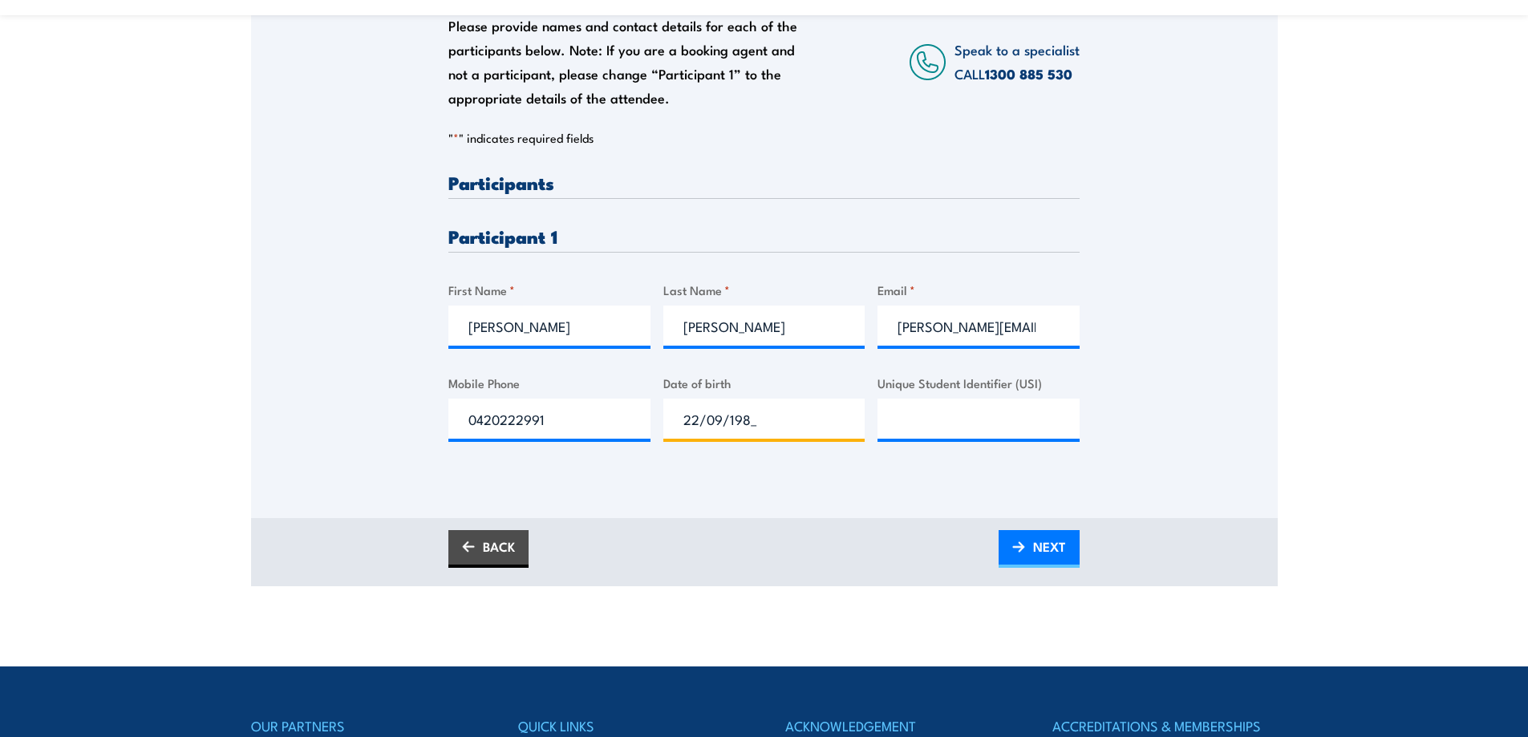
type input "22/09/1988"
click at [970, 416] on input "Unique Student Identifier (USI)" at bounding box center [979, 419] width 202 height 40
paste input "T2PPRPHHLR"
type input "T2PPRPHHLR"
click at [1029, 542] on link "NEXT" at bounding box center [1039, 549] width 81 height 38
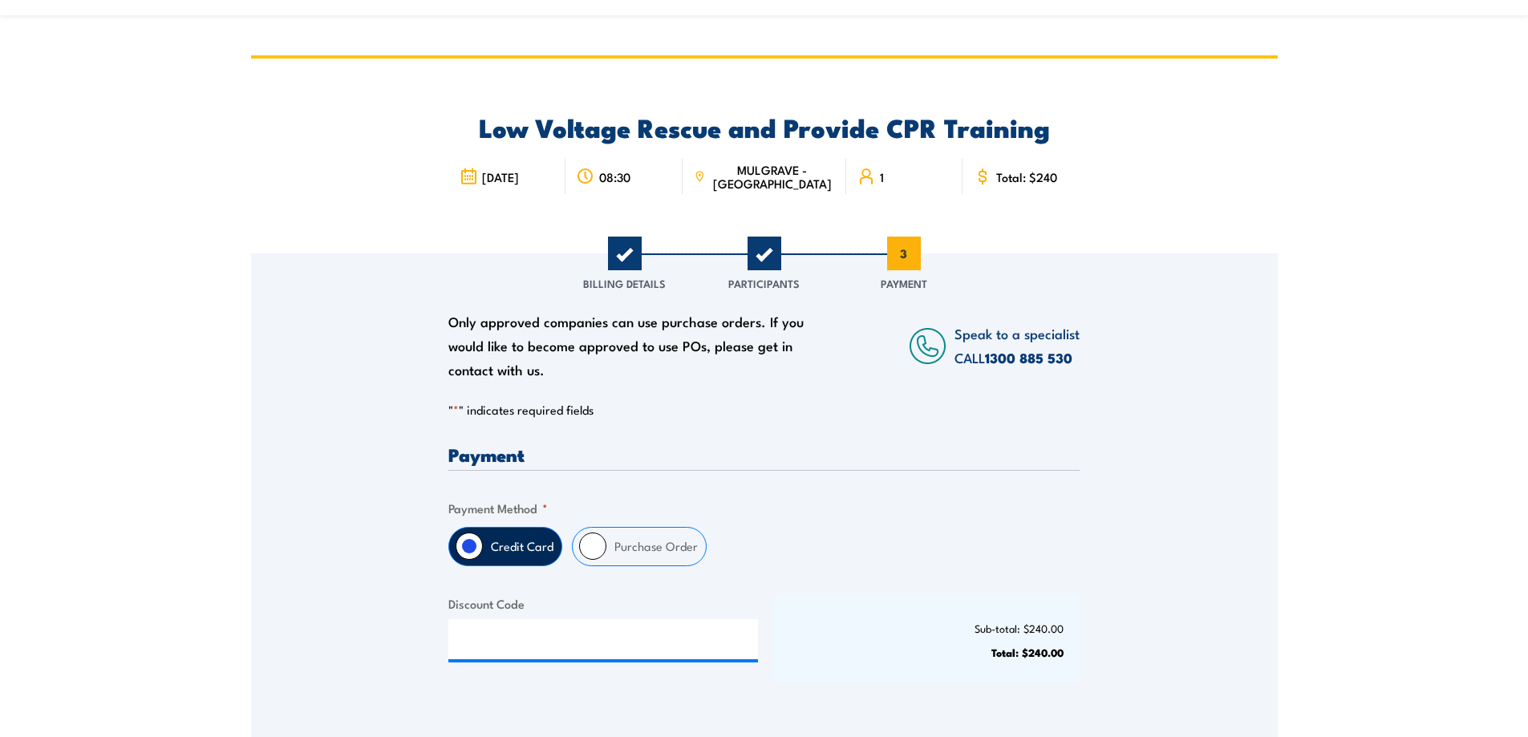
scroll to position [0, 0]
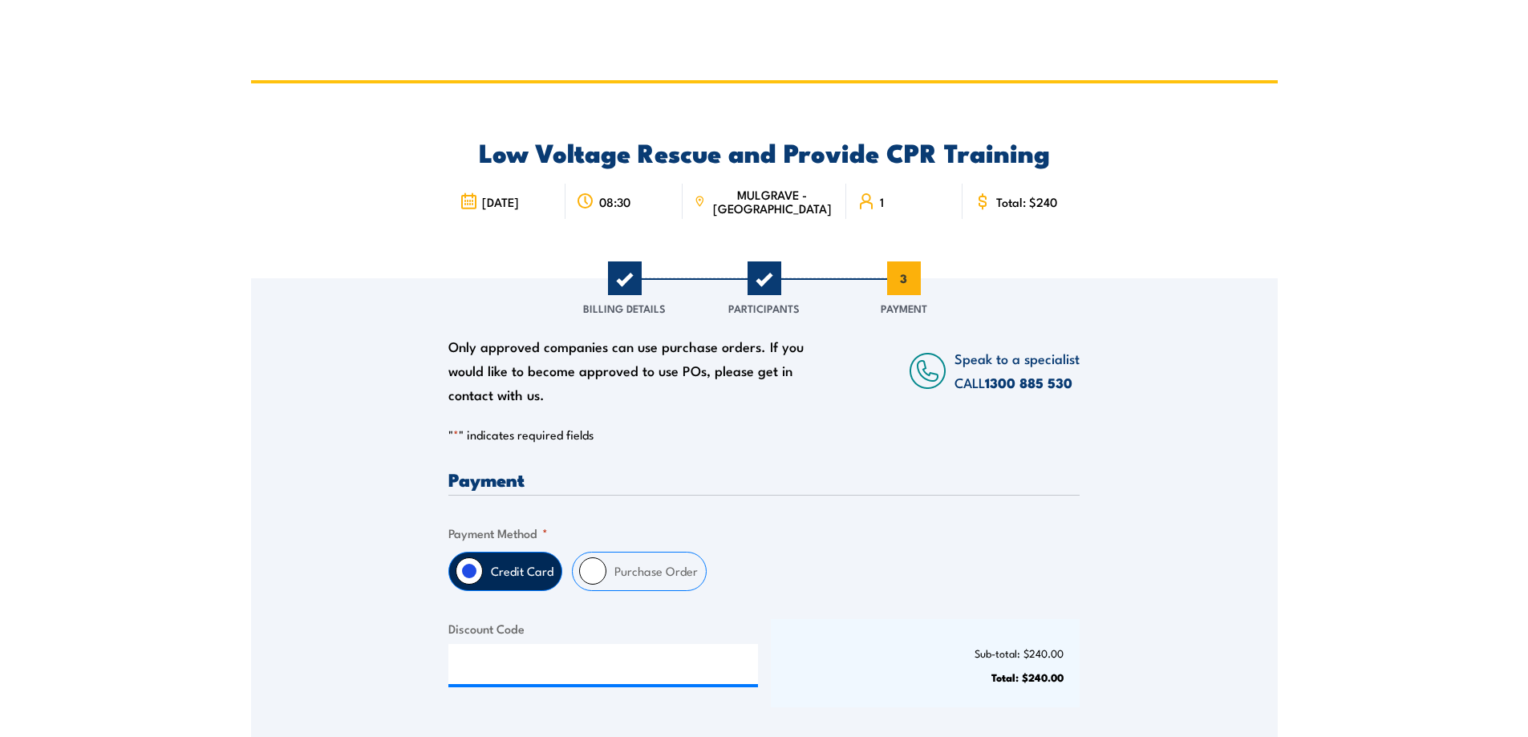
click at [654, 562] on label "Purchase Order" at bounding box center [656, 572] width 99 height 38
click at [607, 562] on input "Purchase Order" at bounding box center [592, 571] width 27 height 27
radio input "true"
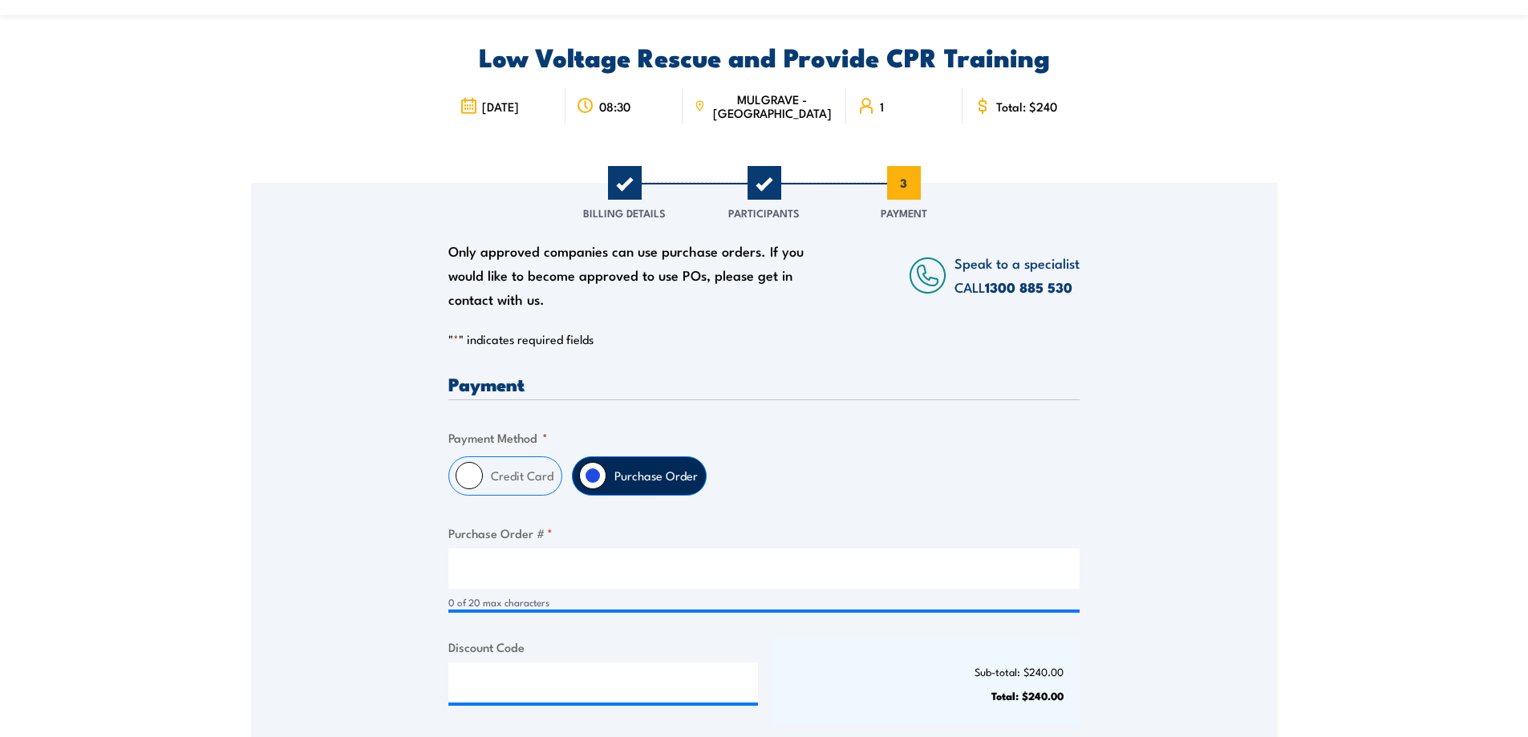
scroll to position [321, 0]
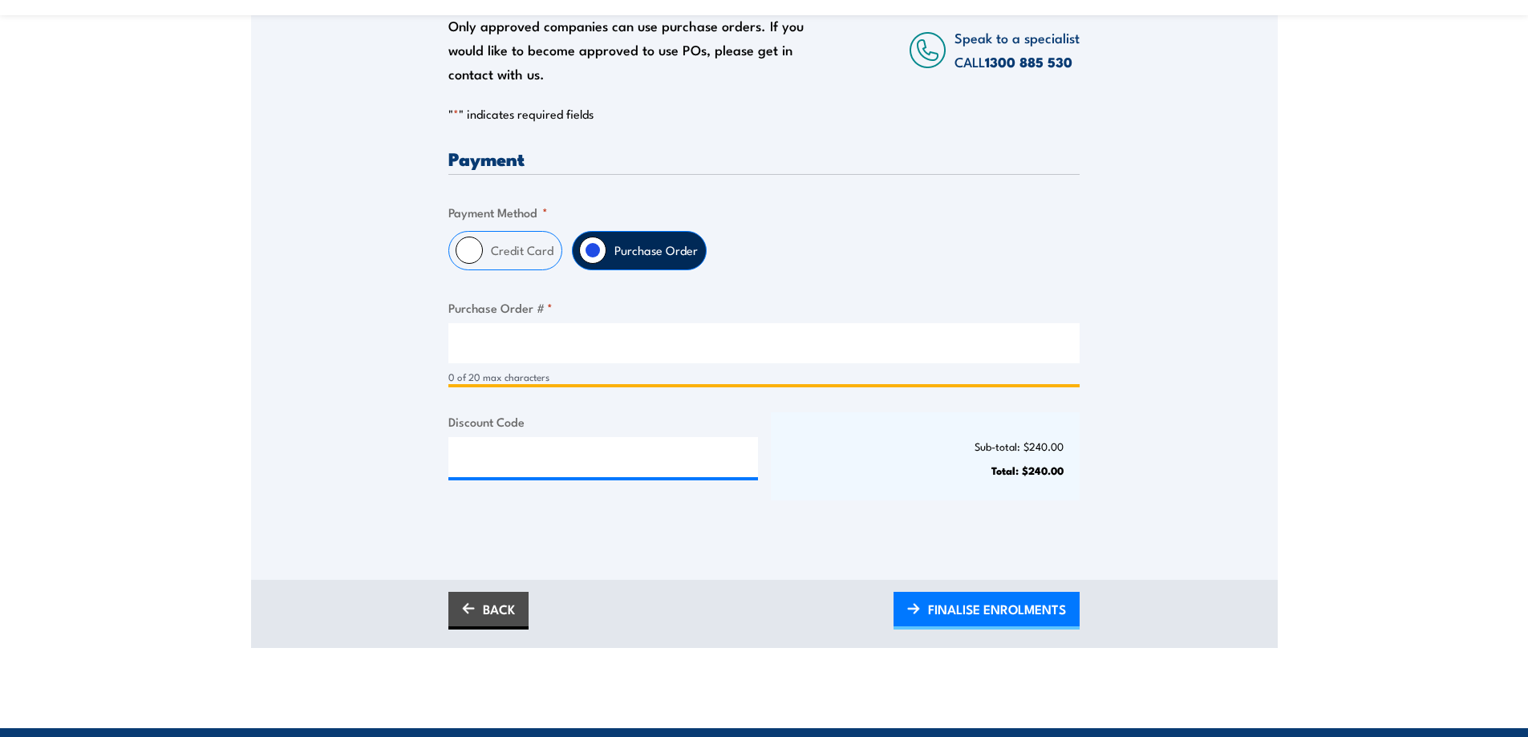
click at [587, 339] on input "Purchase Order # *" at bounding box center [764, 343] width 631 height 40
paste input "16269048"
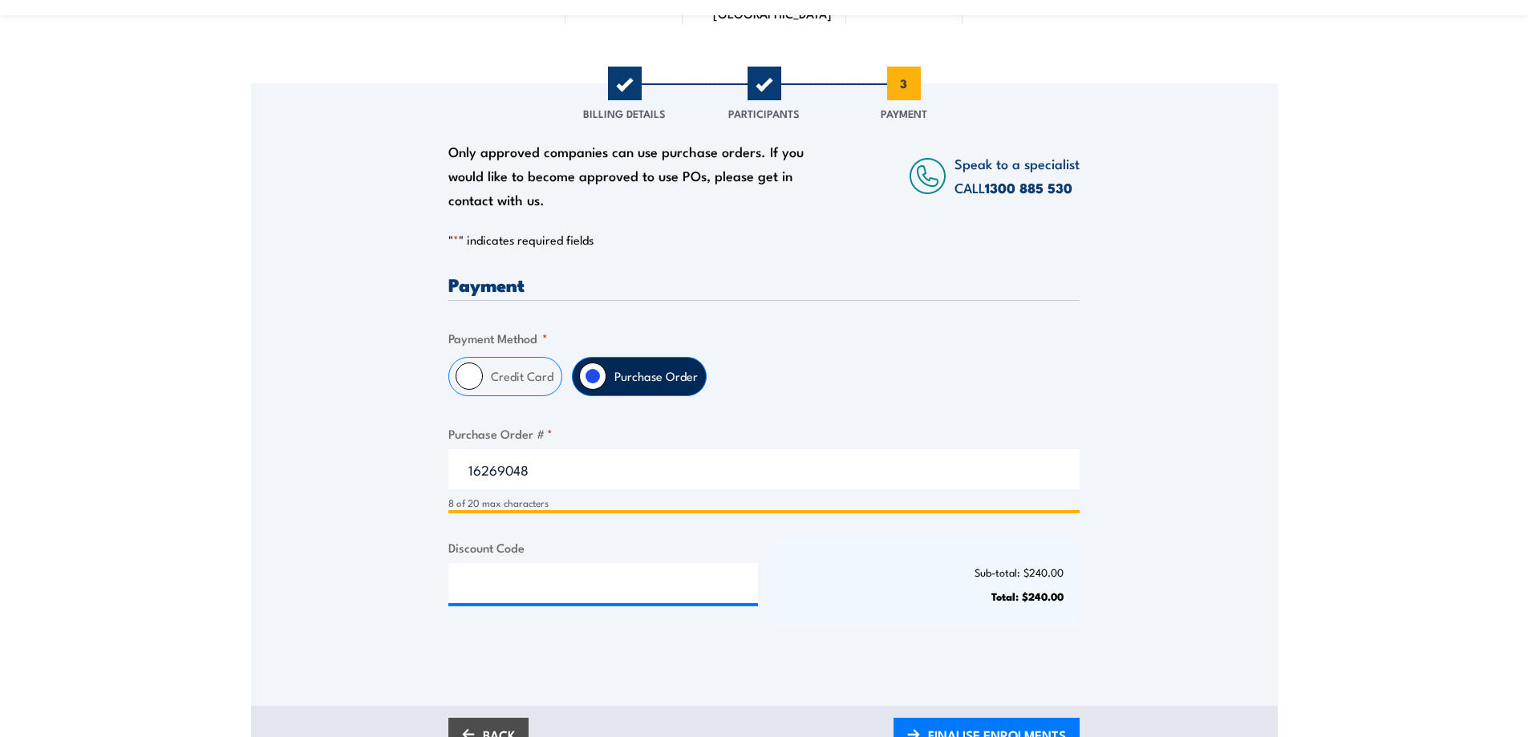
scroll to position [481, 0]
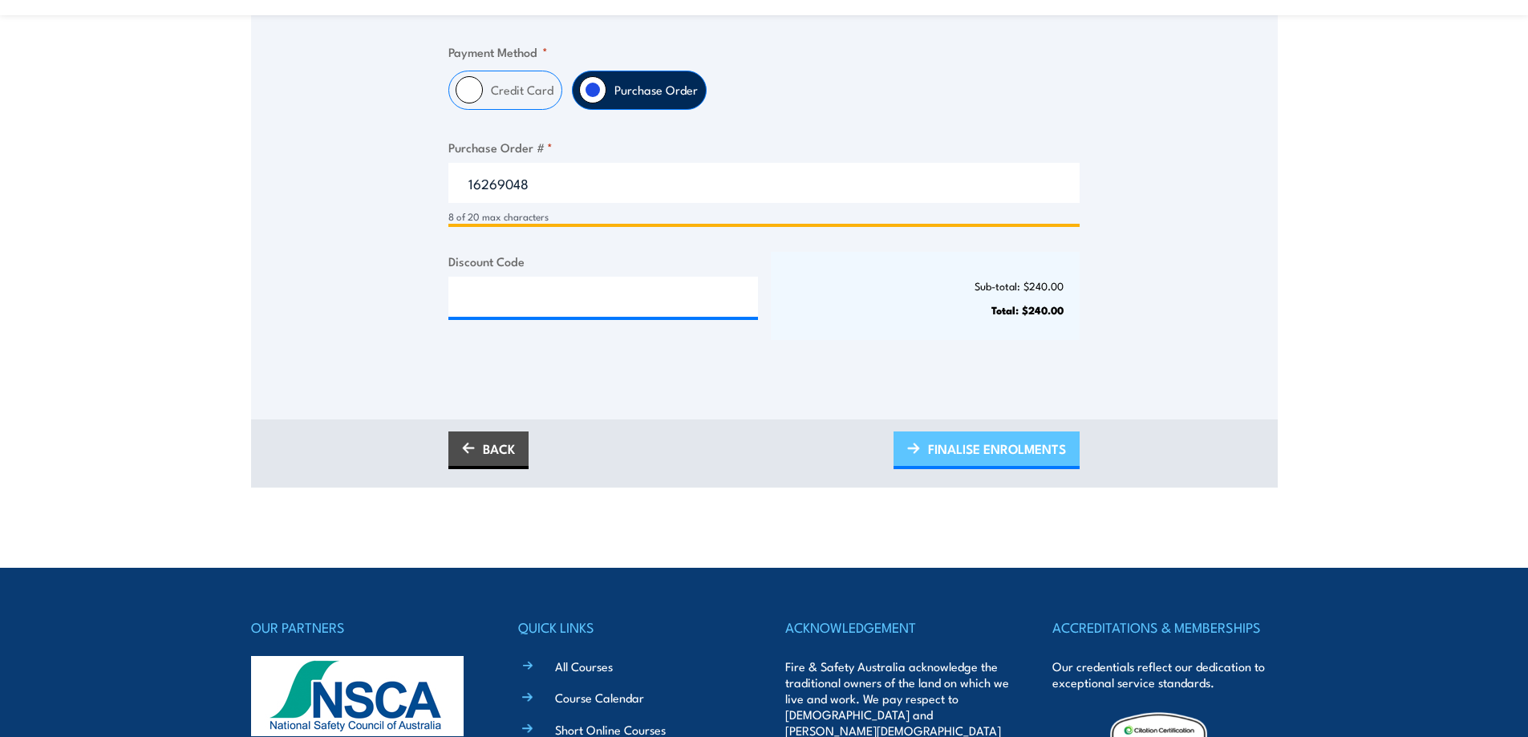
type input "16269048"
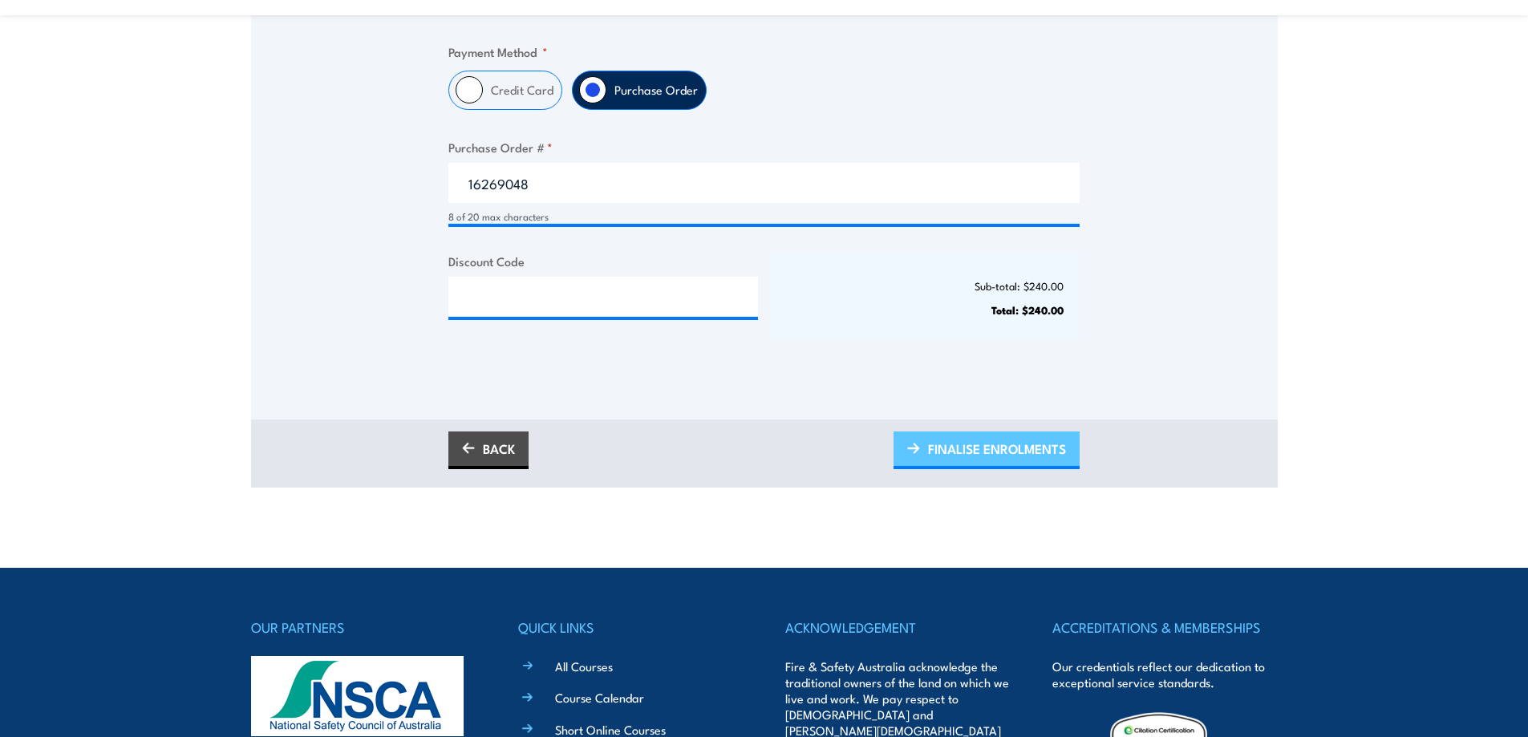
click at [1024, 446] on span "FINALISE ENROLMENTS" at bounding box center [997, 449] width 138 height 43
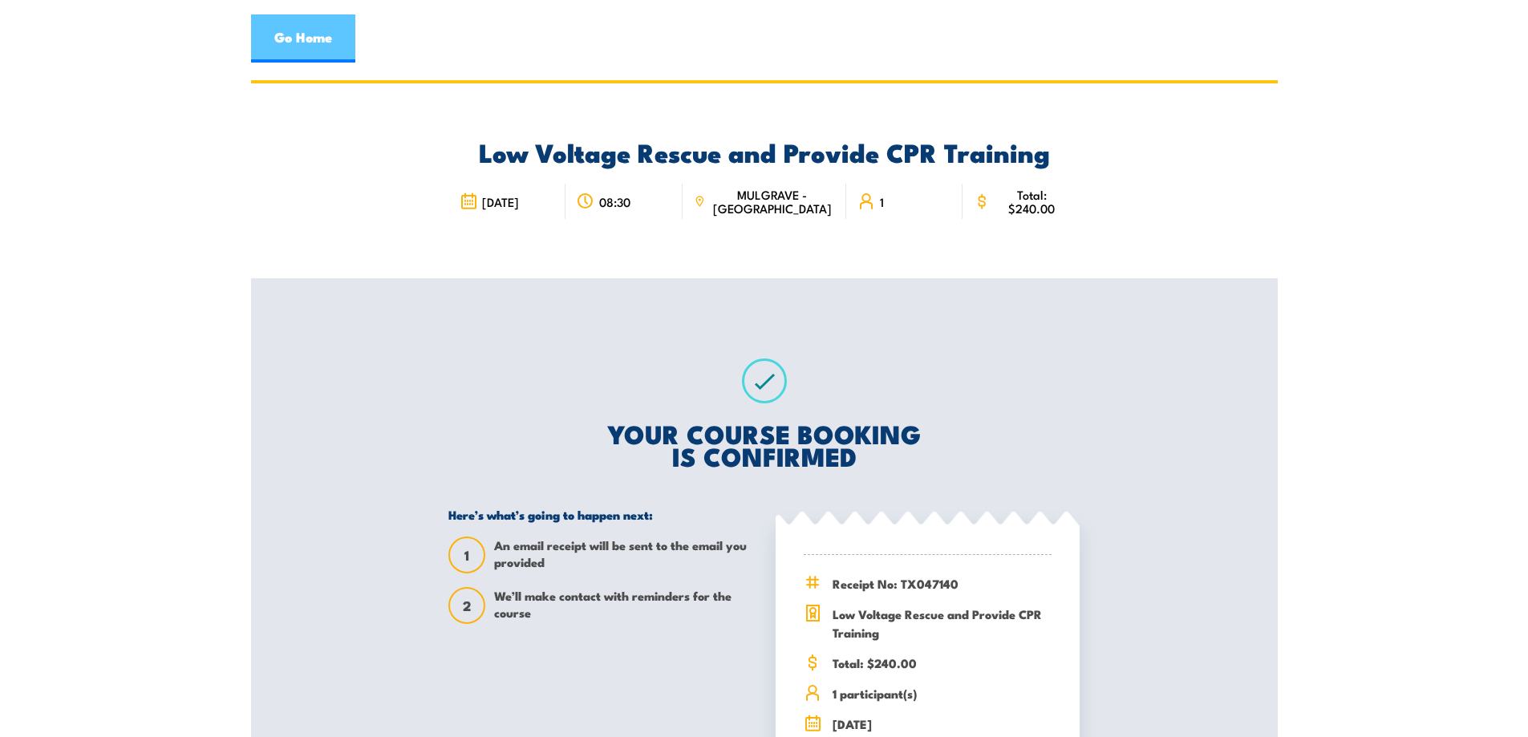
click at [330, 39] on link "Go Home" at bounding box center [303, 38] width 104 height 48
